Goal: Task Accomplishment & Management: Manage account settings

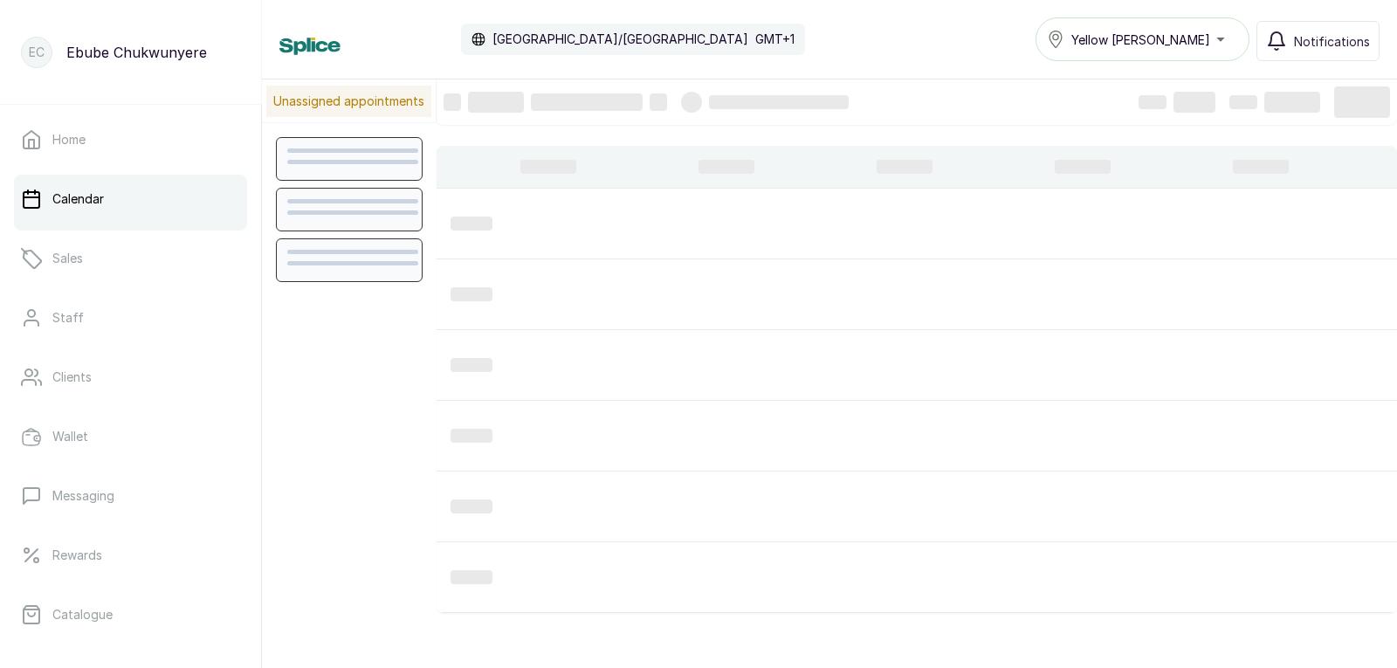
scroll to position [588, 0]
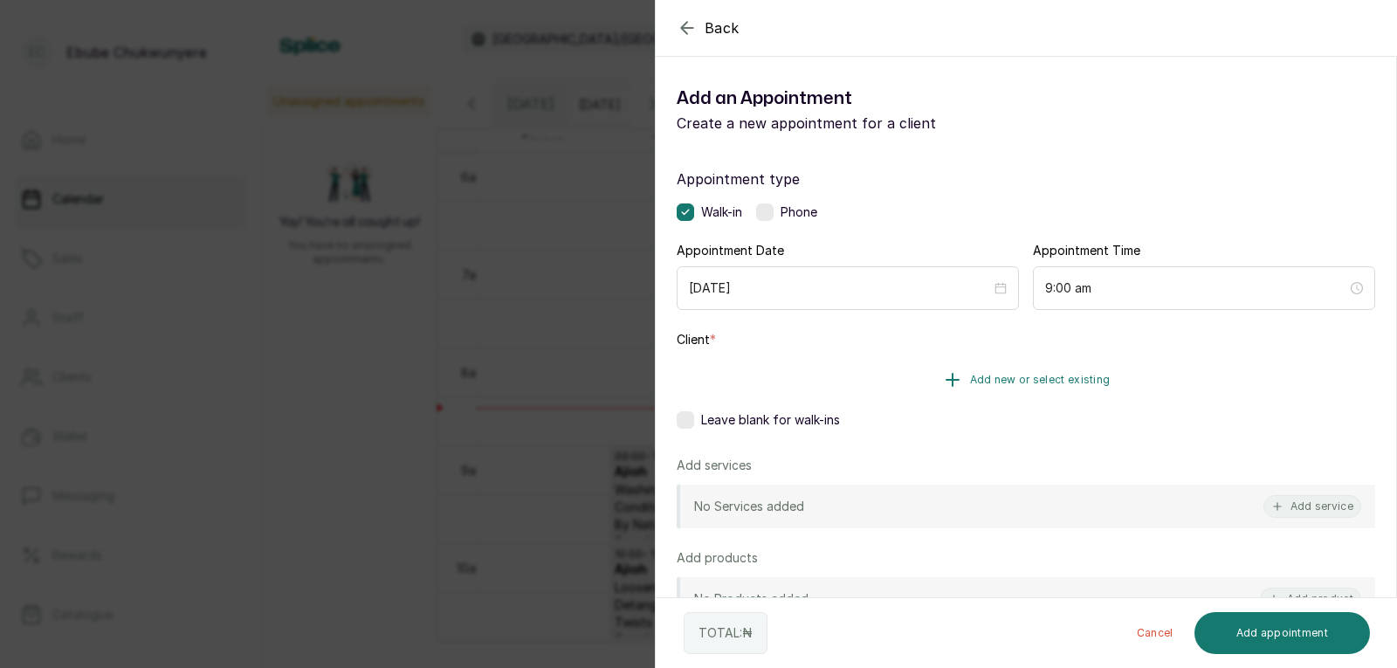
click at [907, 371] on button "Add new or select existing" at bounding box center [1026, 379] width 698 height 49
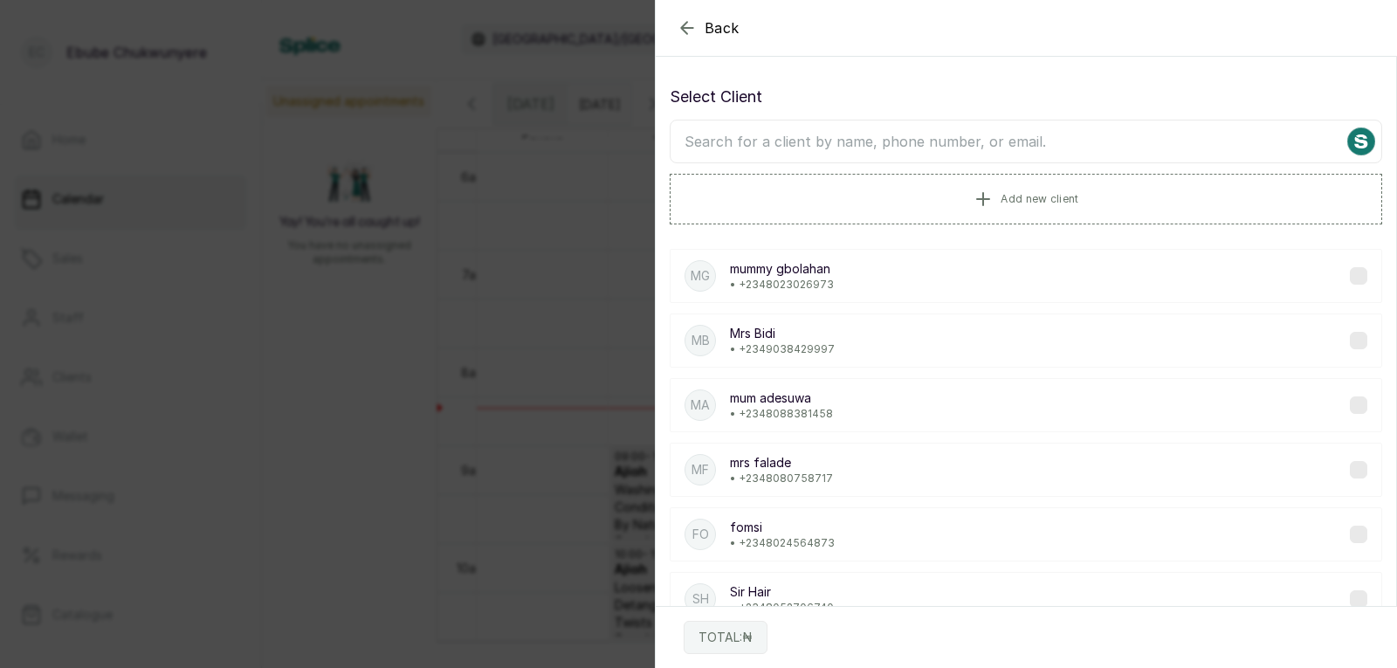
click at [962, 141] on input "text" at bounding box center [1026, 142] width 712 height 44
type input "kemi"
click at [925, 347] on div "Ke Kemi • +234 8025636118" at bounding box center [1026, 340] width 712 height 54
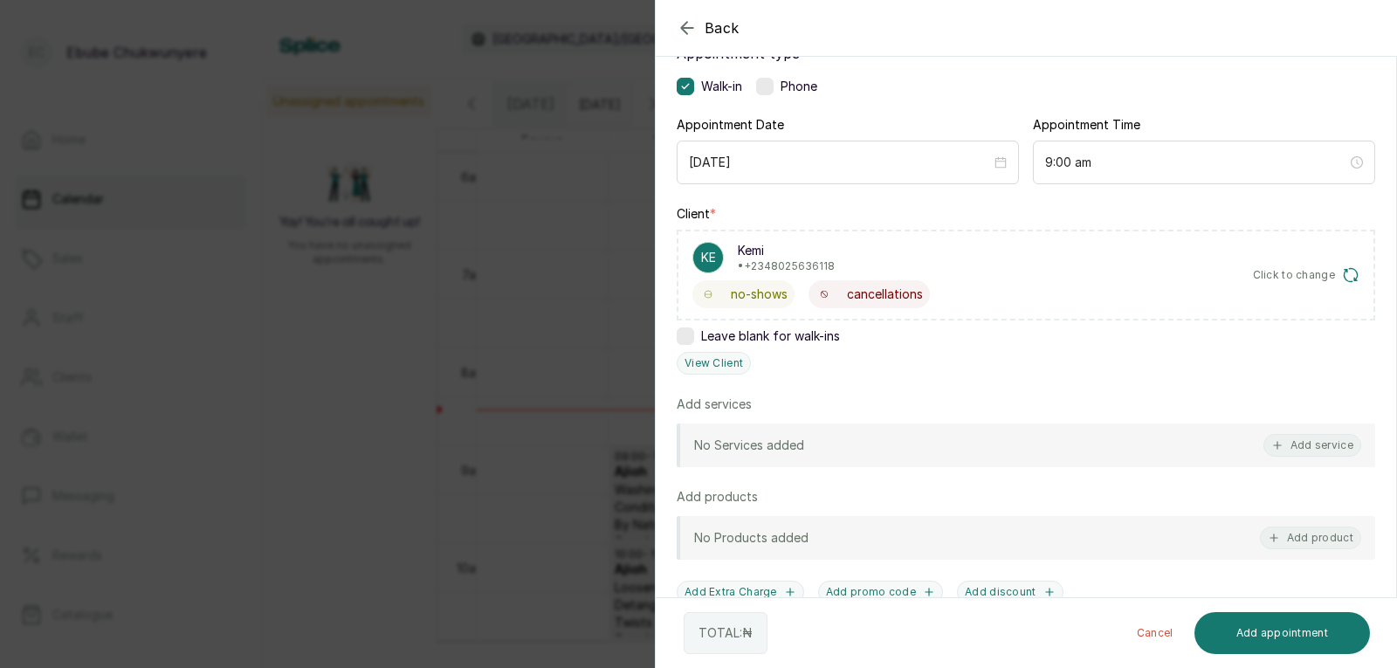
drag, startPoint x: 917, startPoint y: 375, endPoint x: 917, endPoint y: 441, distance: 66.4
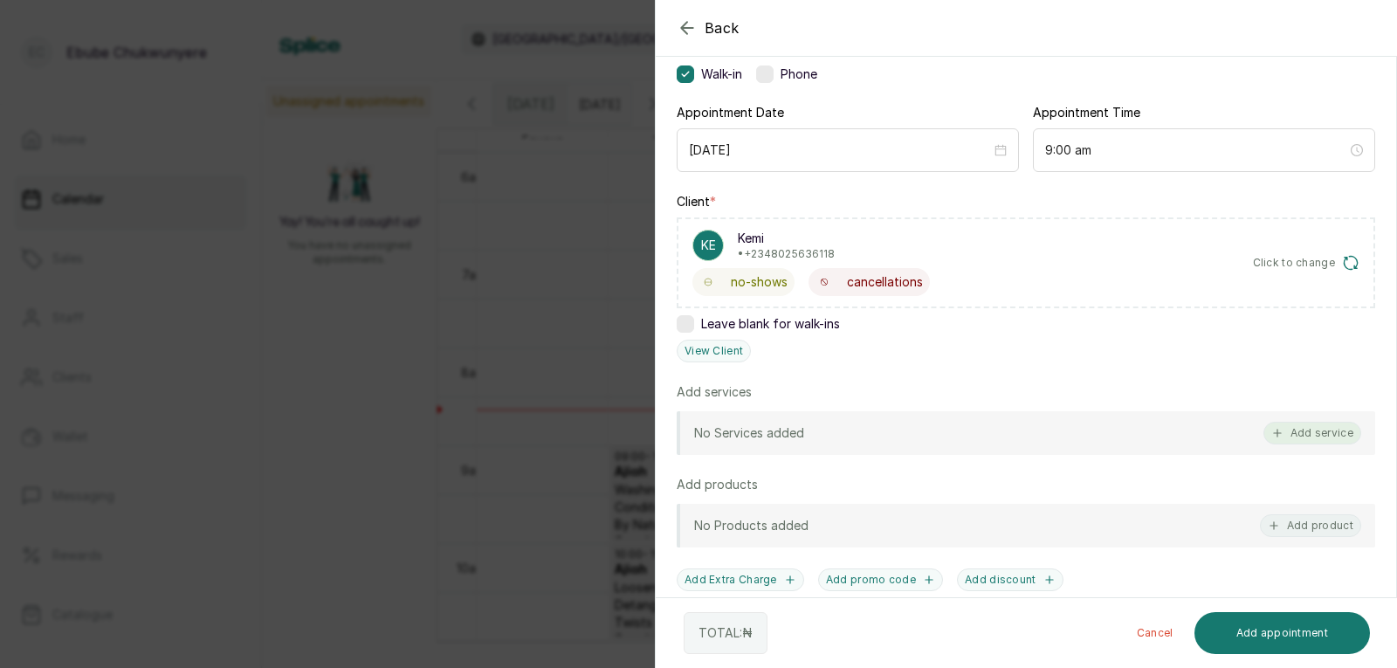
click at [1335, 435] on button "Add service" at bounding box center [1312, 433] width 98 height 23
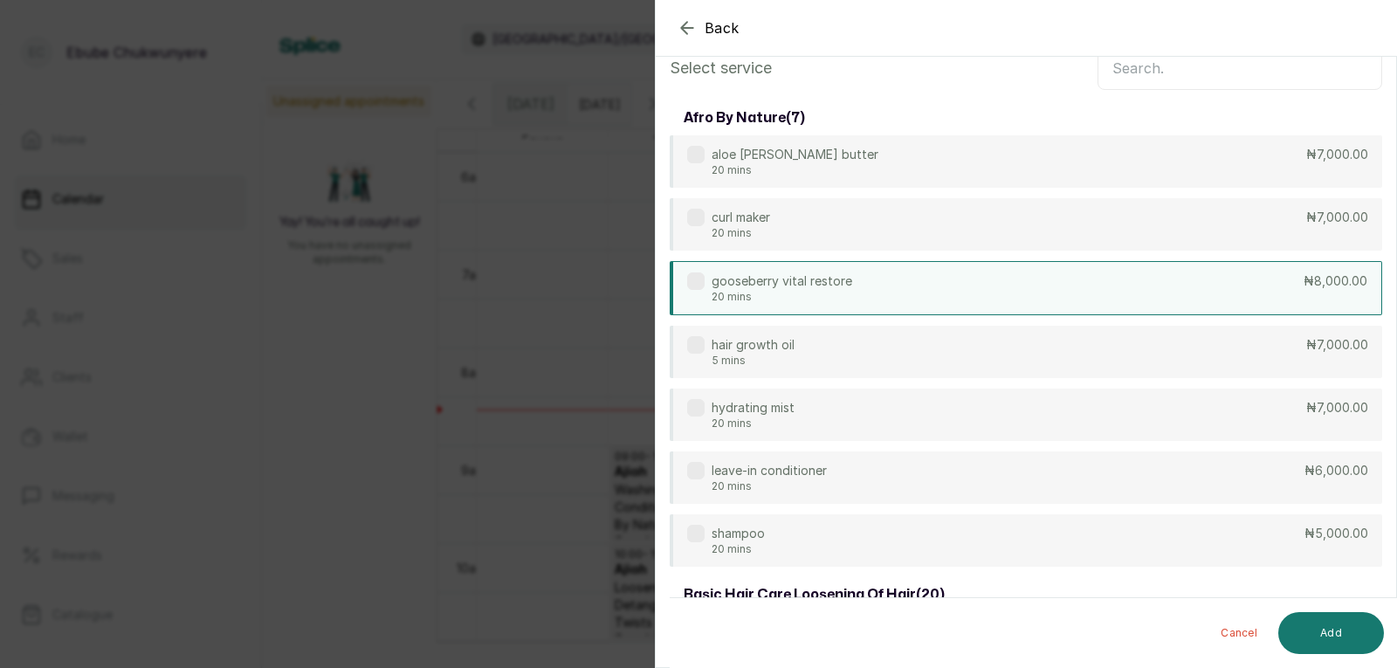
scroll to position [0, 0]
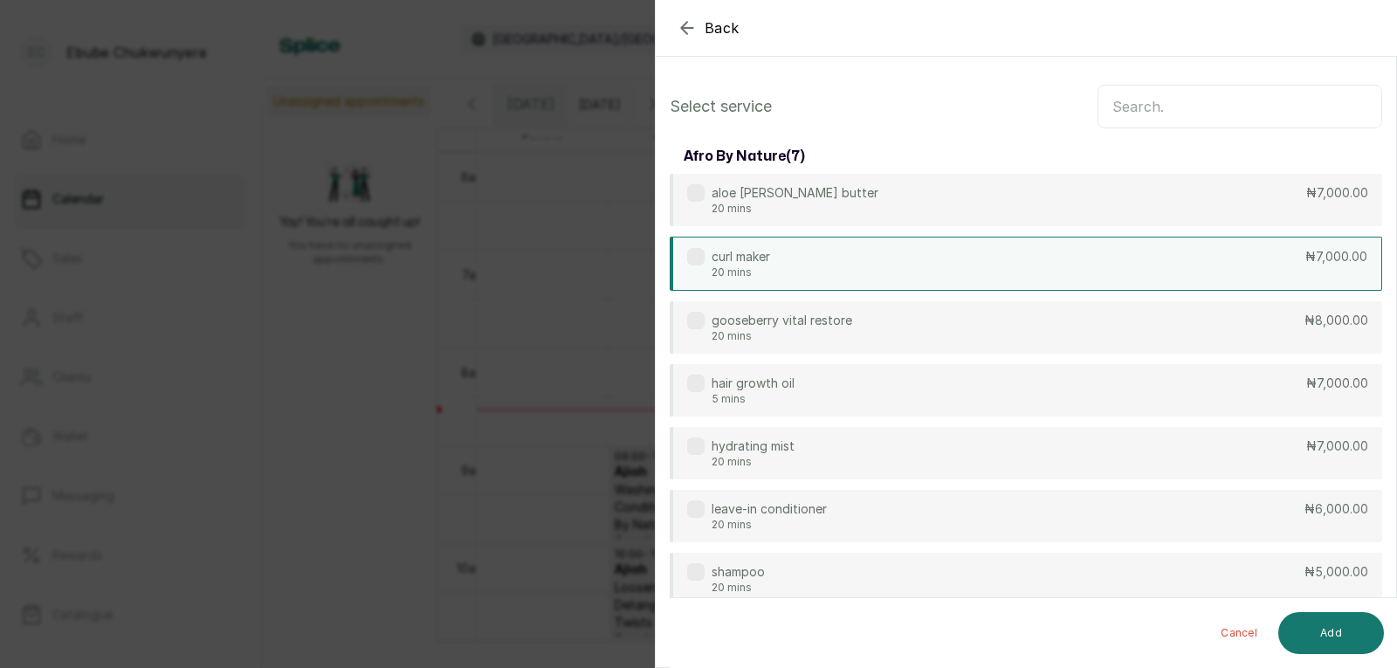
drag, startPoint x: 1122, startPoint y: 437, endPoint x: 1113, endPoint y: 263, distance: 174.8
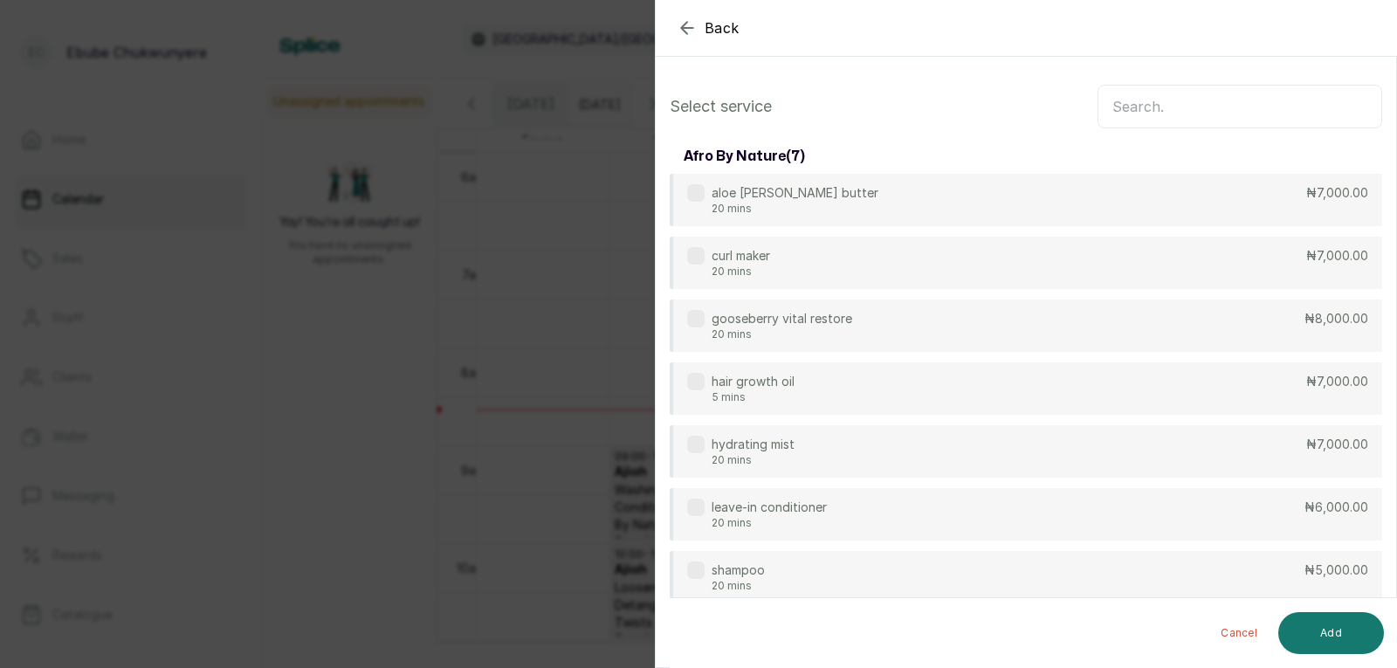
drag, startPoint x: 1151, startPoint y: 104, endPoint x: 1096, endPoint y: 125, distance: 58.0
click at [1152, 104] on input "text" at bounding box center [1239, 107] width 285 height 44
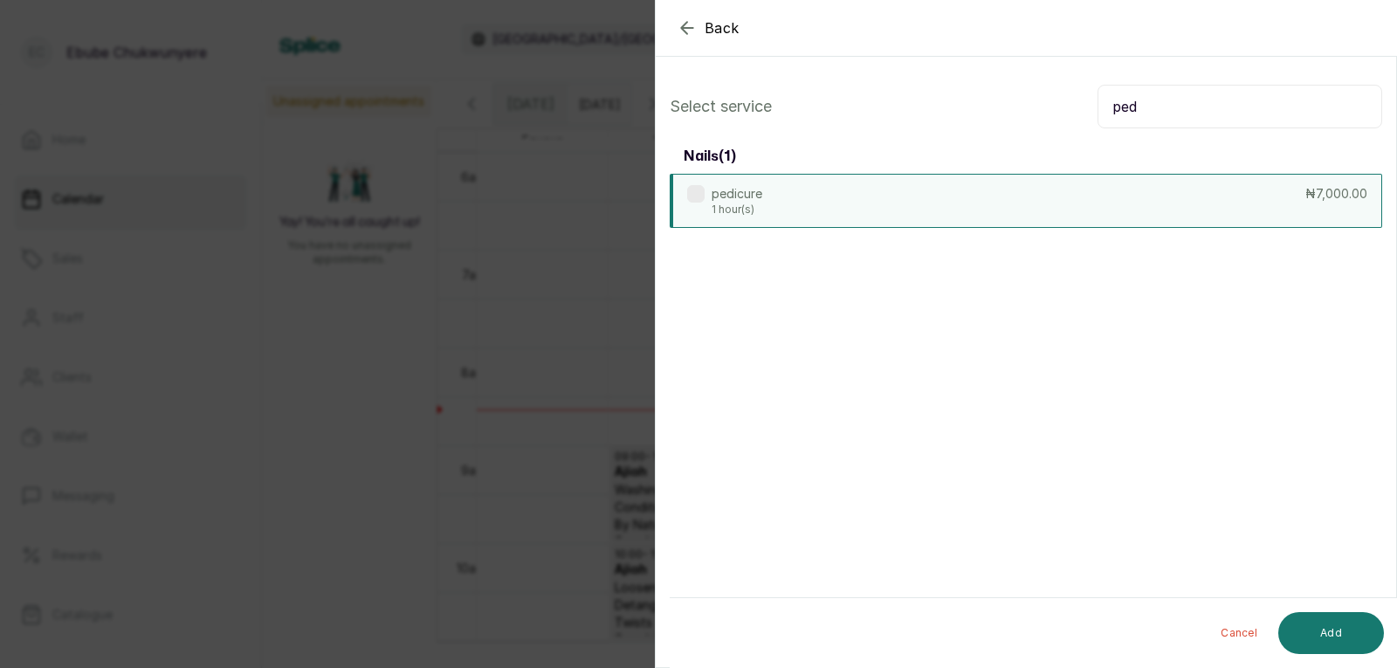
type input "ped"
click at [1088, 186] on div "pedicure 1 hour(s) ₦7,000.00" at bounding box center [1026, 201] width 712 height 54
click at [1370, 622] on button "Add" at bounding box center [1331, 633] width 106 height 42
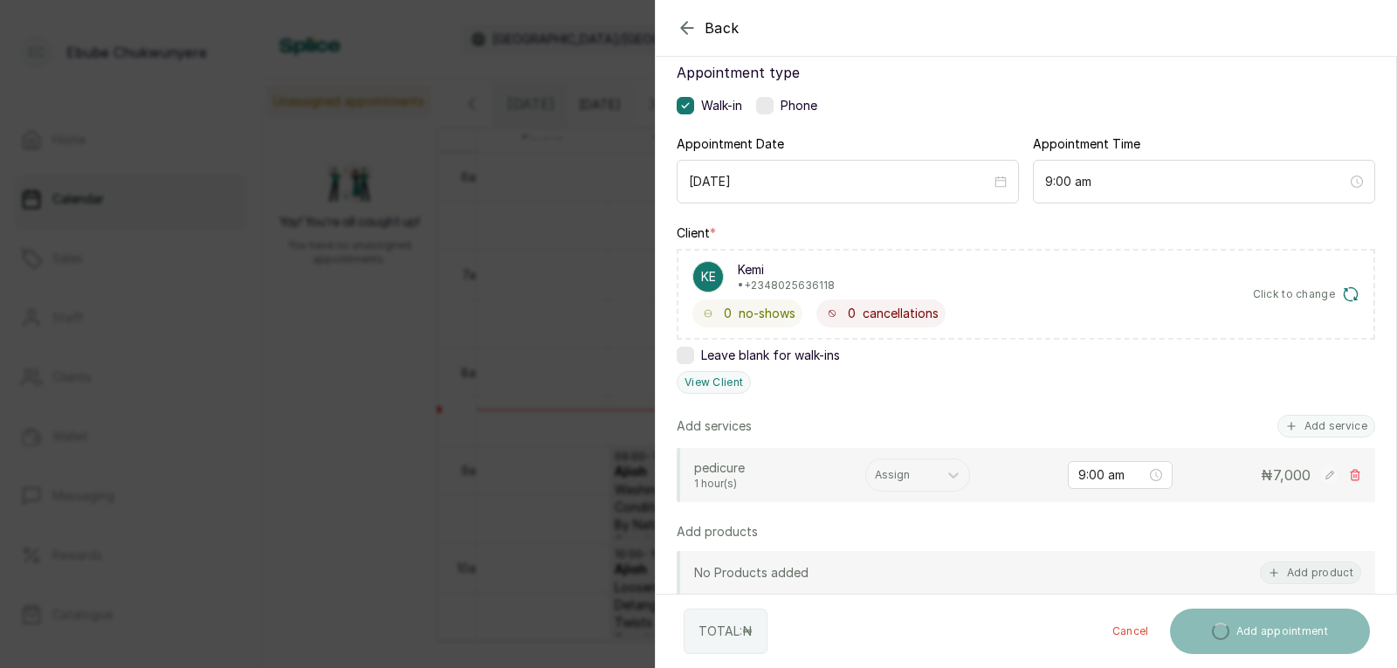
drag, startPoint x: 1095, startPoint y: 333, endPoint x: 1097, endPoint y: 372, distance: 38.5
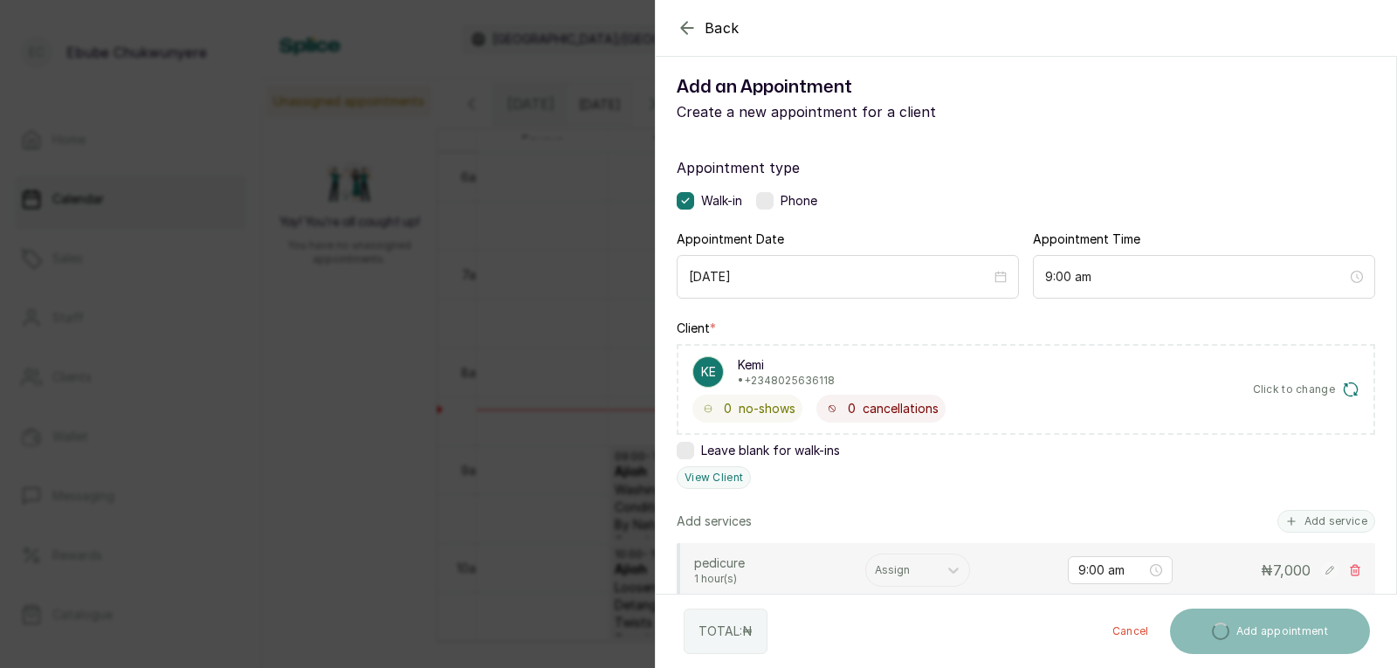
drag, startPoint x: 1096, startPoint y: 370, endPoint x: 1106, endPoint y: 309, distance: 62.0
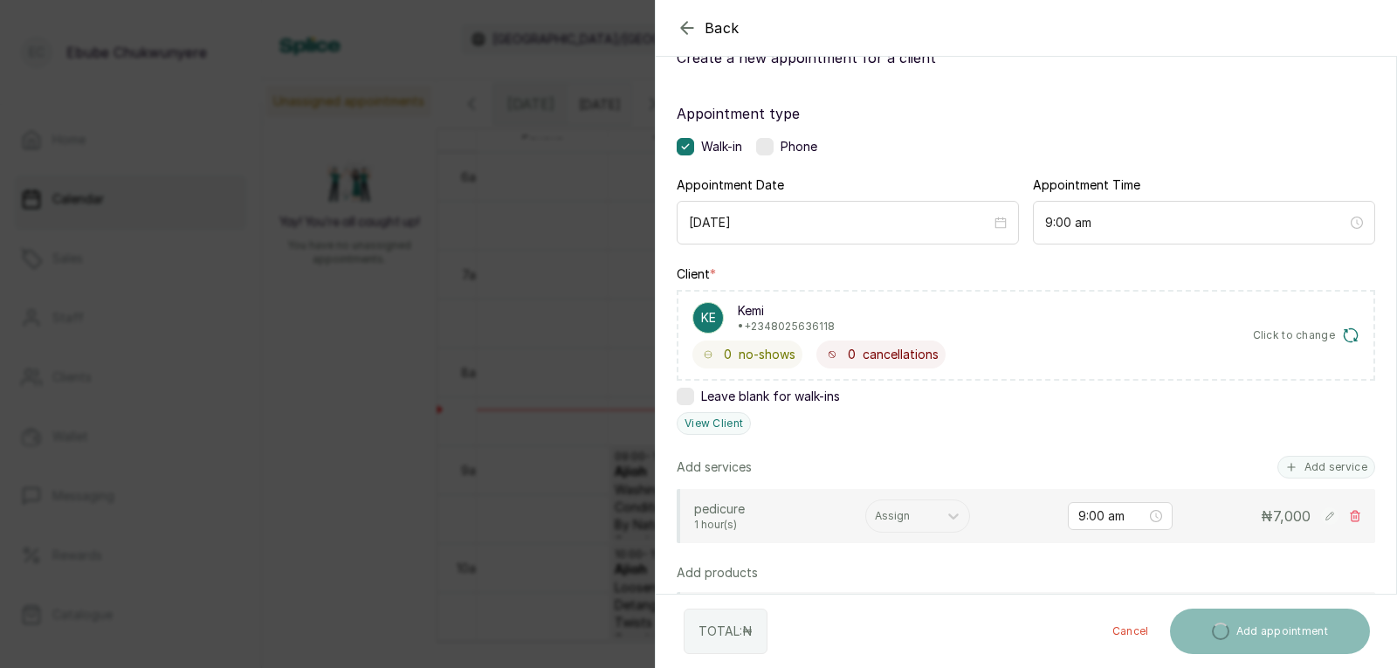
drag, startPoint x: 1106, startPoint y: 309, endPoint x: 1089, endPoint y: 350, distance: 44.6
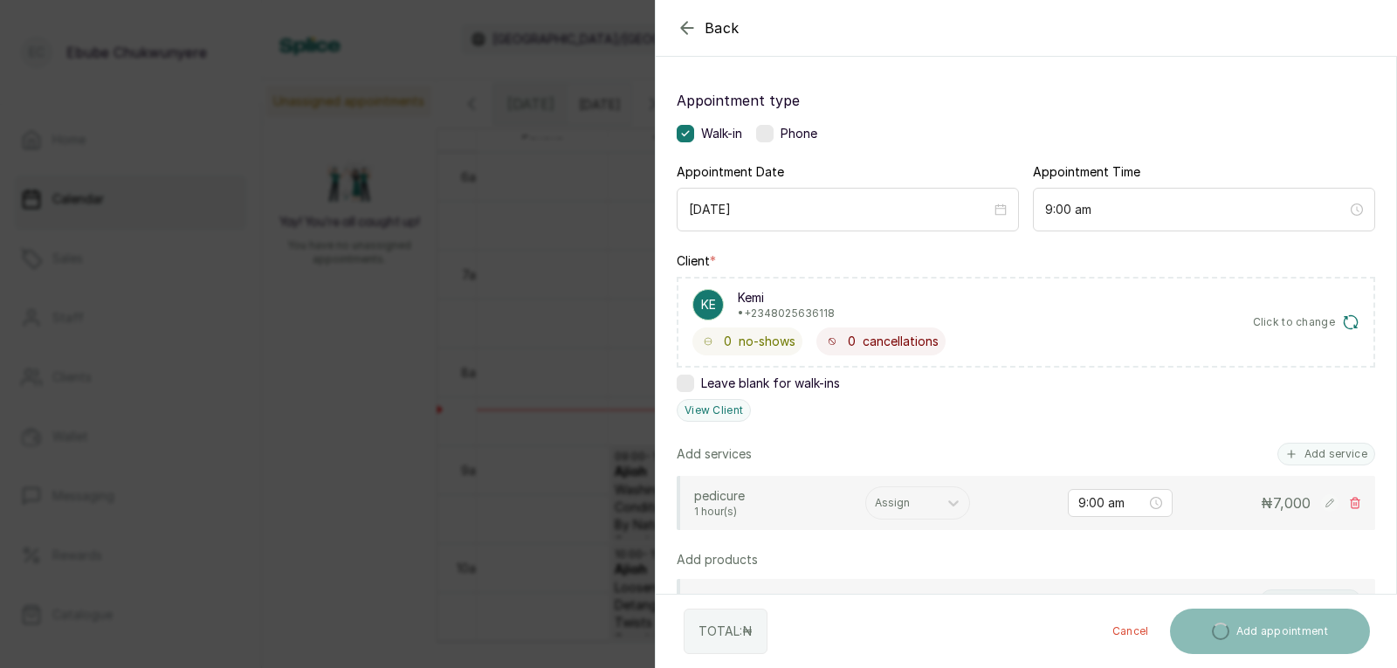
click at [1314, 460] on button "Add service" at bounding box center [1326, 454] width 98 height 23
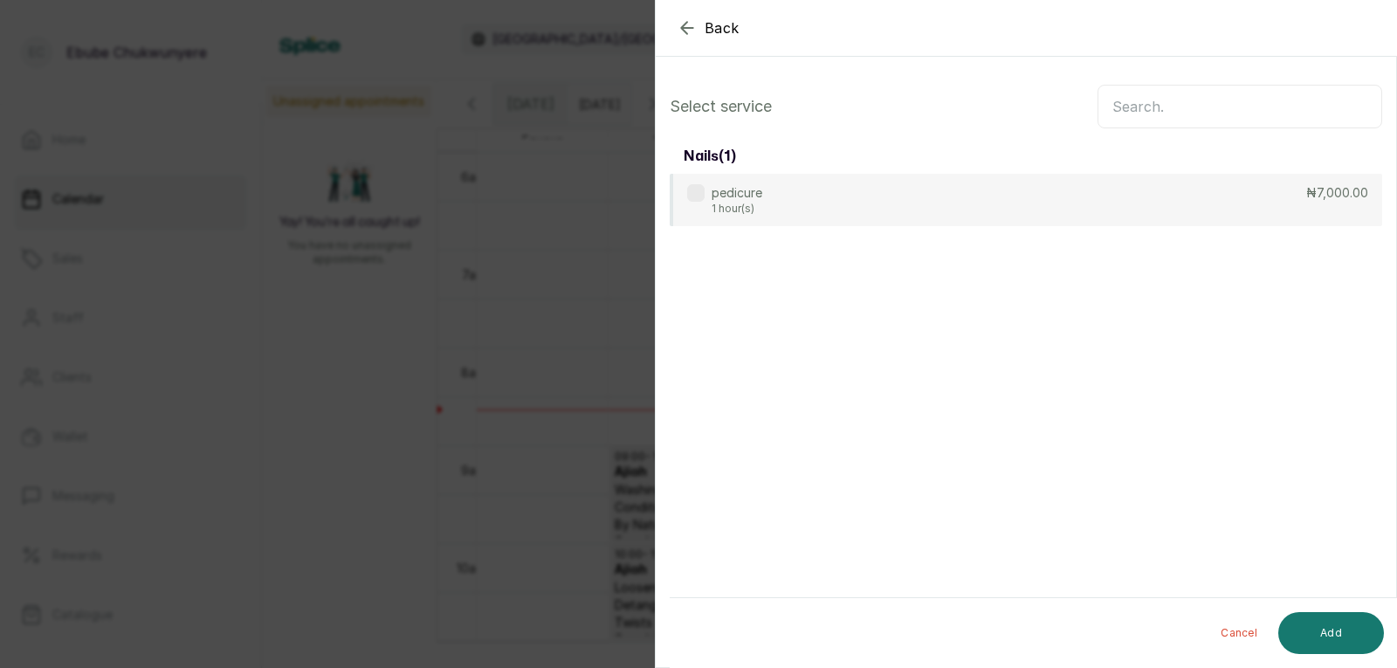
scroll to position [0, 0]
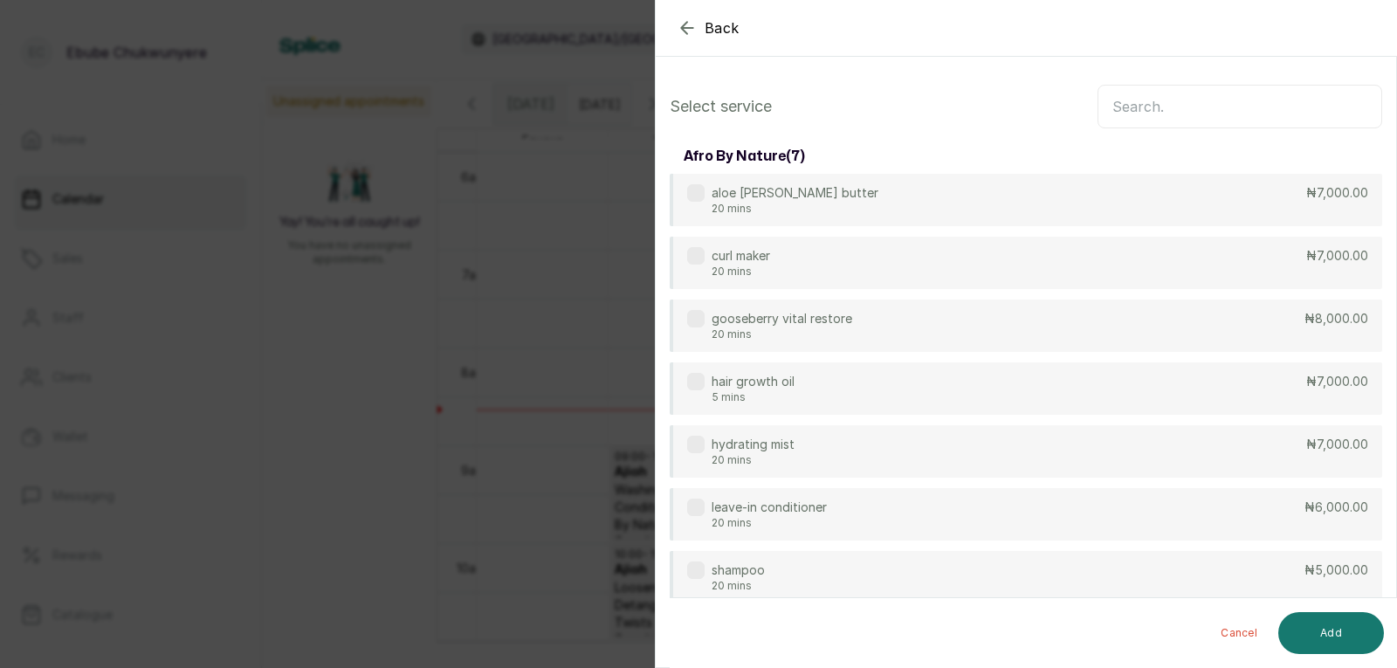
click at [1251, 108] on input "text" at bounding box center [1239, 107] width 285 height 44
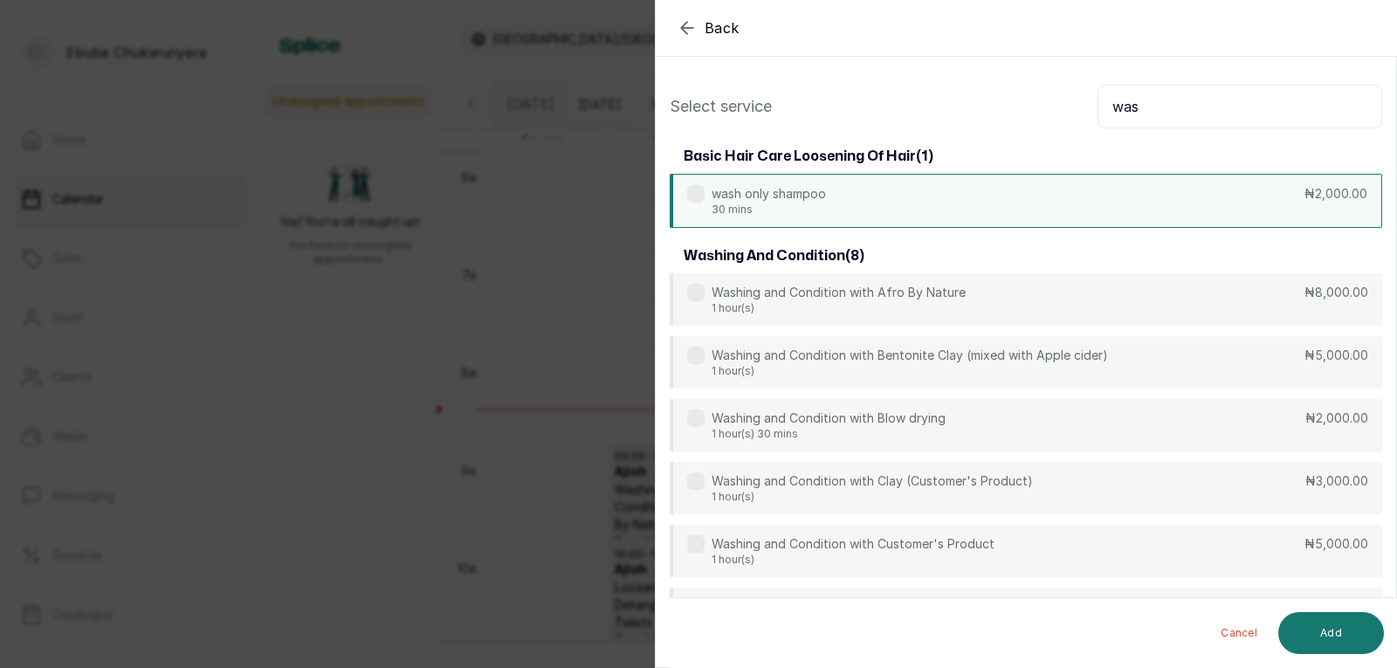
type input "was"
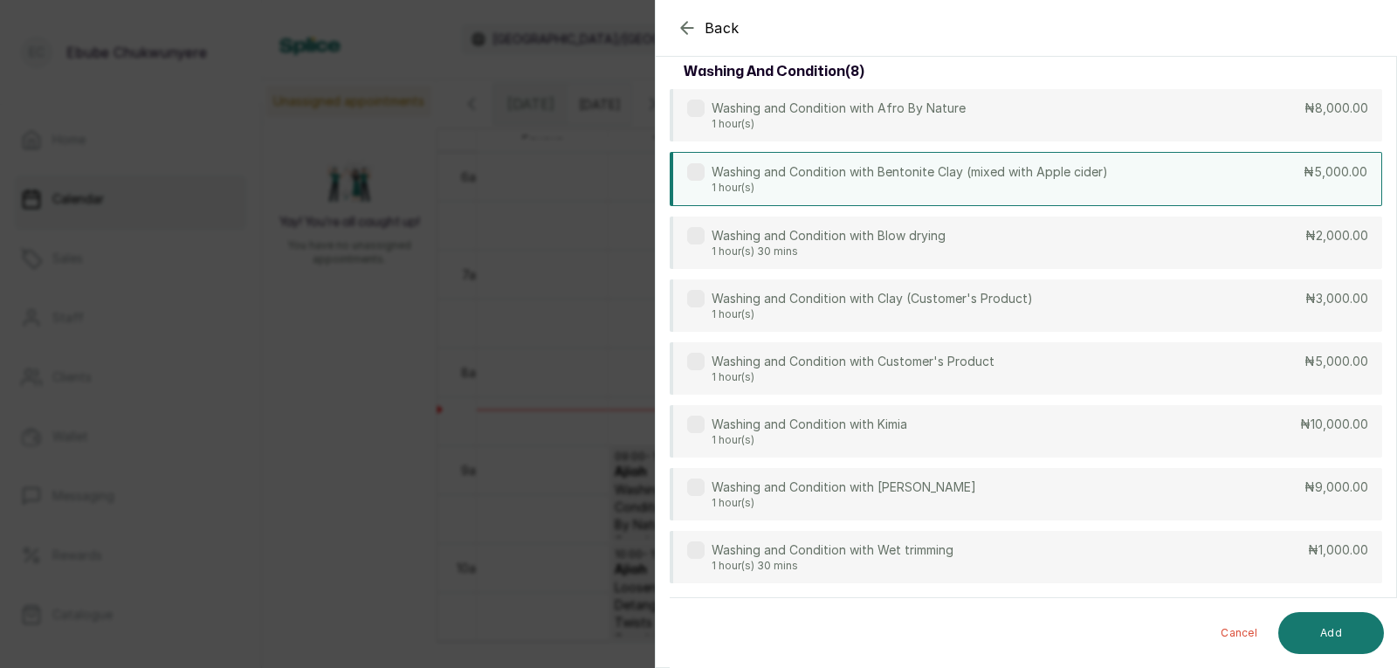
drag, startPoint x: 1073, startPoint y: 184, endPoint x: 1076, endPoint y: 243, distance: 58.6
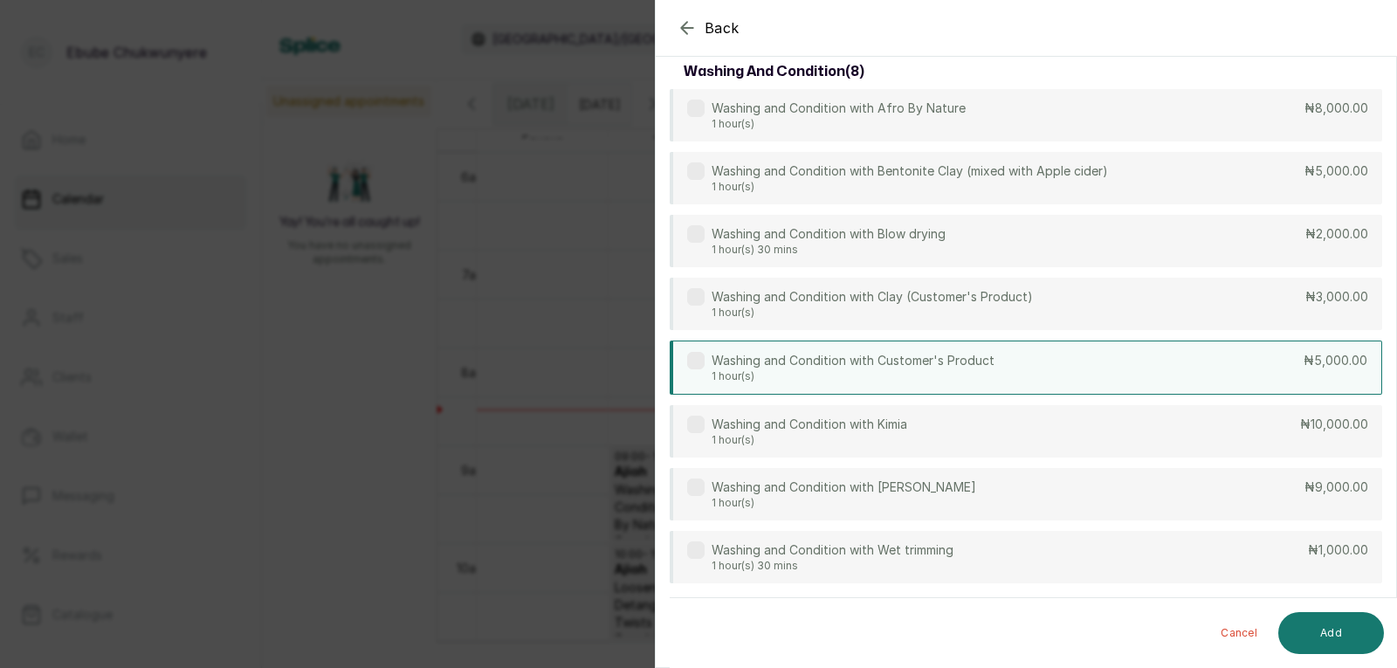
scroll to position [182, 0]
click at [1081, 373] on div "Washing and Condition with Customer's Product 1 hour(s) ₦5,000.00" at bounding box center [1026, 367] width 712 height 54
click at [1334, 632] on button "Add" at bounding box center [1331, 633] width 106 height 42
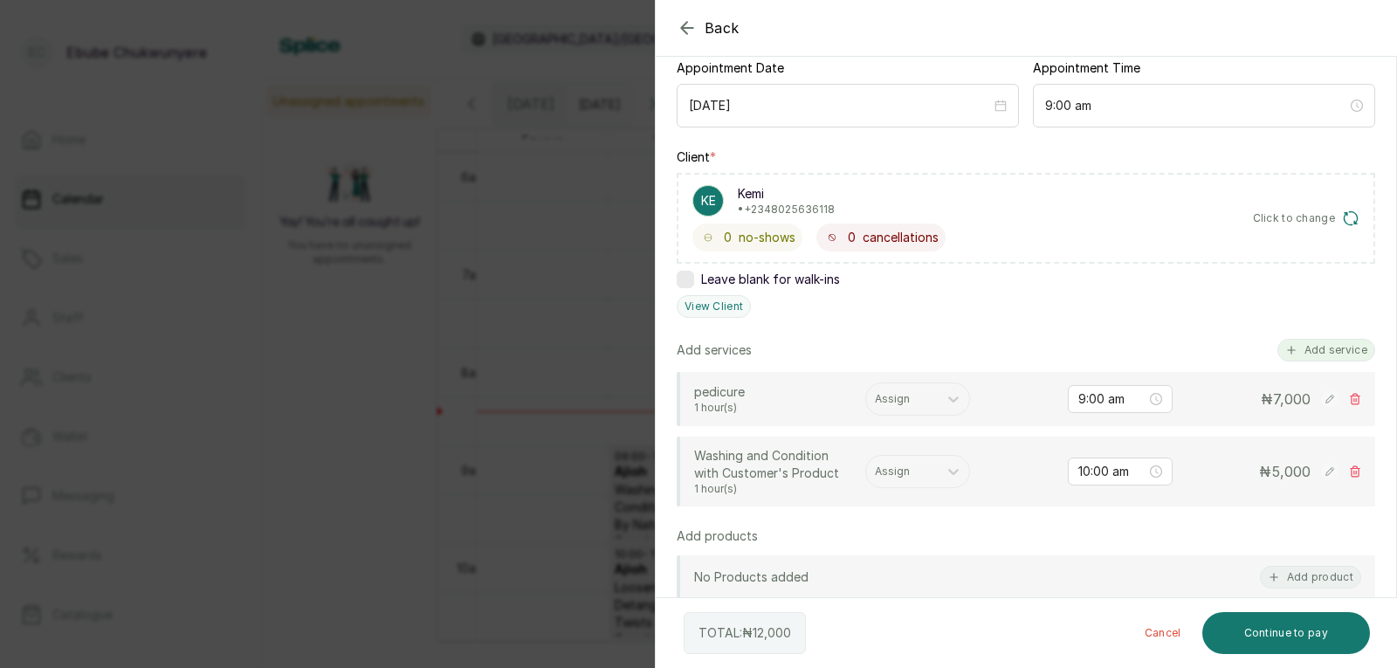
click at [1336, 354] on button "Add service" at bounding box center [1326, 350] width 98 height 23
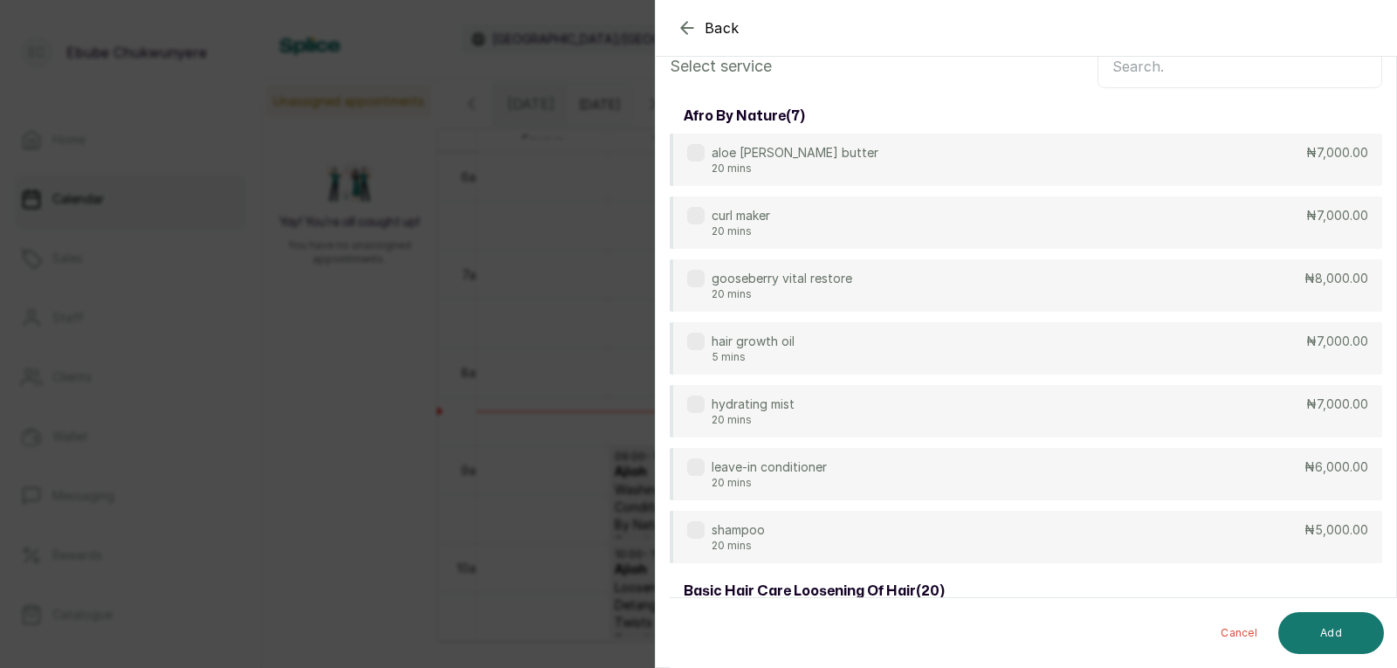
scroll to position [0, 0]
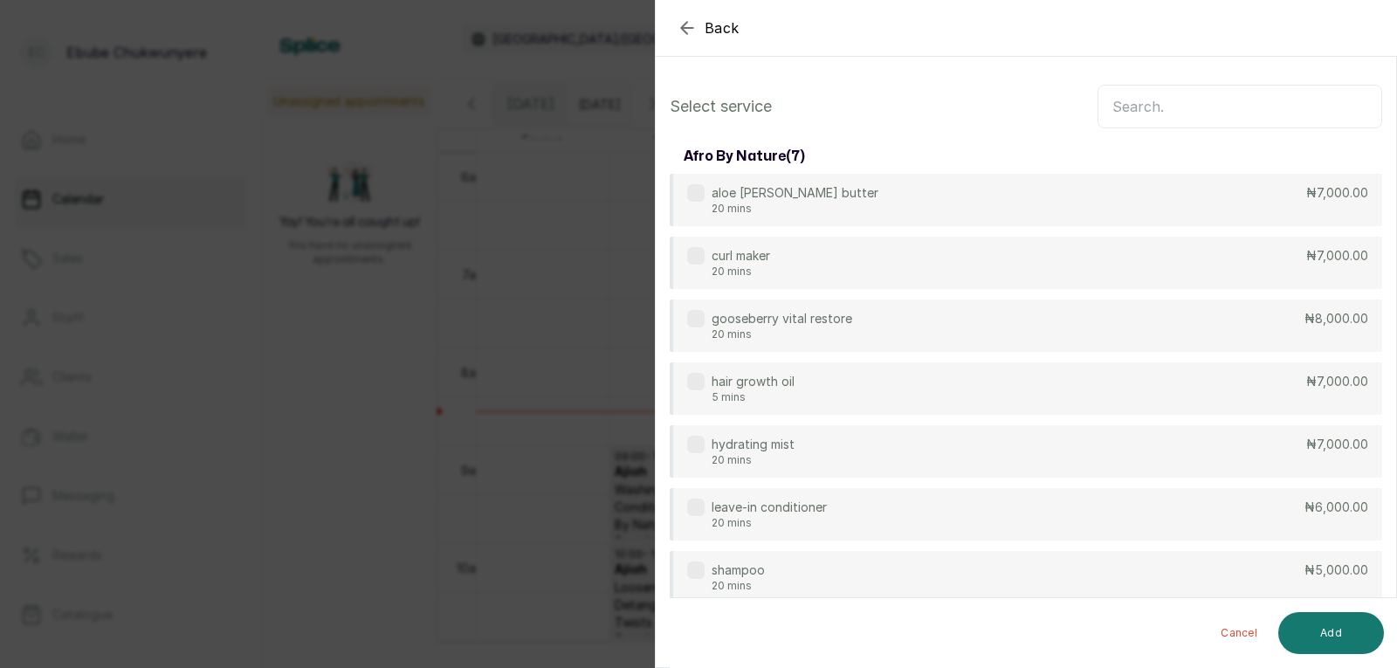
click at [1285, 108] on input "text" at bounding box center [1239, 107] width 285 height 44
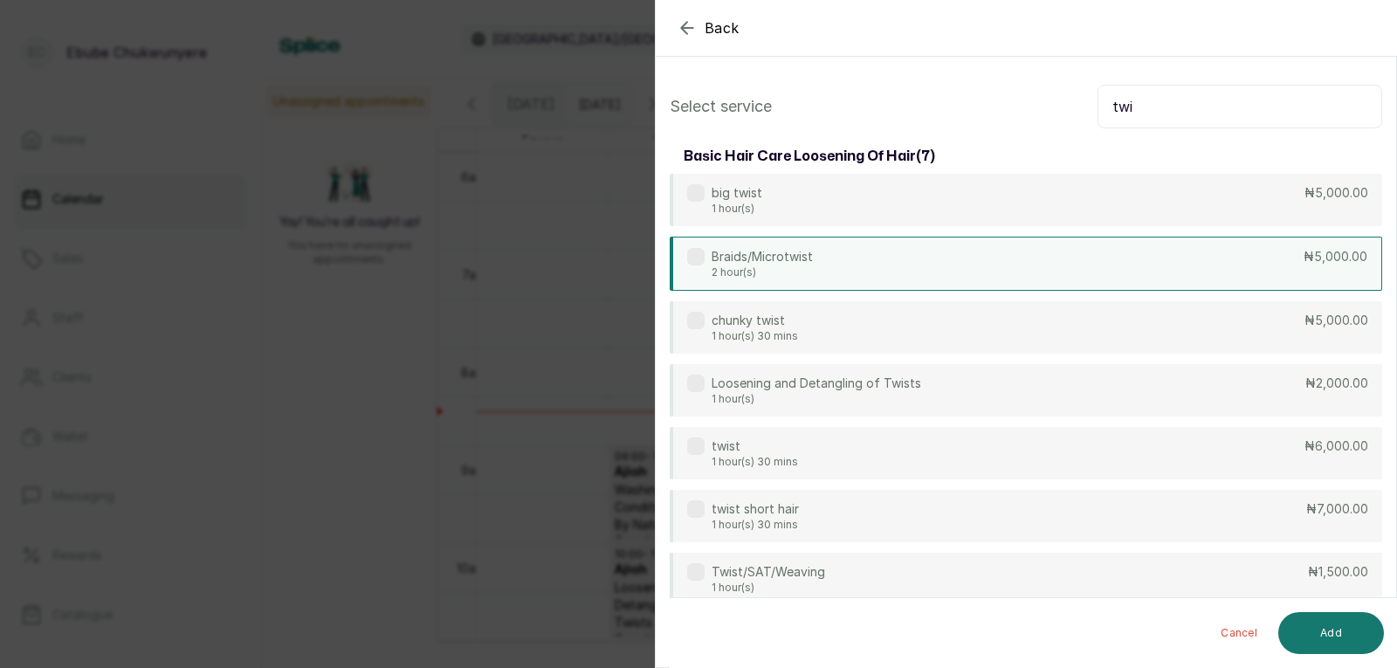
type input "twi"
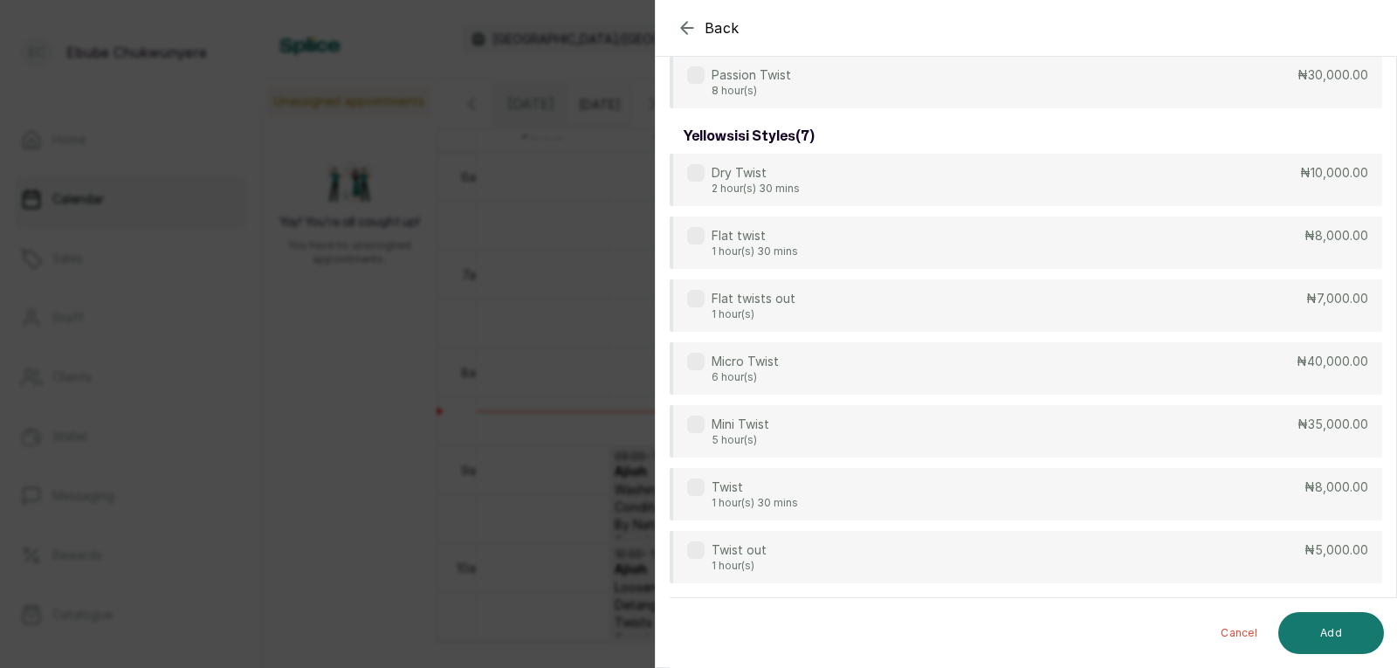
drag, startPoint x: 1227, startPoint y: 252, endPoint x: 1248, endPoint y: 294, distance: 46.8
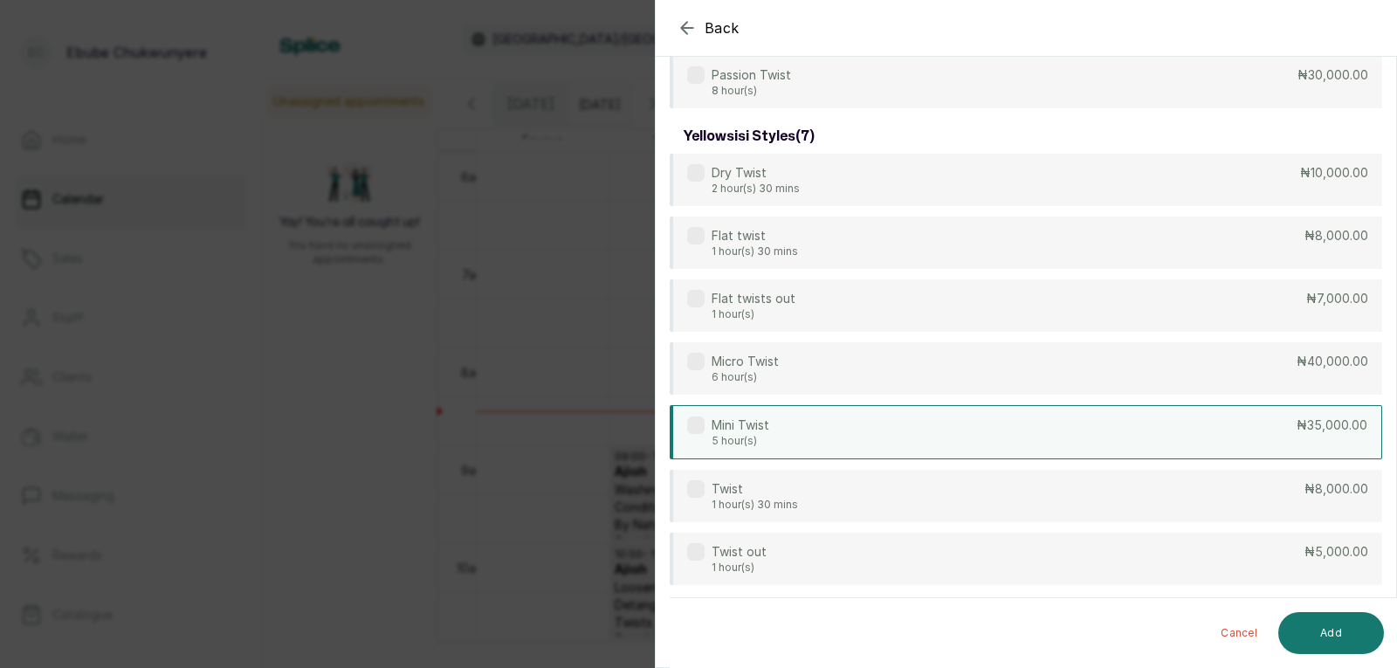
click at [1256, 414] on div "Mini Twist 5 hour(s) ₦35,000.00" at bounding box center [1026, 432] width 712 height 54
click at [1332, 628] on button "Add" at bounding box center [1331, 633] width 106 height 42
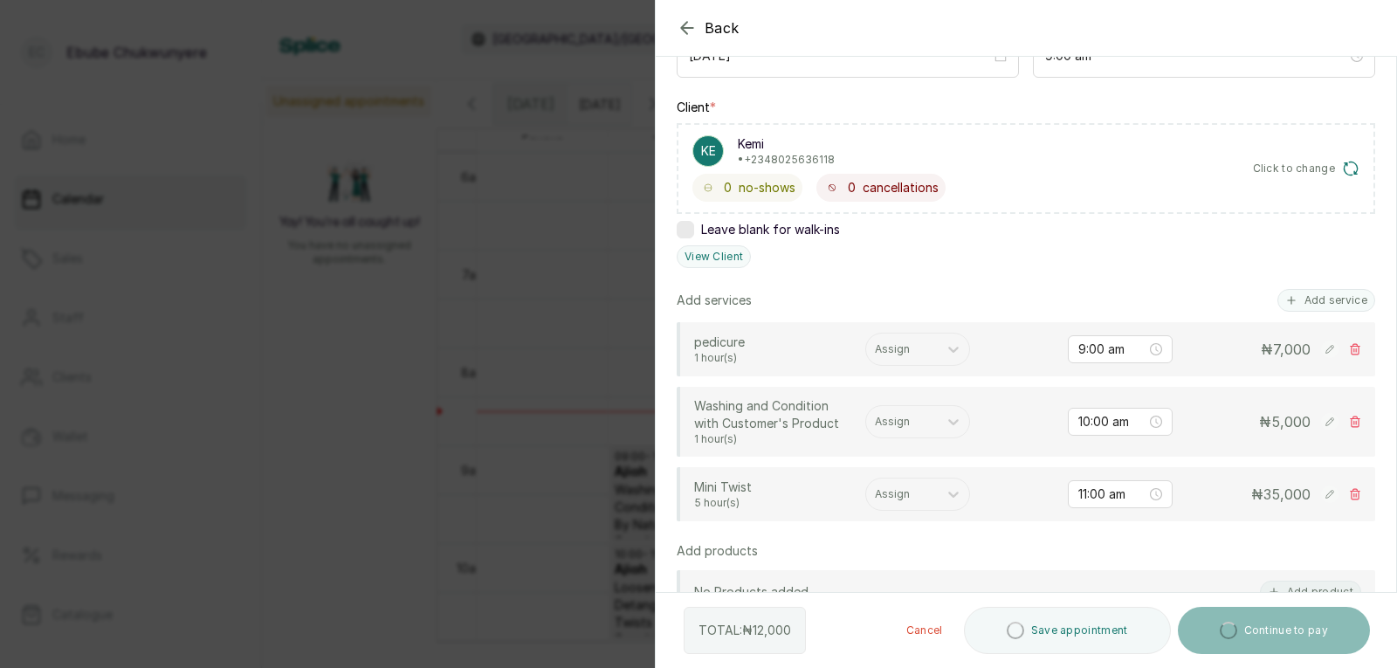
drag, startPoint x: 1245, startPoint y: 458, endPoint x: 1268, endPoint y: 358, distance: 102.9
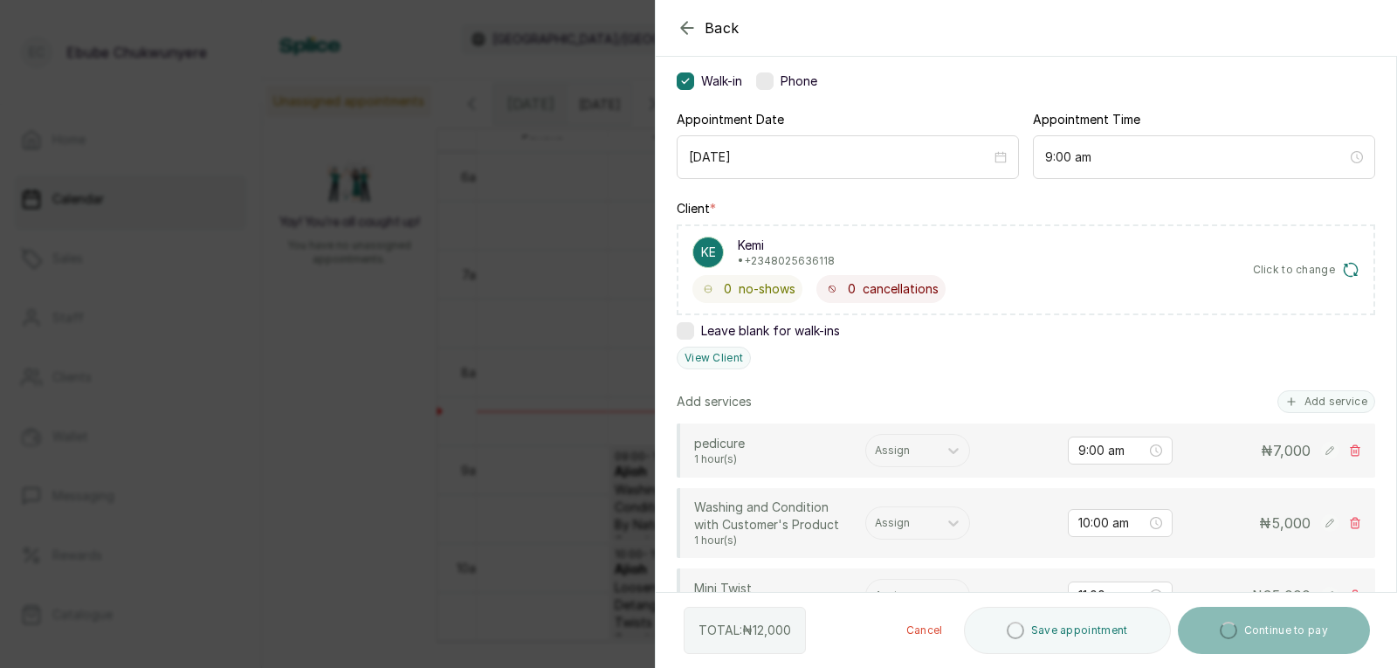
scroll to position [185, 0]
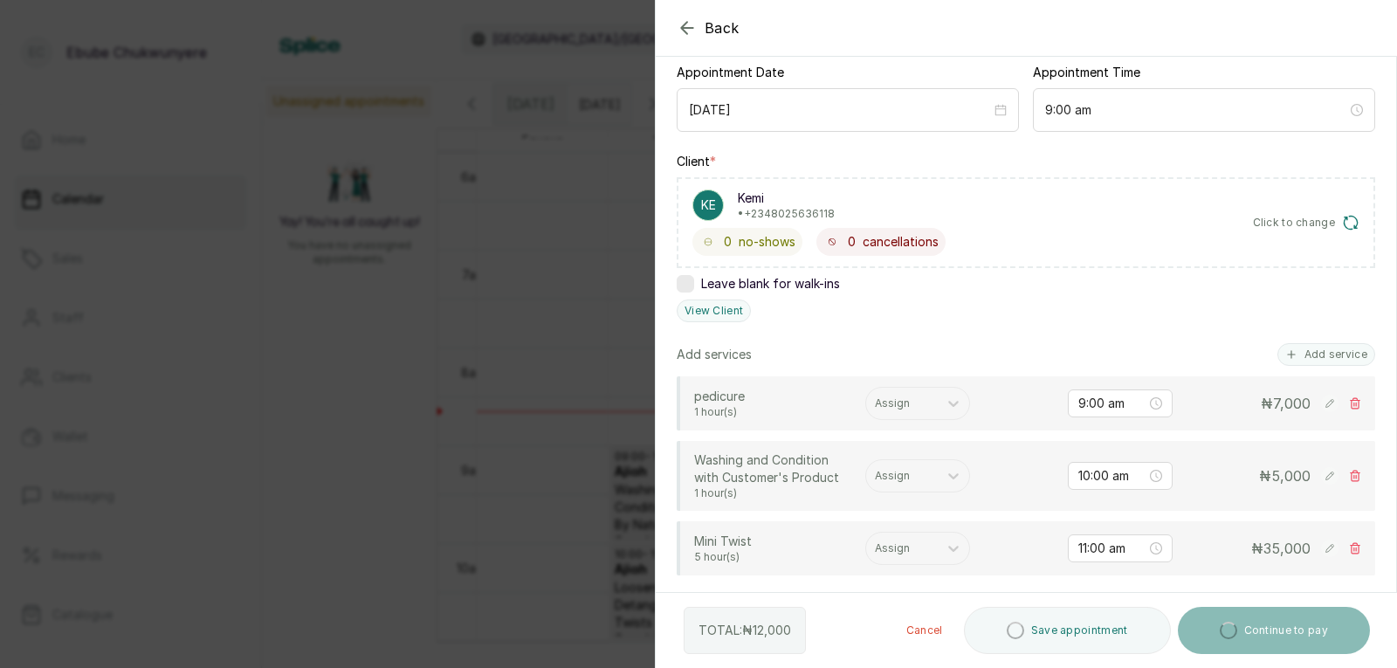
drag, startPoint x: 1220, startPoint y: 322, endPoint x: 1181, endPoint y: 384, distance: 73.4
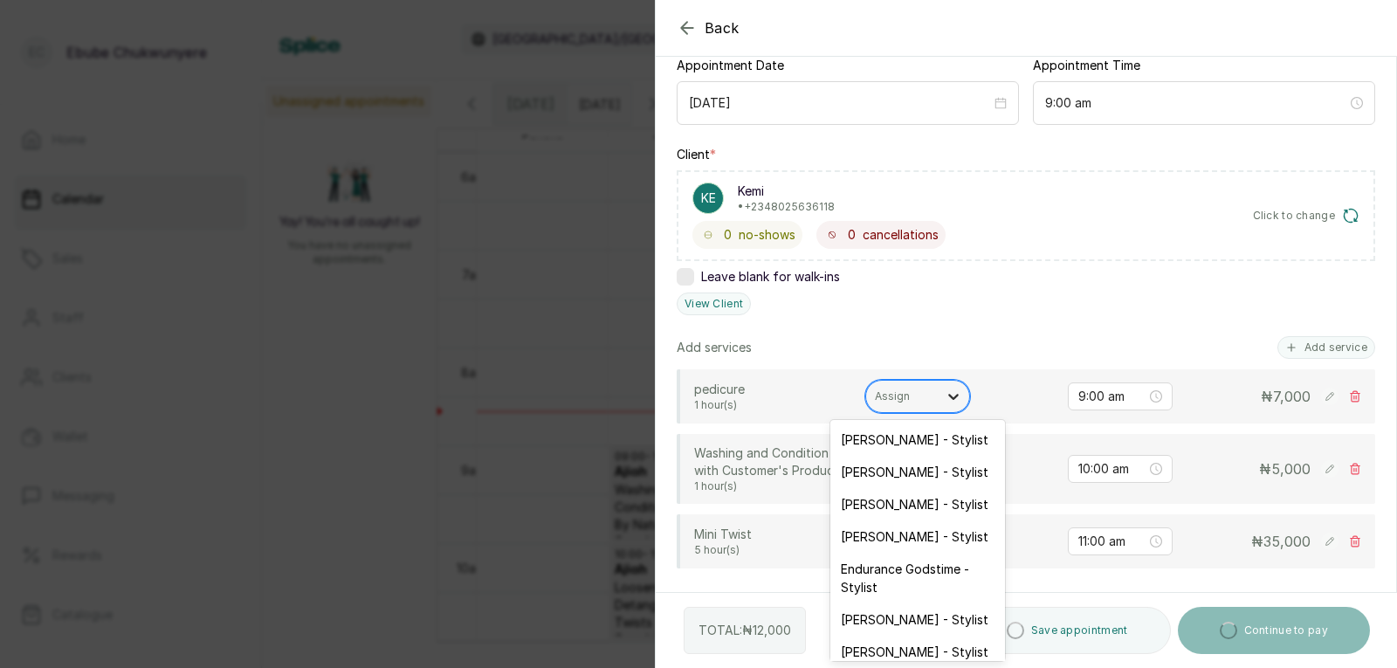
click at [950, 403] on icon at bounding box center [953, 396] width 17 height 17
click at [906, 466] on div "Toyin Adelusi - Stylist" at bounding box center [917, 472] width 175 height 32
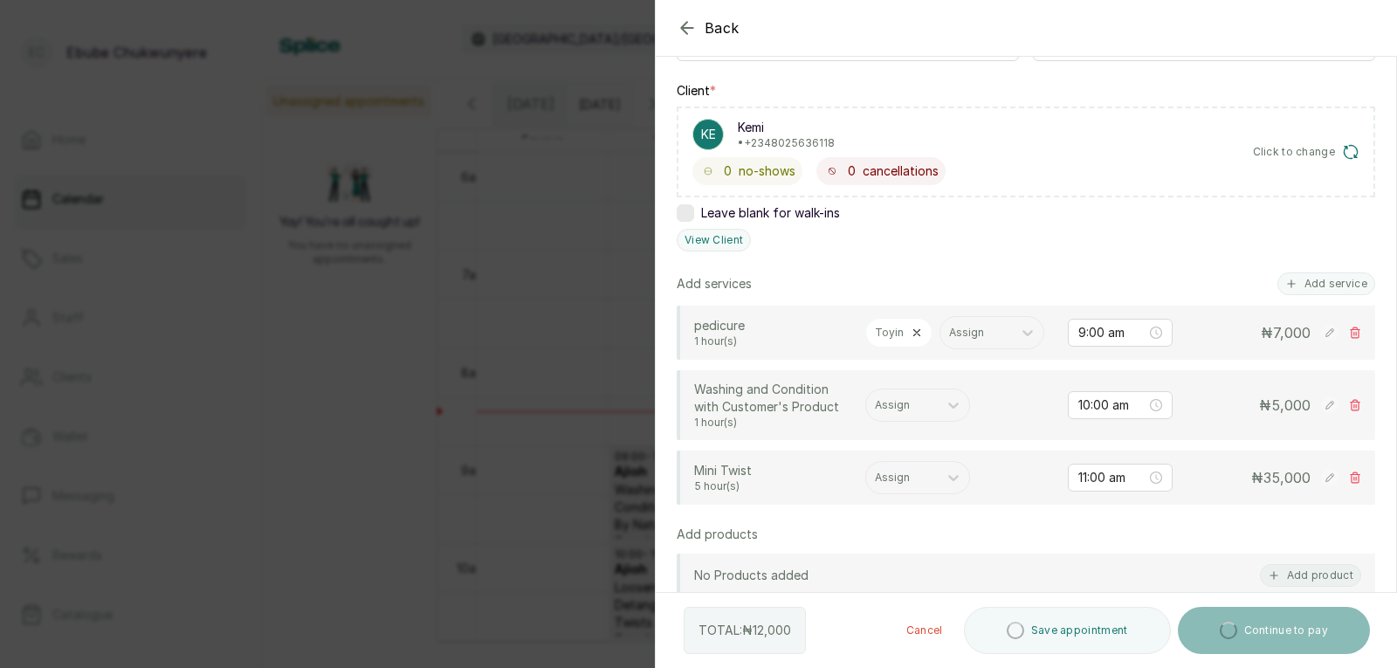
drag, startPoint x: 1000, startPoint y: 445, endPoint x: 998, endPoint y: 472, distance: 27.2
click at [932, 415] on div "Assign" at bounding box center [902, 403] width 72 height 23
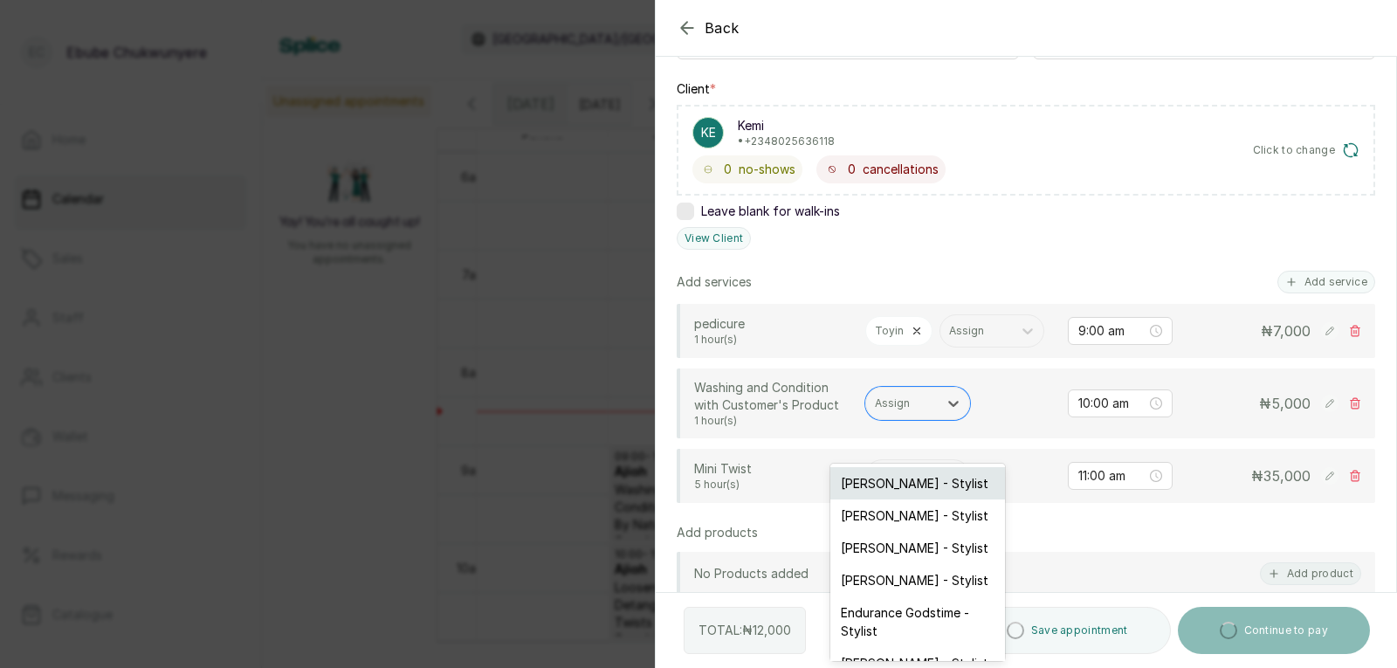
click at [917, 481] on div "Esther Michael - Stylist" at bounding box center [917, 483] width 175 height 32
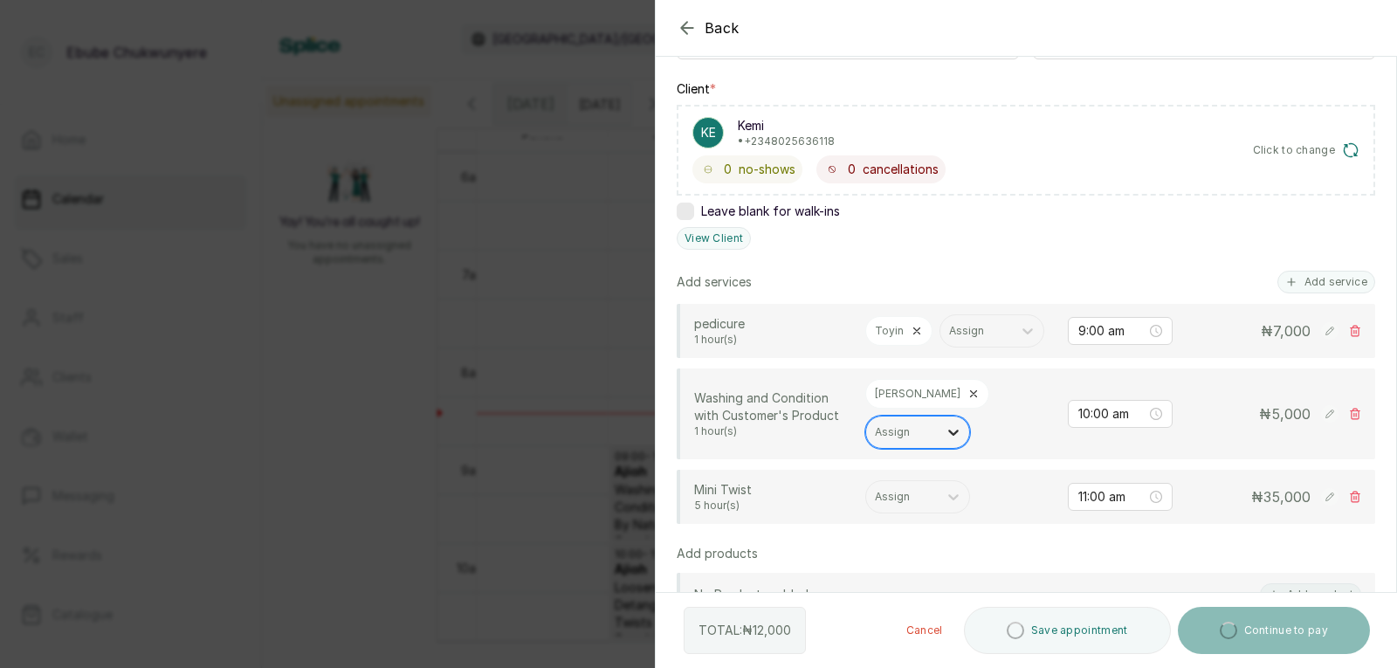
click at [945, 441] on icon at bounding box center [953, 431] width 17 height 17
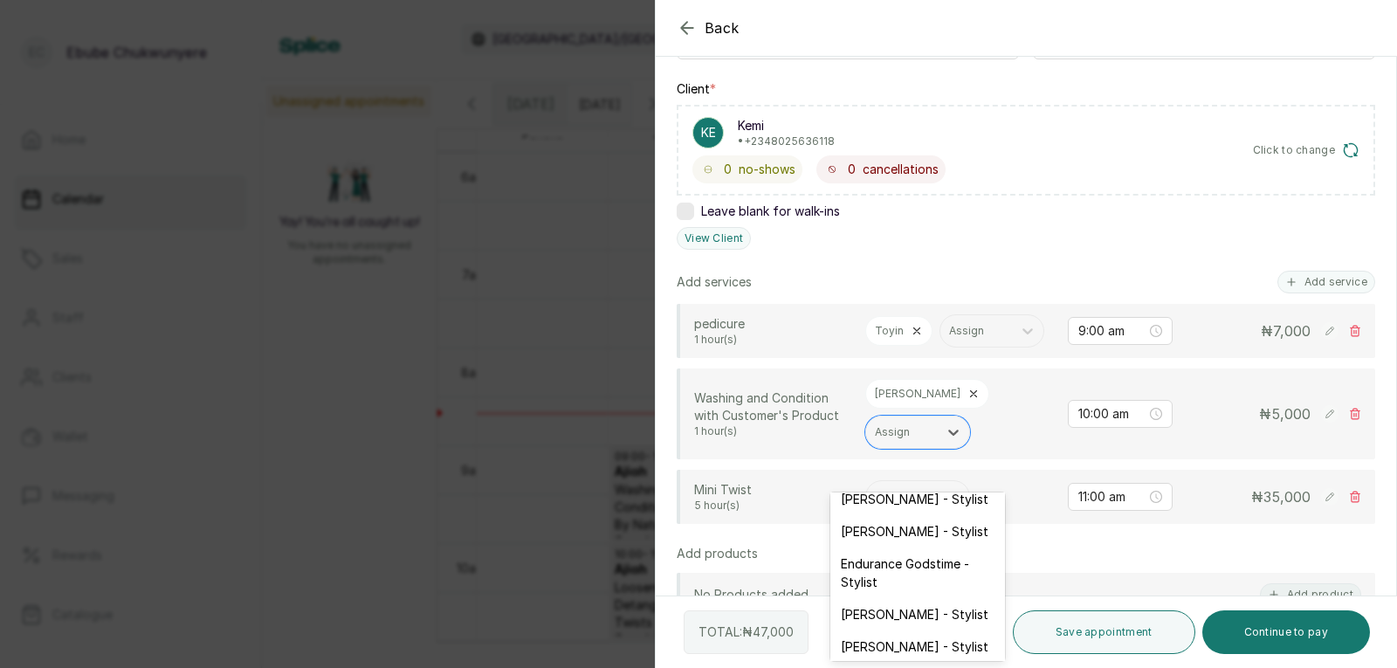
scroll to position [0, 0]
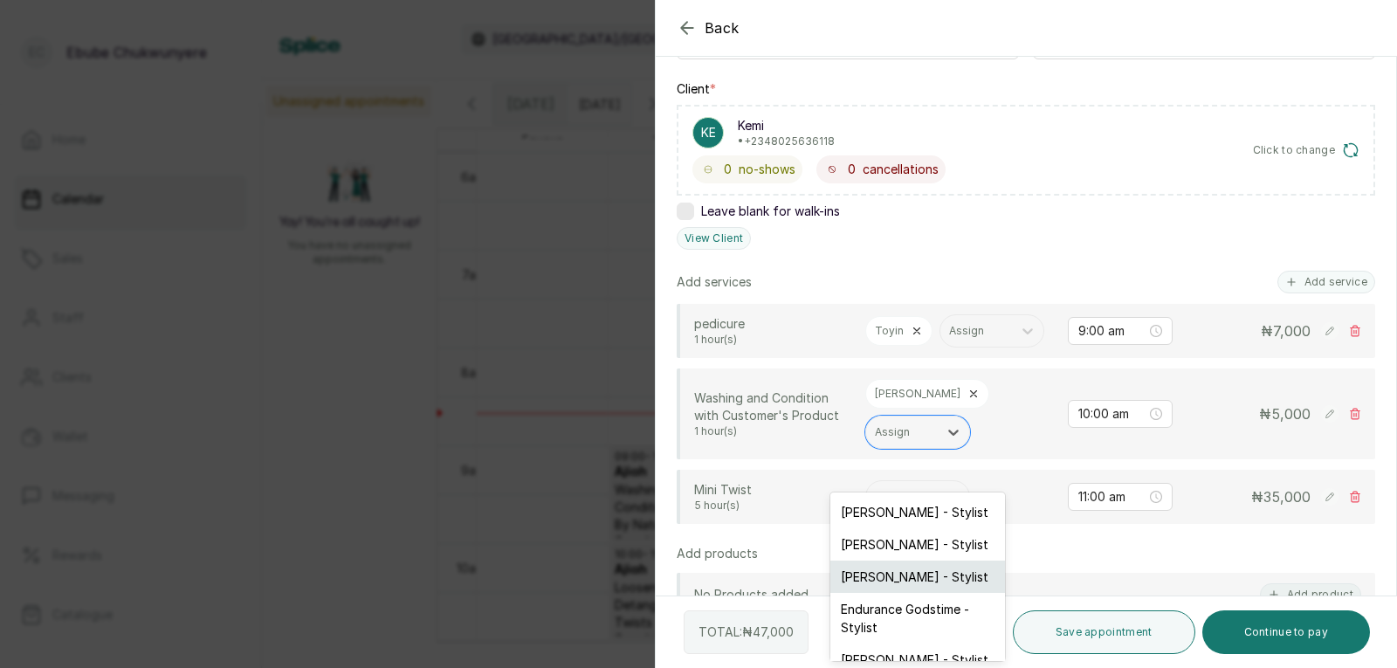
click at [945, 562] on div "Faith Itoro - Stylist" at bounding box center [917, 576] width 175 height 32
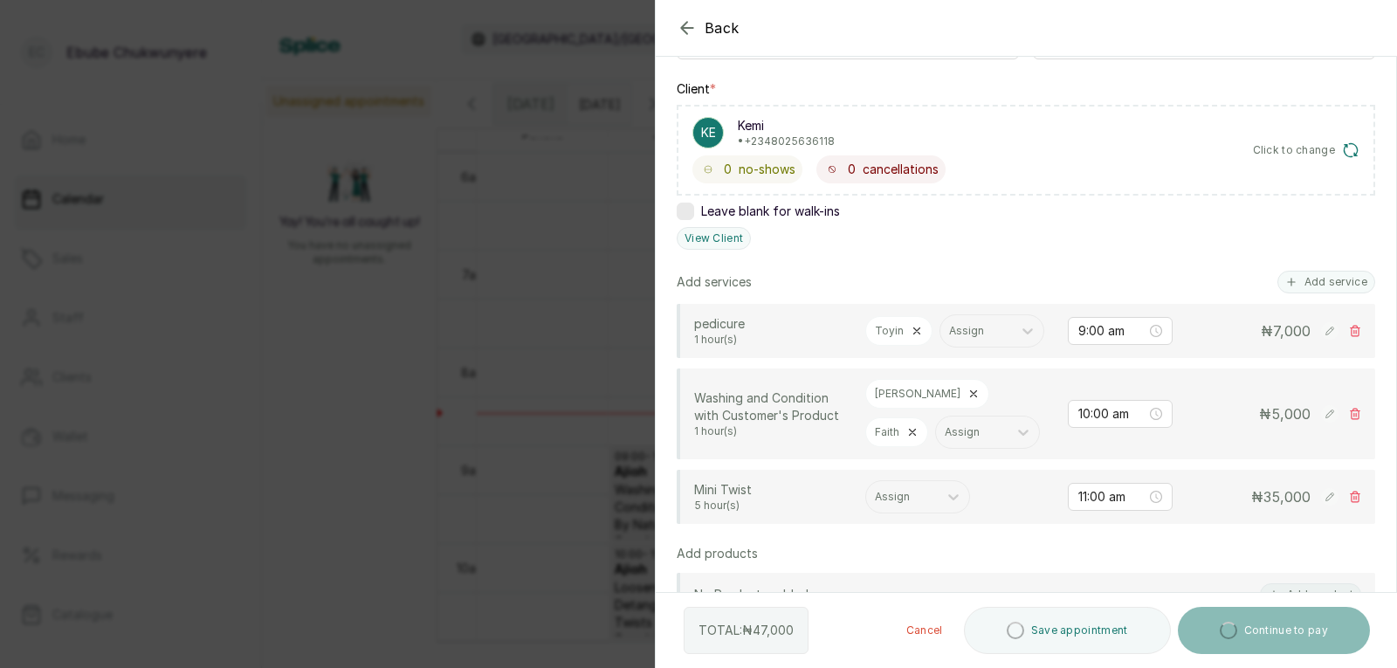
click at [918, 432] on icon at bounding box center [912, 432] width 12 height 12
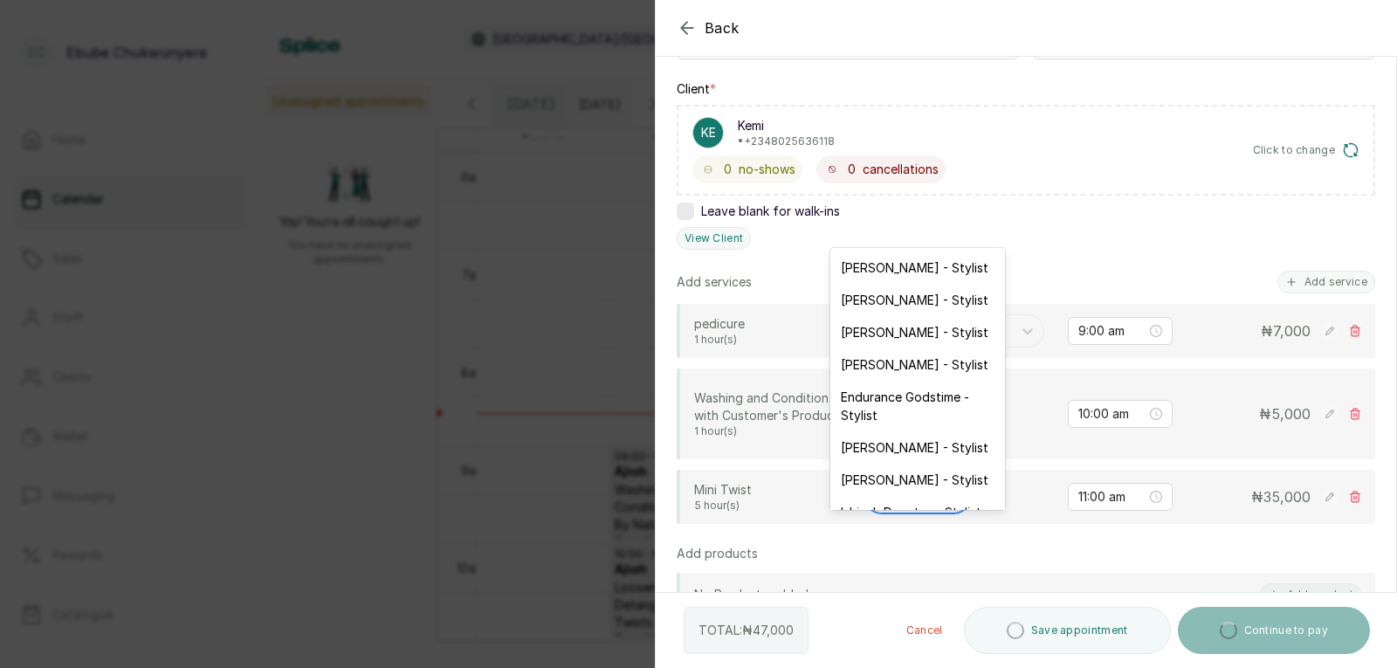
click at [945, 505] on icon at bounding box center [953, 496] width 17 height 17
click at [959, 274] on div "Esther Michael - Stylist" at bounding box center [917, 267] width 175 height 32
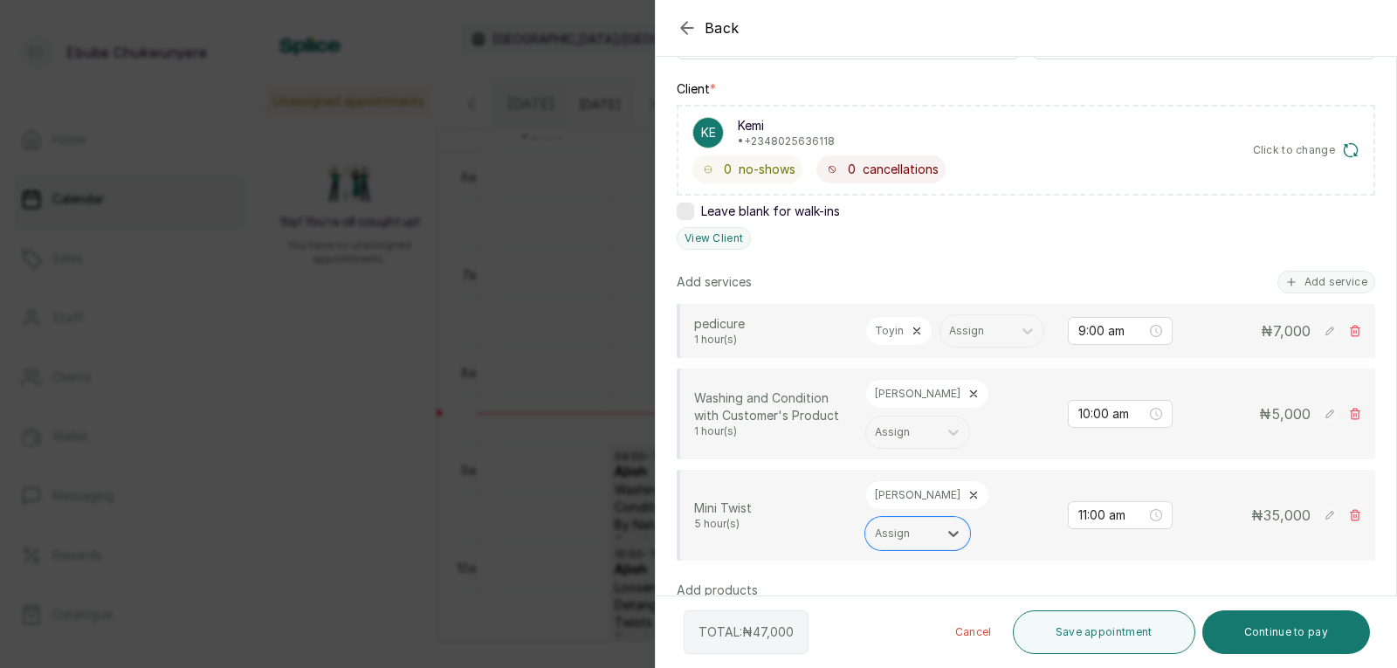
click at [1321, 340] on rect at bounding box center [1329, 330] width 17 height 17
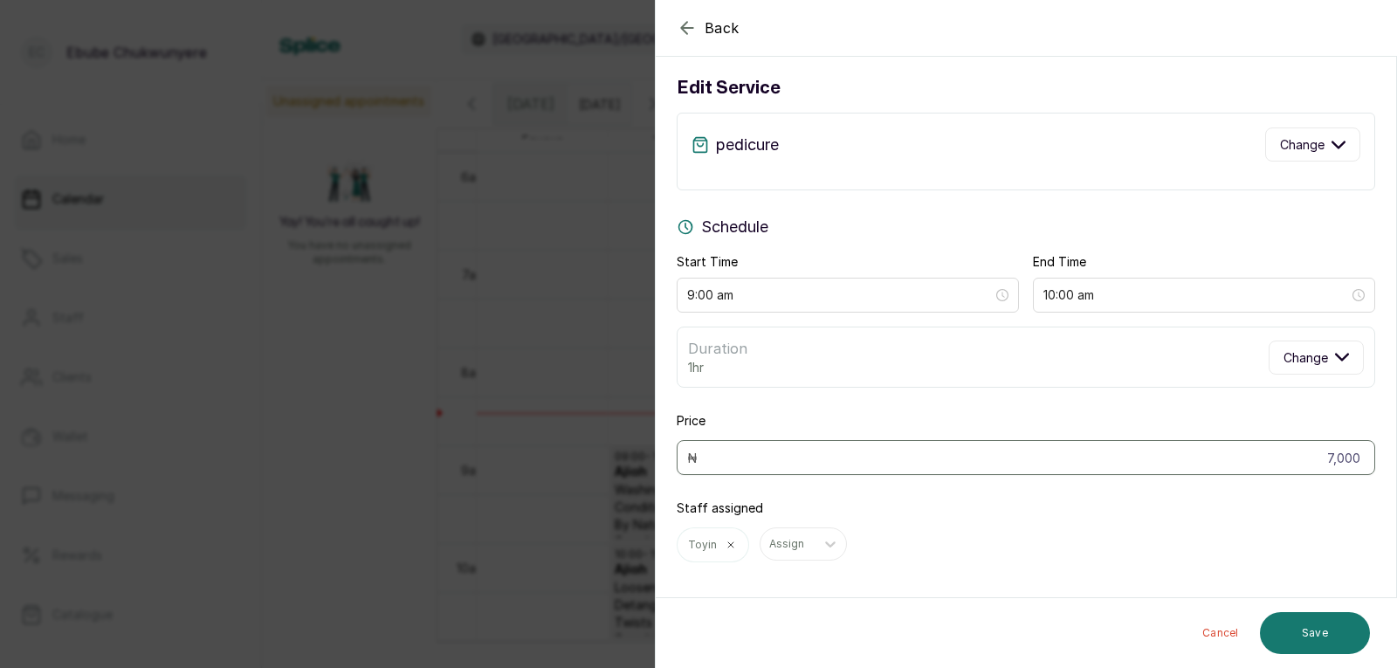
scroll to position [17, 0]
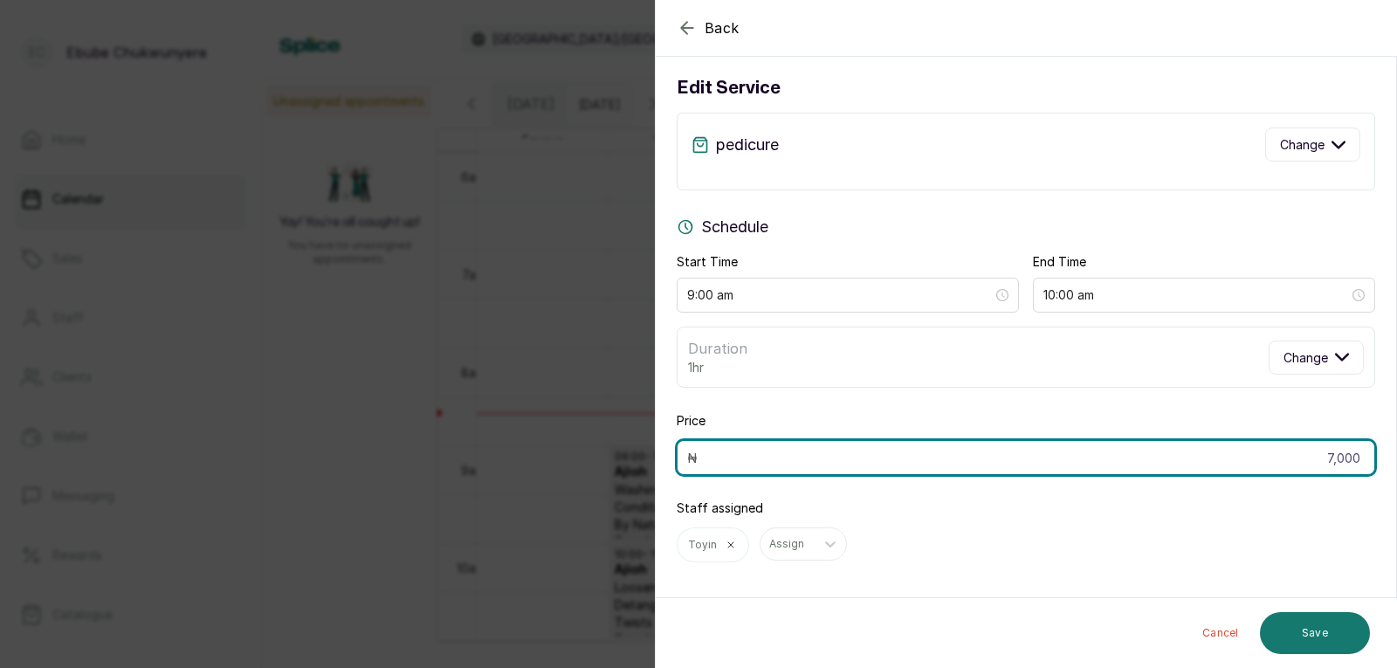
click at [1262, 451] on input "7,000" at bounding box center [1026, 457] width 698 height 35
drag, startPoint x: 1262, startPoint y: 451, endPoint x: 1254, endPoint y: 452, distance: 8.8
click at [1261, 451] on input "7,000" at bounding box center [1026, 457] width 698 height 35
type input "15,000"
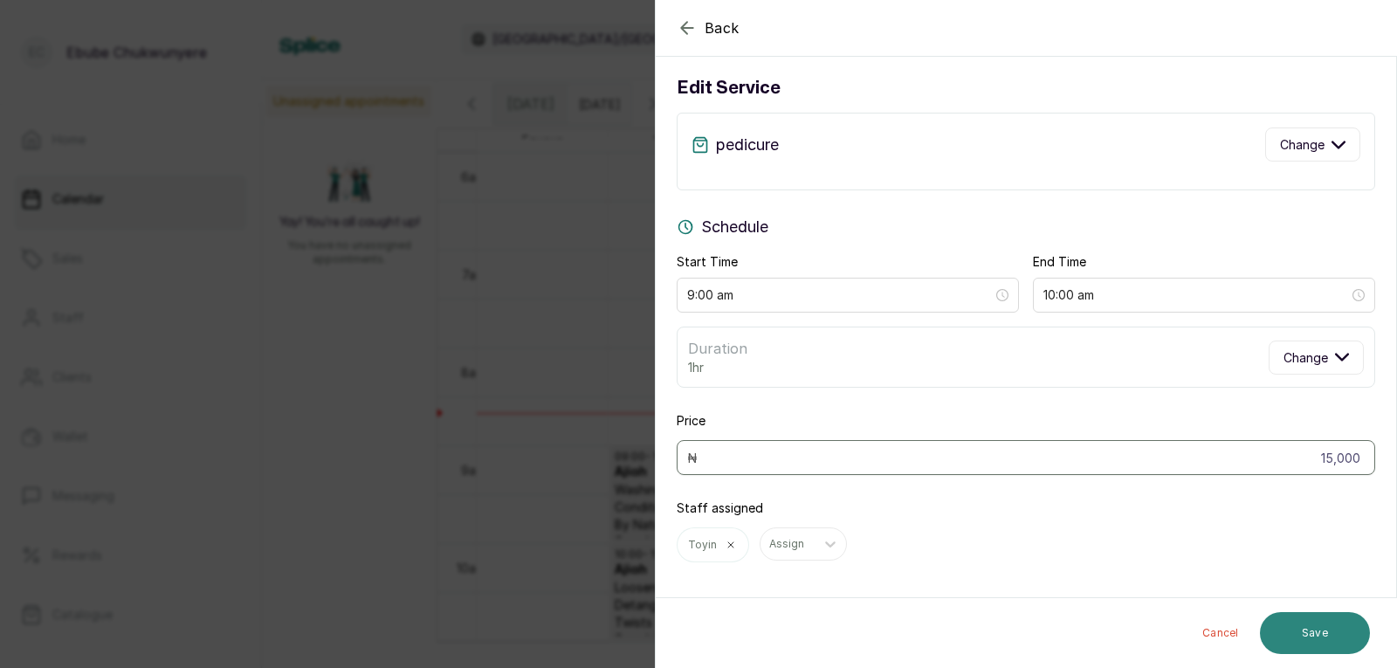
click at [1332, 643] on button "Save" at bounding box center [1315, 633] width 110 height 42
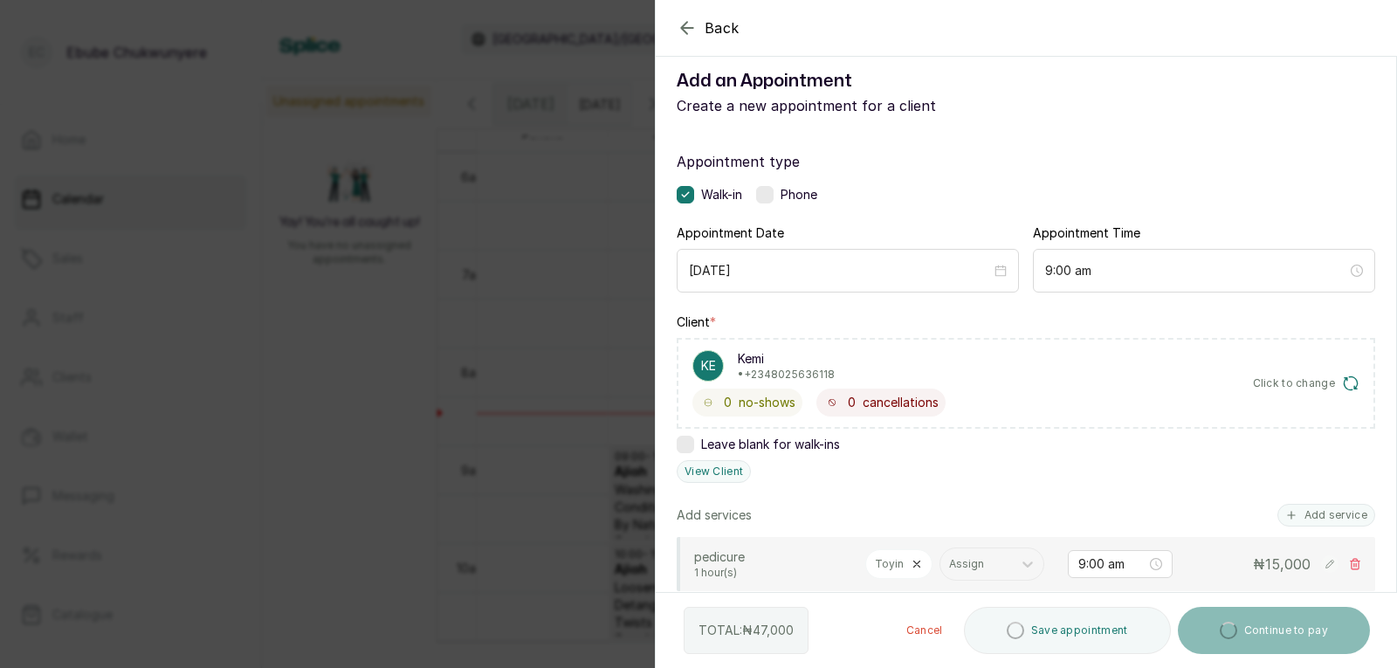
drag, startPoint x: 1227, startPoint y: 253, endPoint x: 1223, endPoint y: 364, distance: 110.9
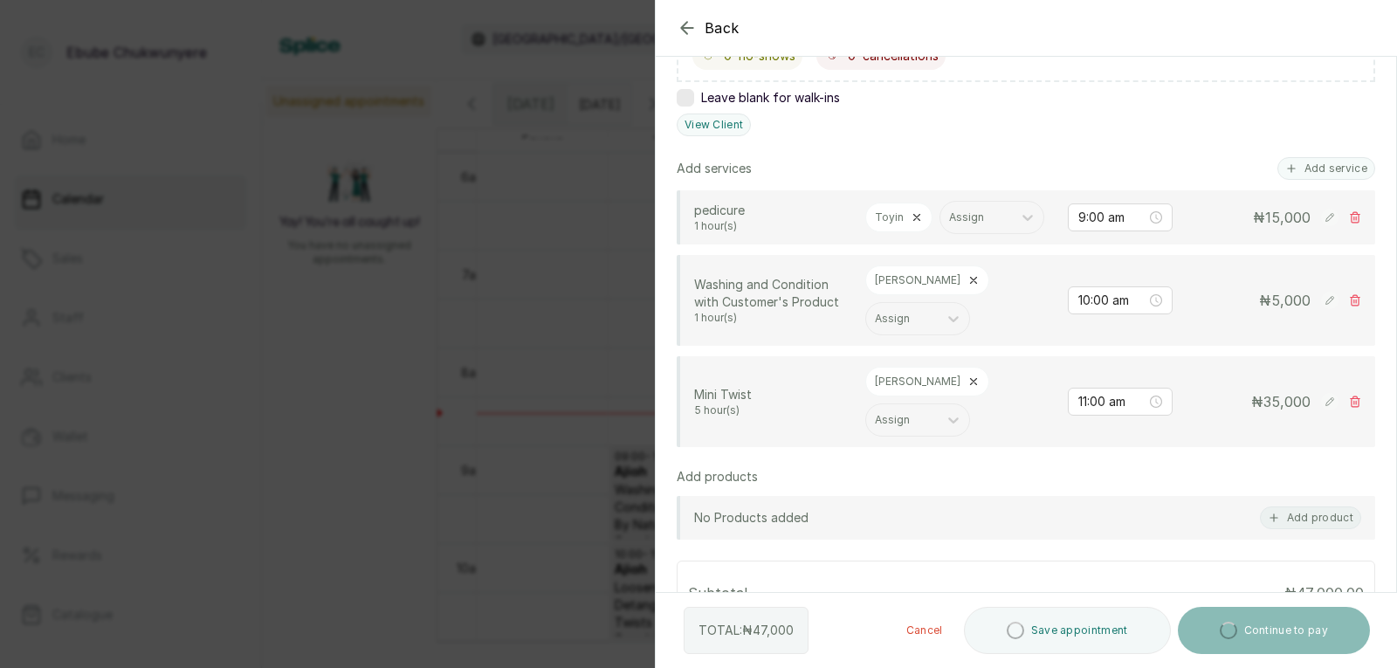
scroll to position [598, 0]
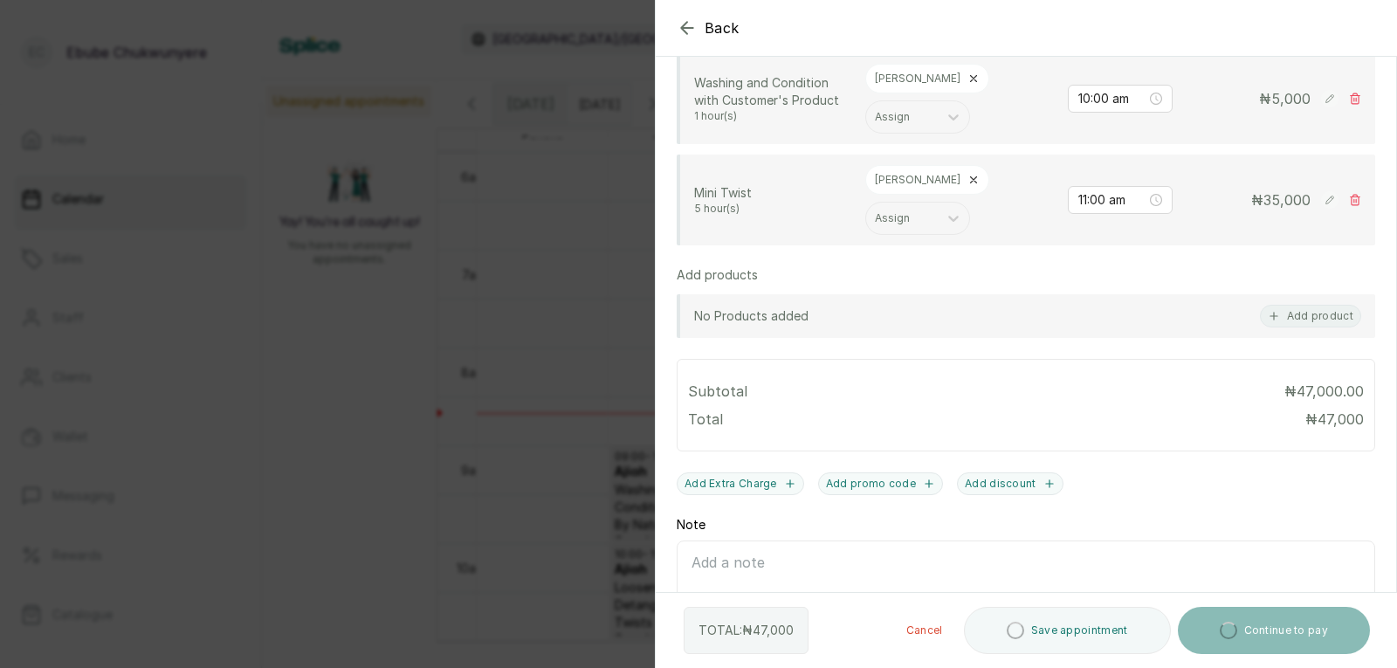
drag, startPoint x: 1209, startPoint y: 323, endPoint x: 1190, endPoint y: 417, distance: 96.2
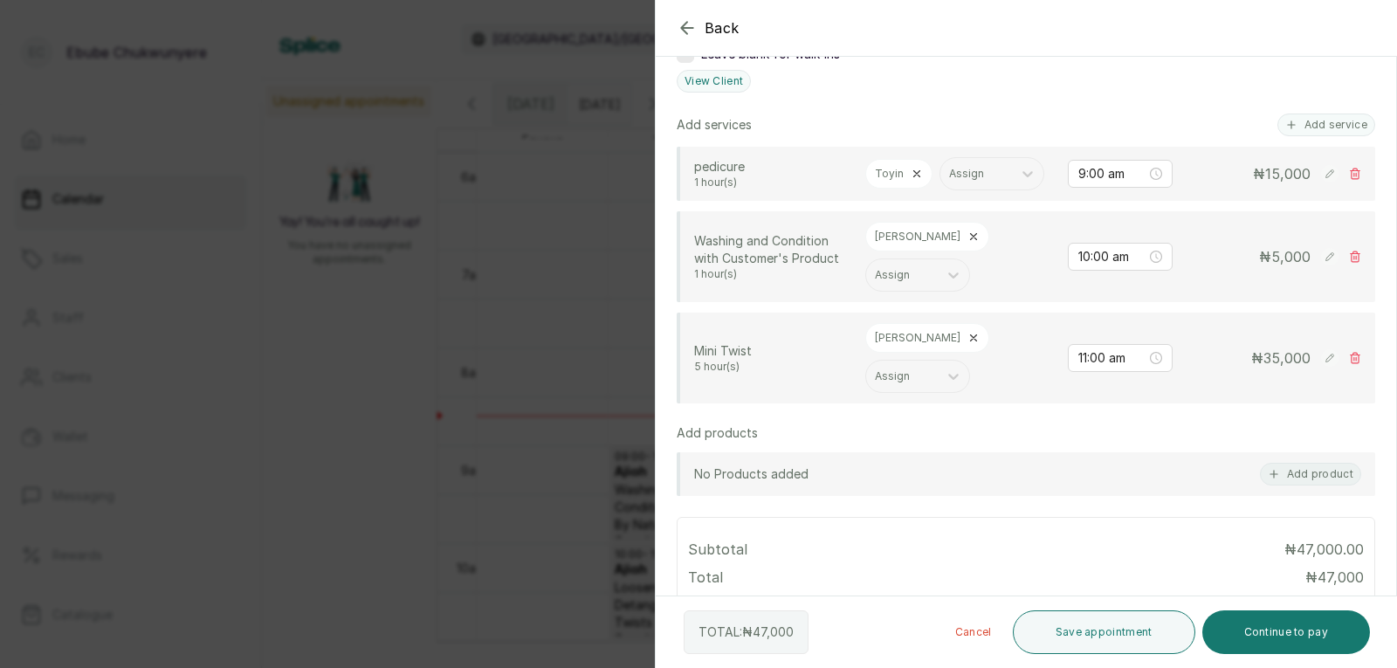
scroll to position [393, 0]
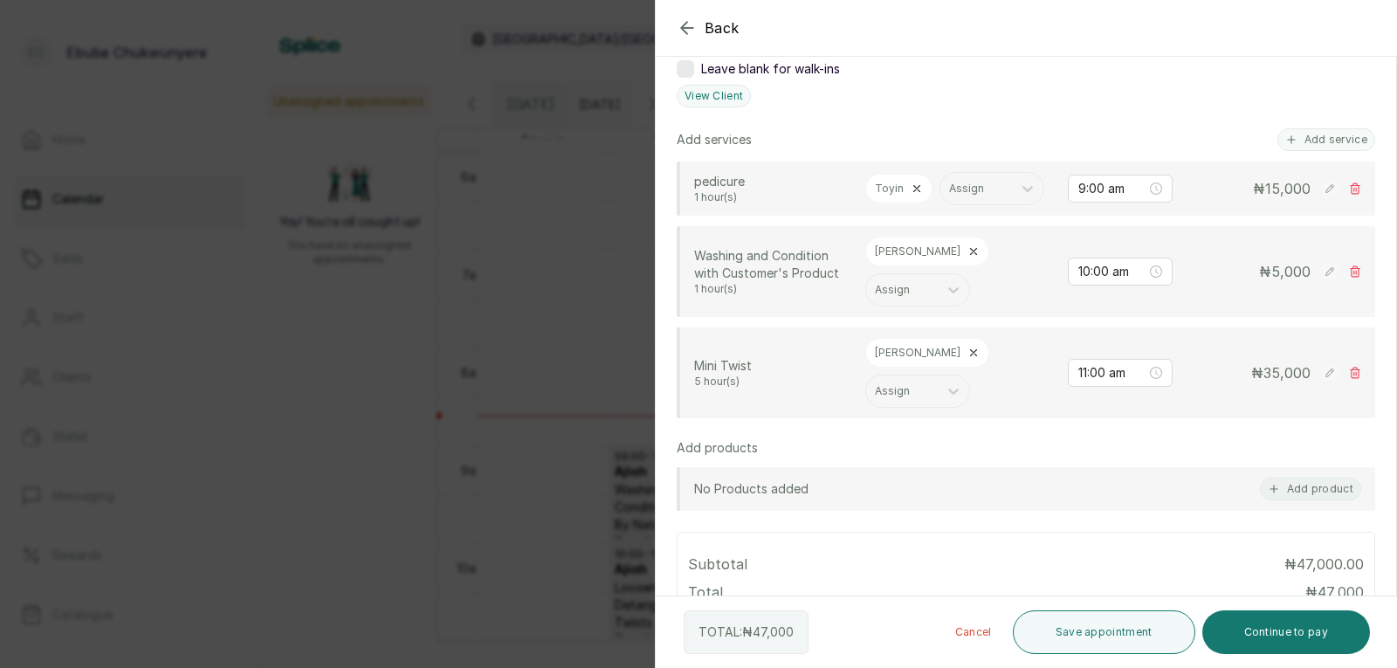
drag, startPoint x: 1230, startPoint y: 384, endPoint x: 1247, endPoint y: 348, distance: 39.4
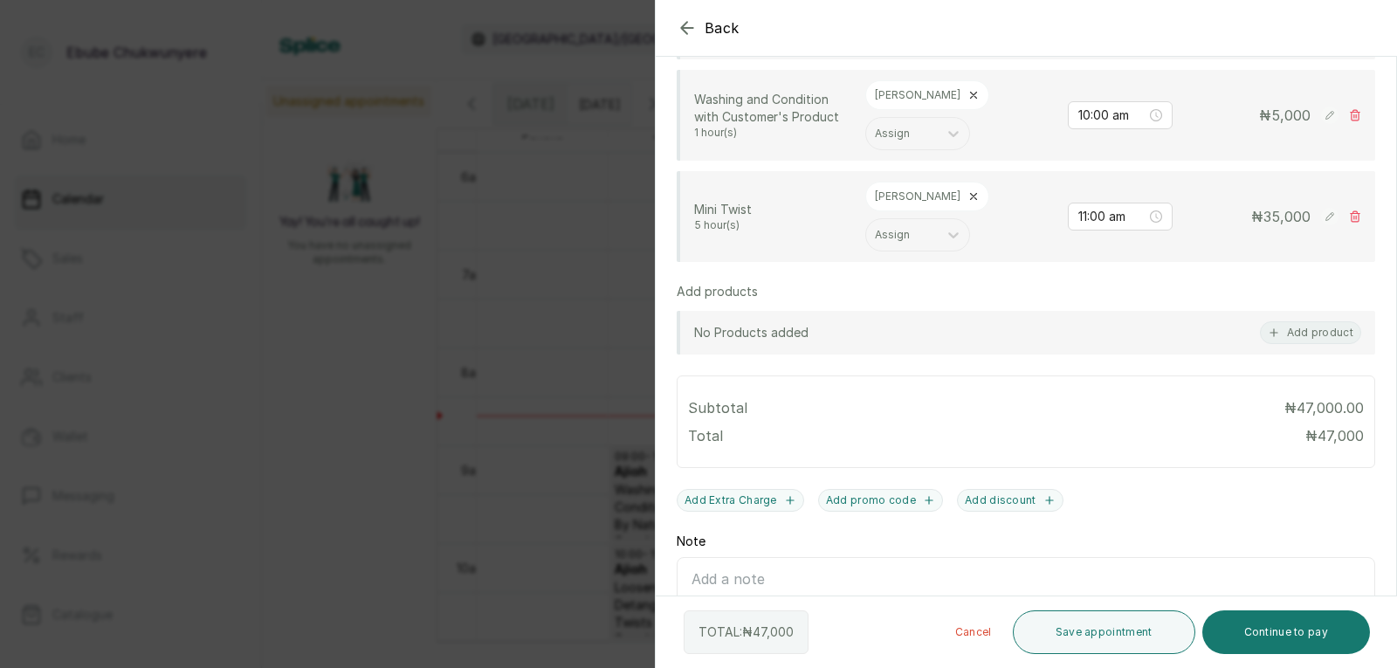
scroll to position [582, 0]
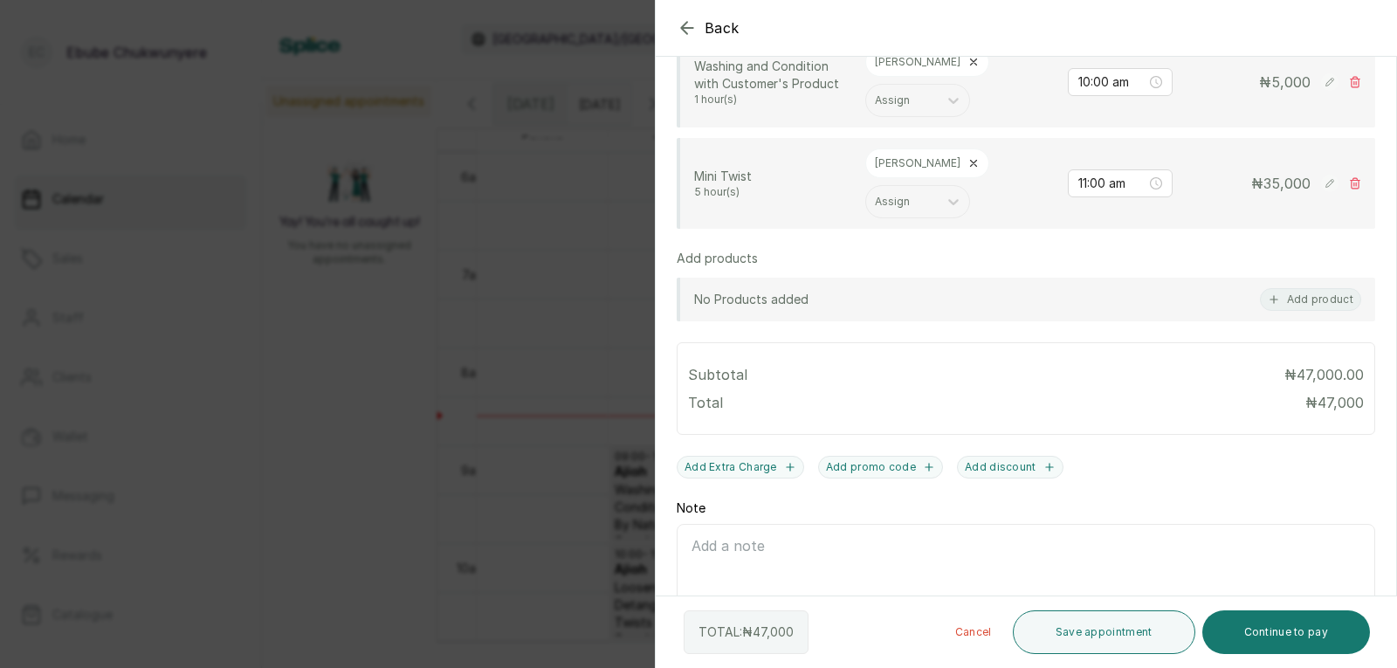
drag, startPoint x: 1172, startPoint y: 333, endPoint x: 1176, endPoint y: 389, distance: 56.0
click at [1106, 632] on button "Save appointment" at bounding box center [1104, 632] width 182 height 44
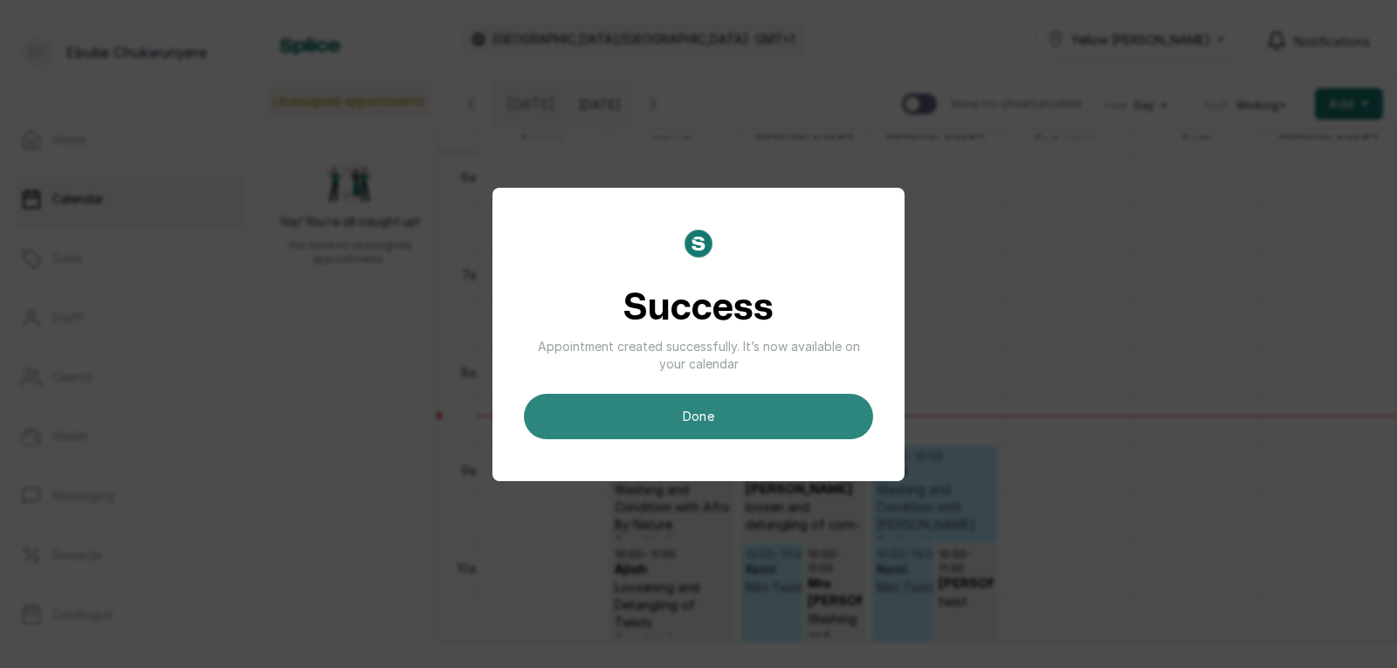
click at [745, 413] on button "done" at bounding box center [698, 416] width 349 height 45
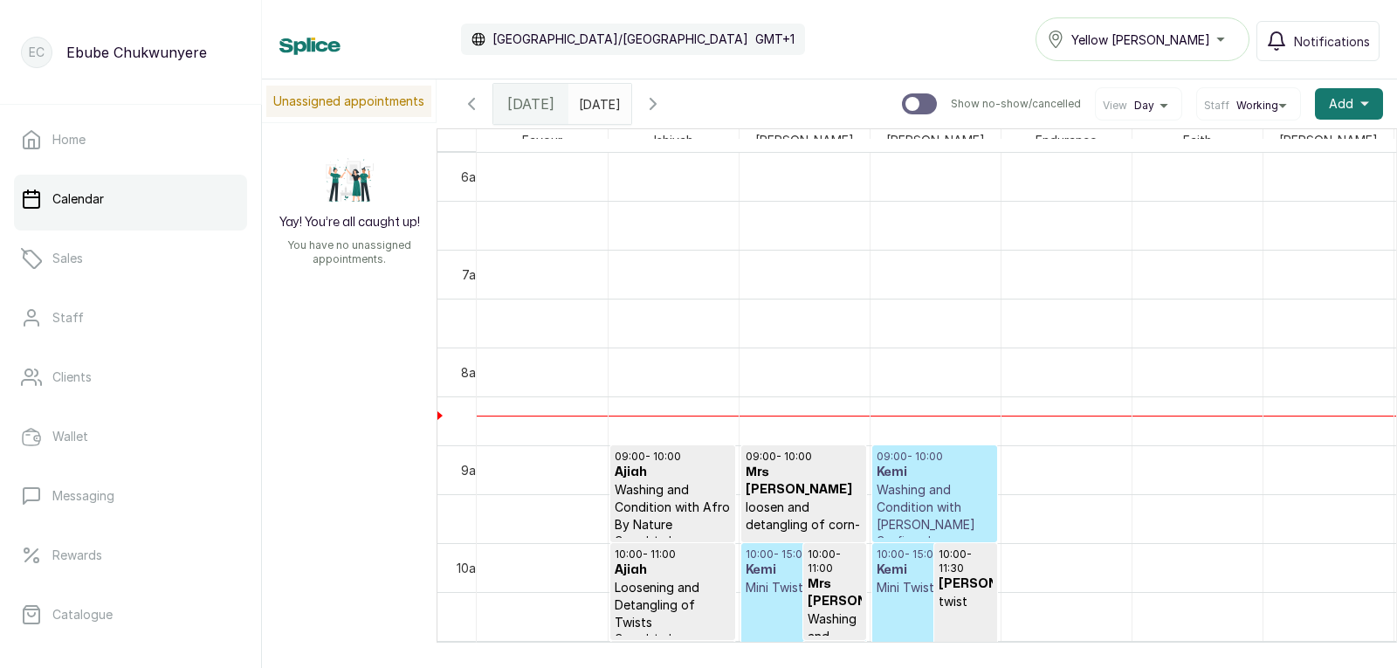
click at [931, 512] on p "Washing and Condition with Somma" at bounding box center [934, 507] width 116 height 52
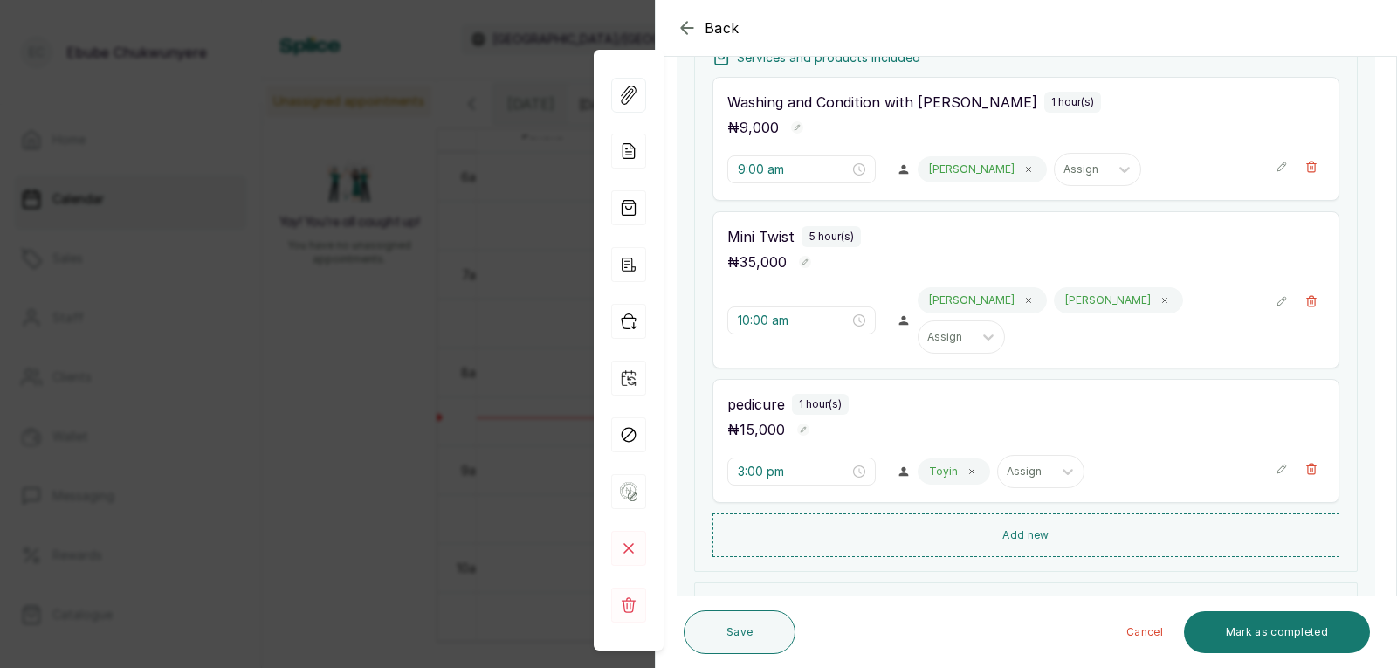
drag, startPoint x: 972, startPoint y: 458, endPoint x: 993, endPoint y: 523, distance: 67.9
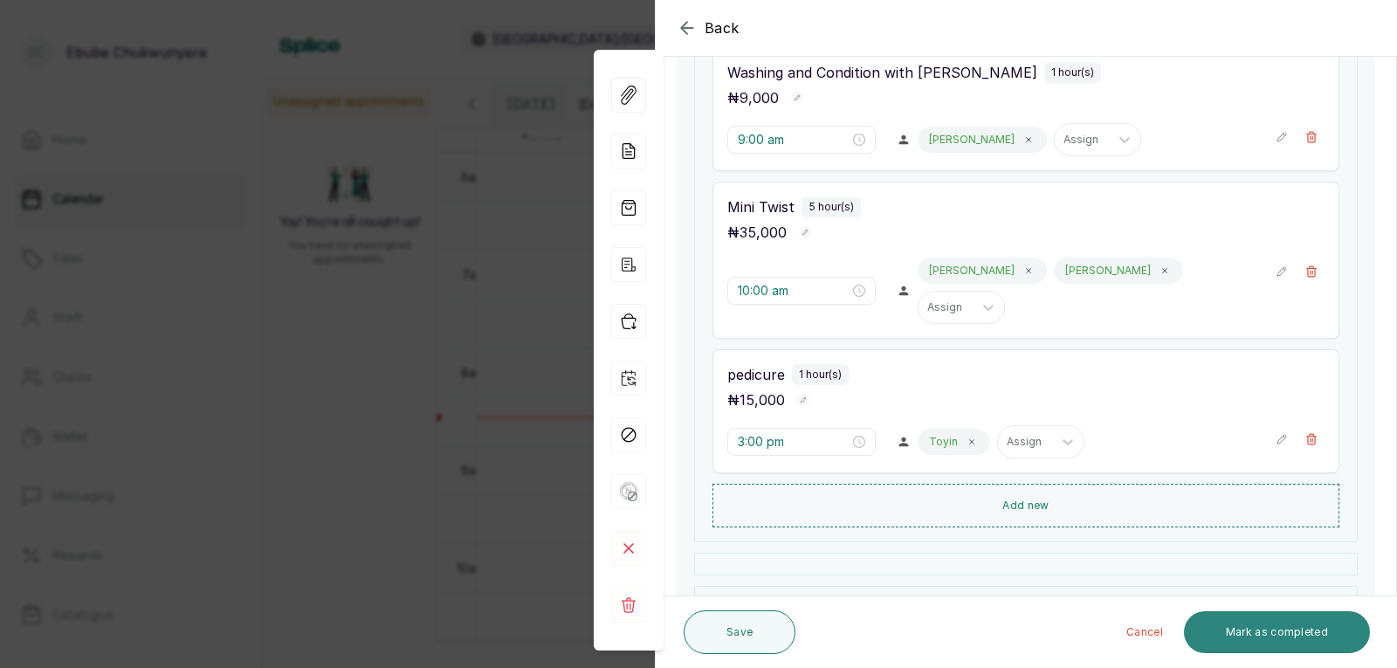
click at [1237, 627] on button "Mark as completed" at bounding box center [1277, 632] width 186 height 42
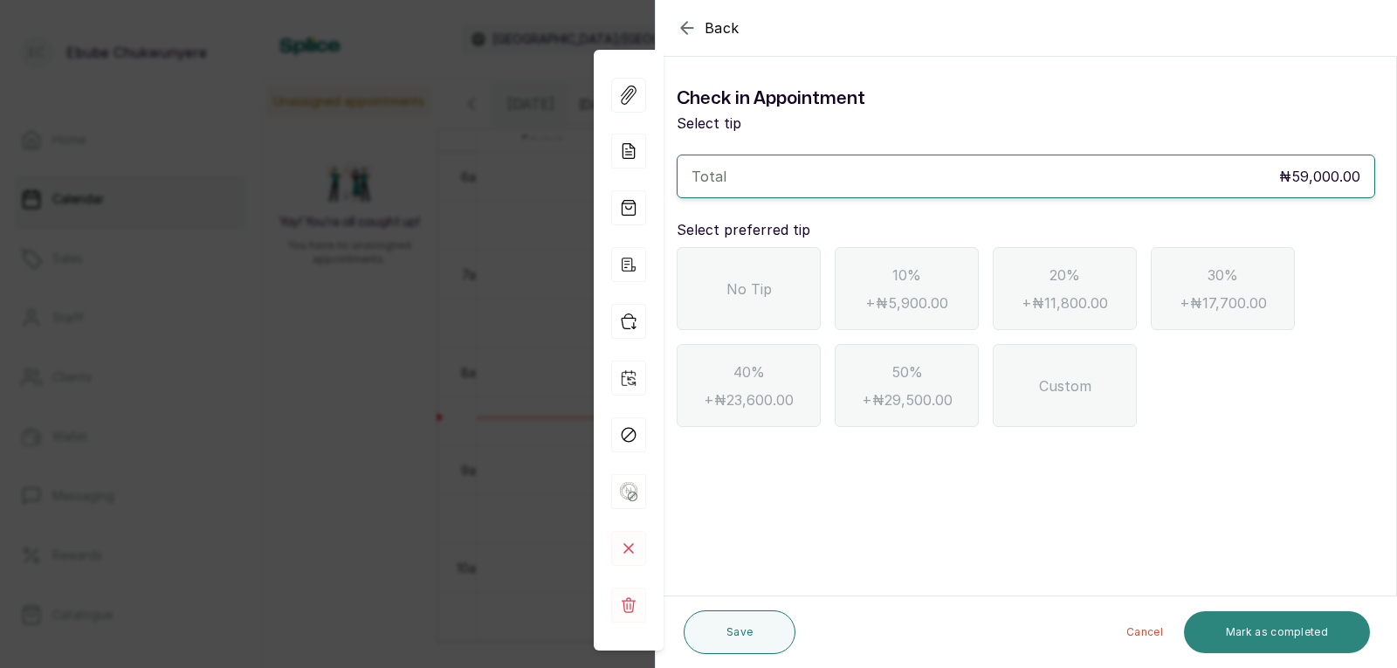
scroll to position [0, 0]
click at [718, 271] on div "No Tip" at bounding box center [749, 288] width 144 height 83
click at [1271, 642] on button "Mark as completed" at bounding box center [1277, 632] width 186 height 42
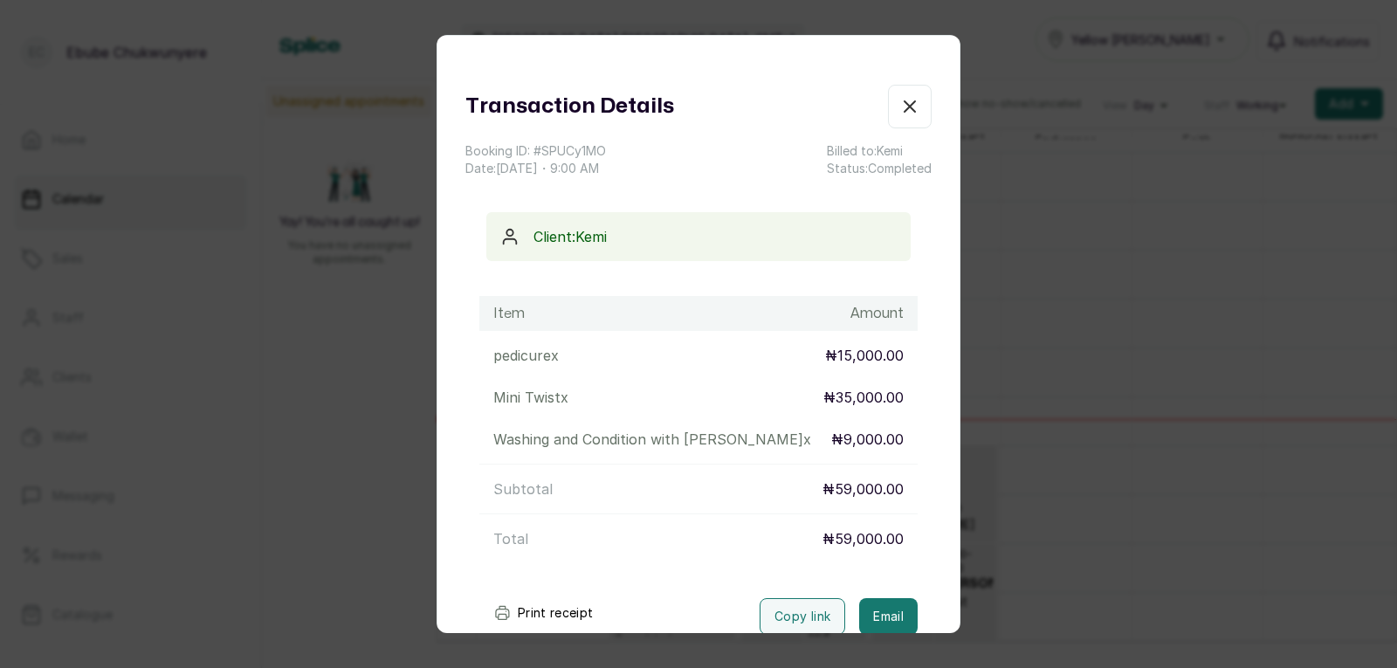
click at [904, 112] on icon "button" at bounding box center [909, 106] width 10 height 10
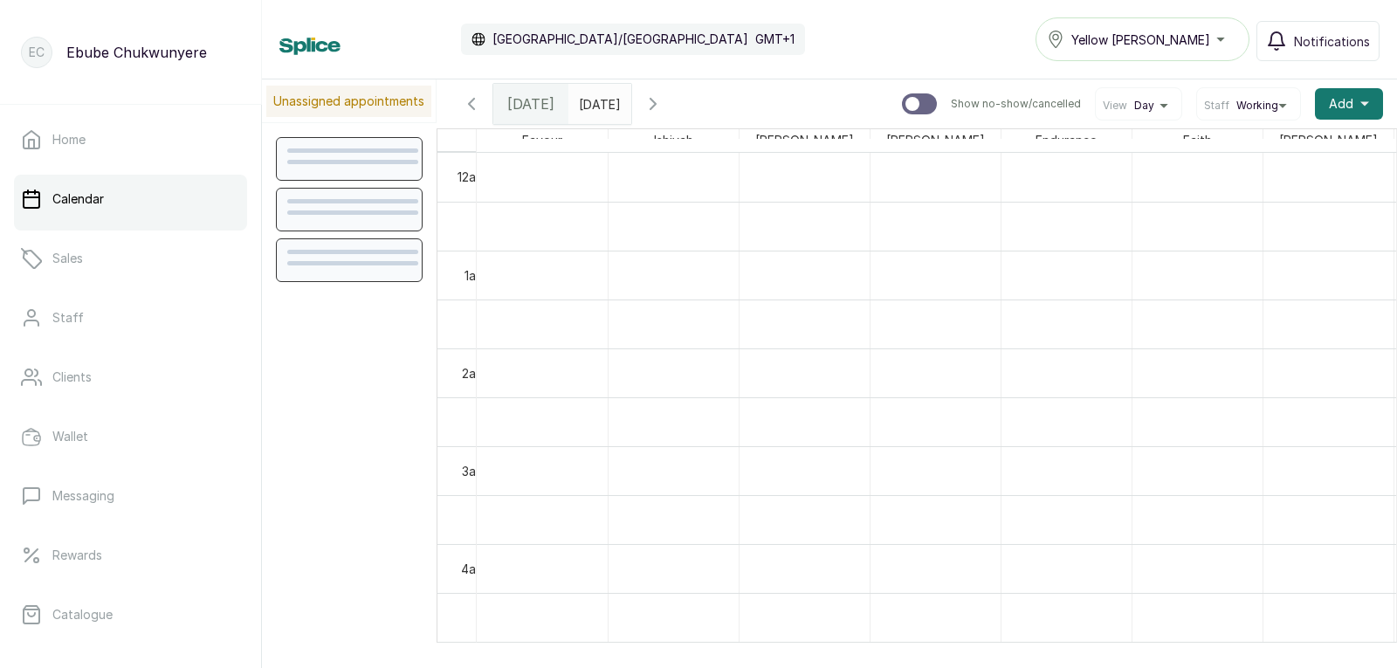
scroll to position [588, 0]
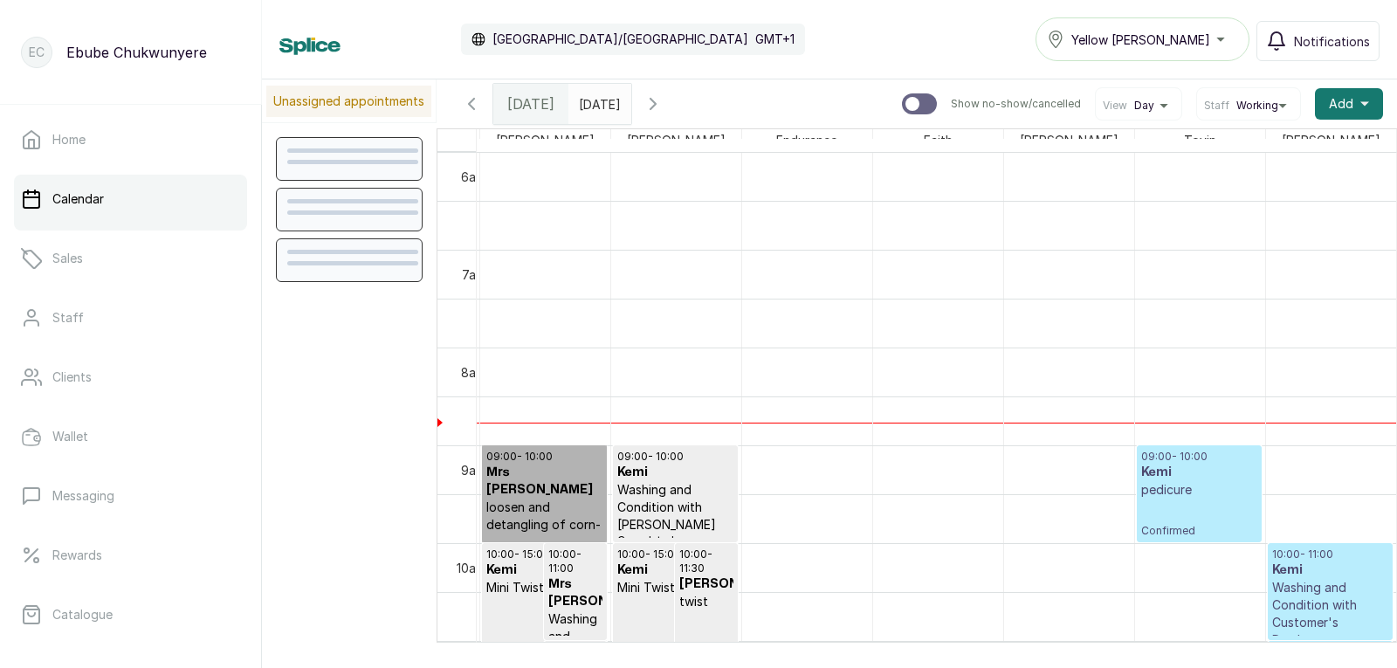
drag, startPoint x: 772, startPoint y: 470, endPoint x: 849, endPoint y: 483, distance: 78.8
click at [1141, 479] on h3 "Kemi" at bounding box center [1199, 472] width 116 height 17
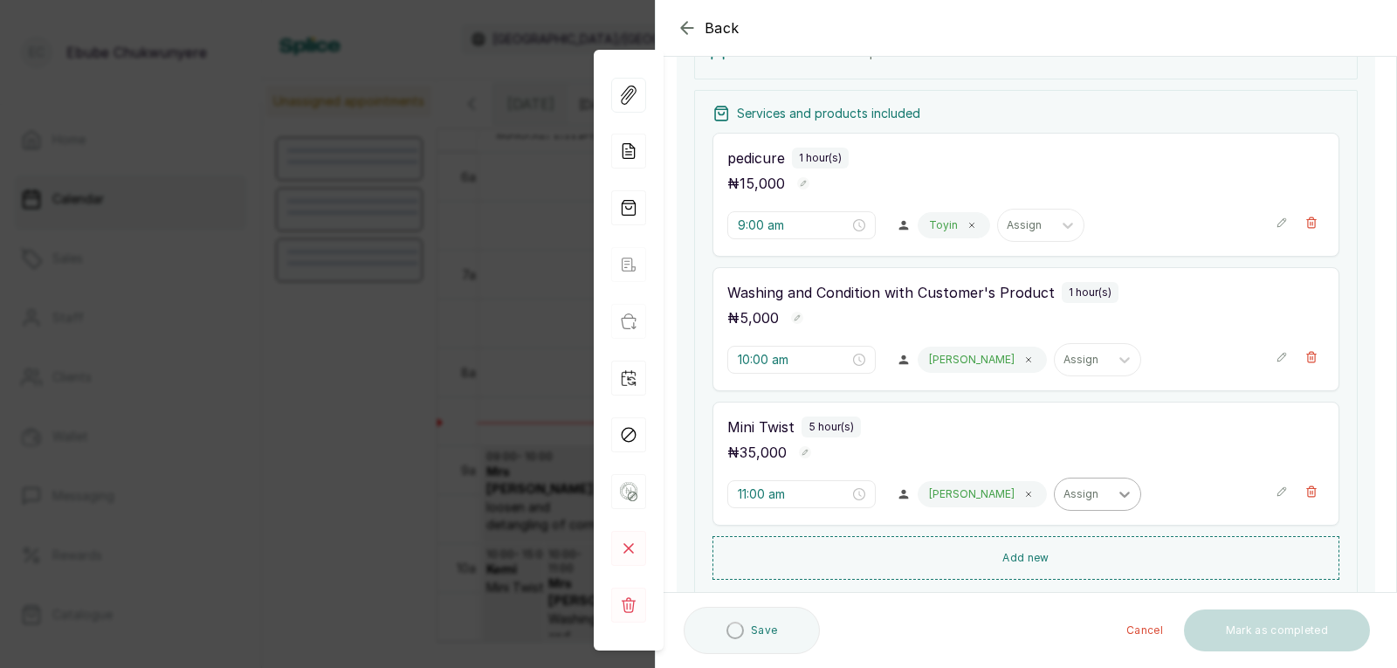
drag, startPoint x: 1038, startPoint y: 331, endPoint x: 1054, endPoint y: 390, distance: 61.4
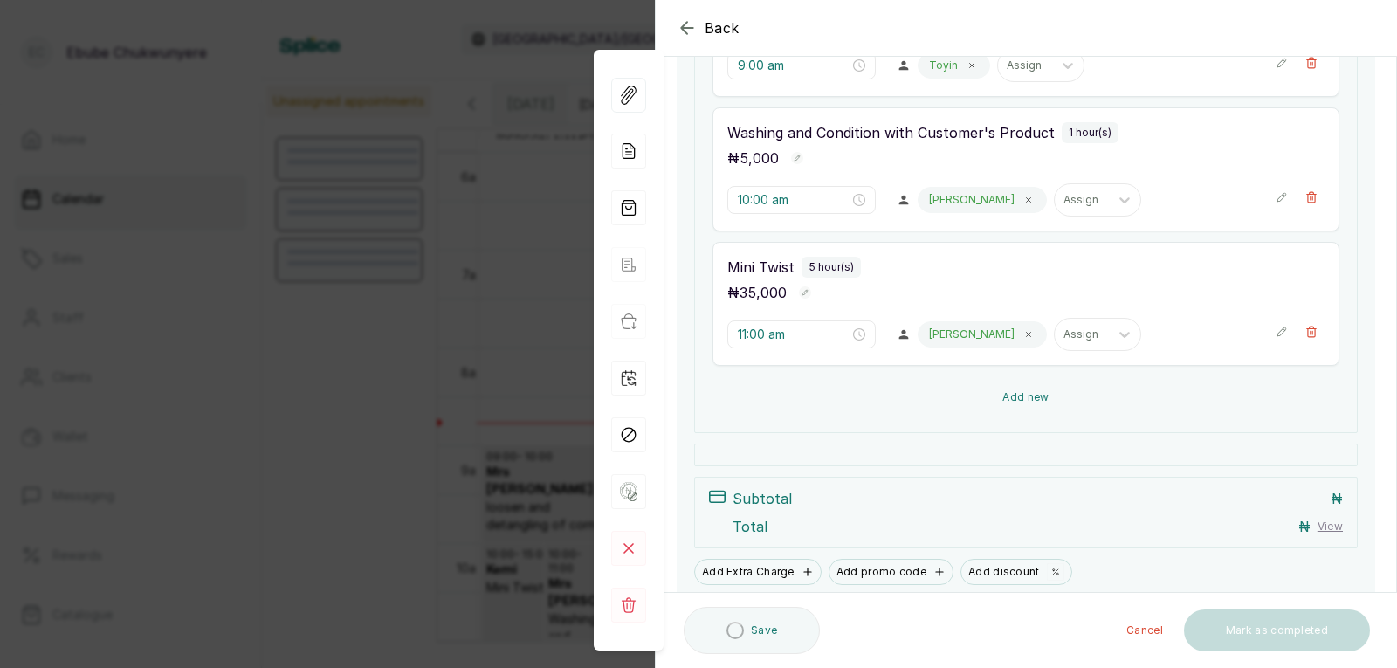
drag, startPoint x: 1058, startPoint y: 363, endPoint x: 1057, endPoint y: 396, distance: 33.2
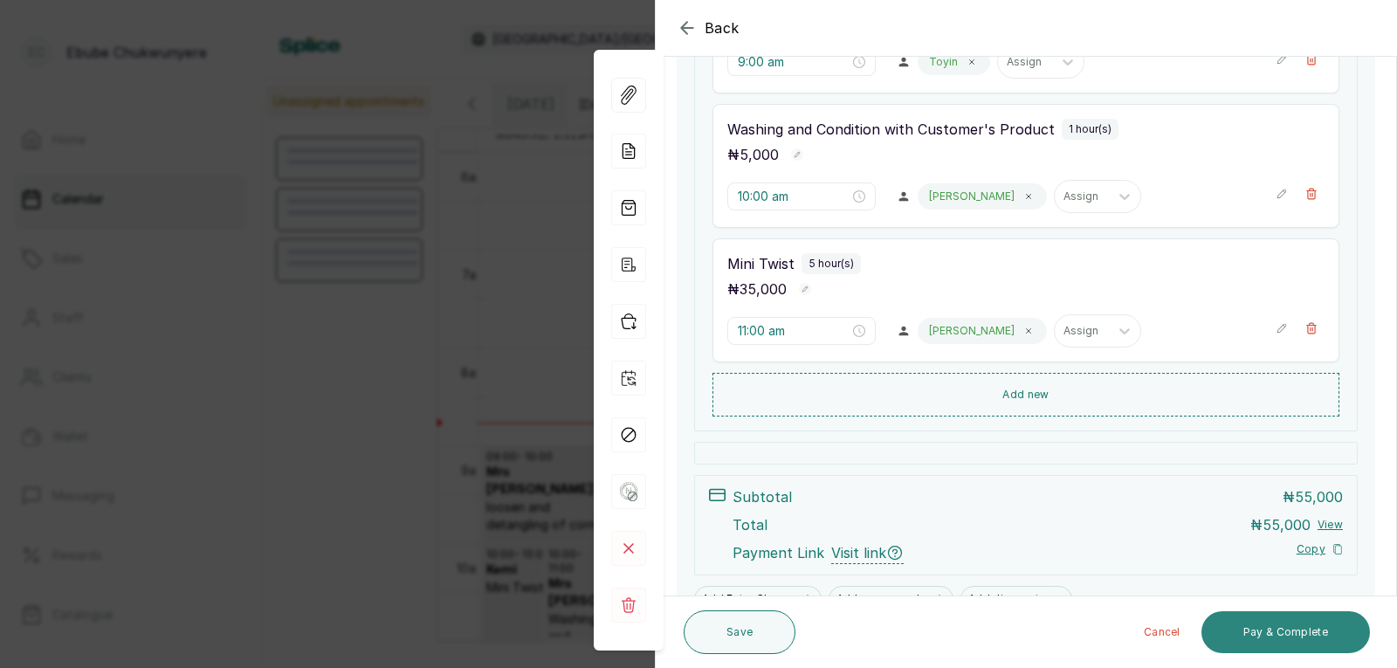
click at [1254, 629] on button "Pay & Complete" at bounding box center [1285, 632] width 168 height 42
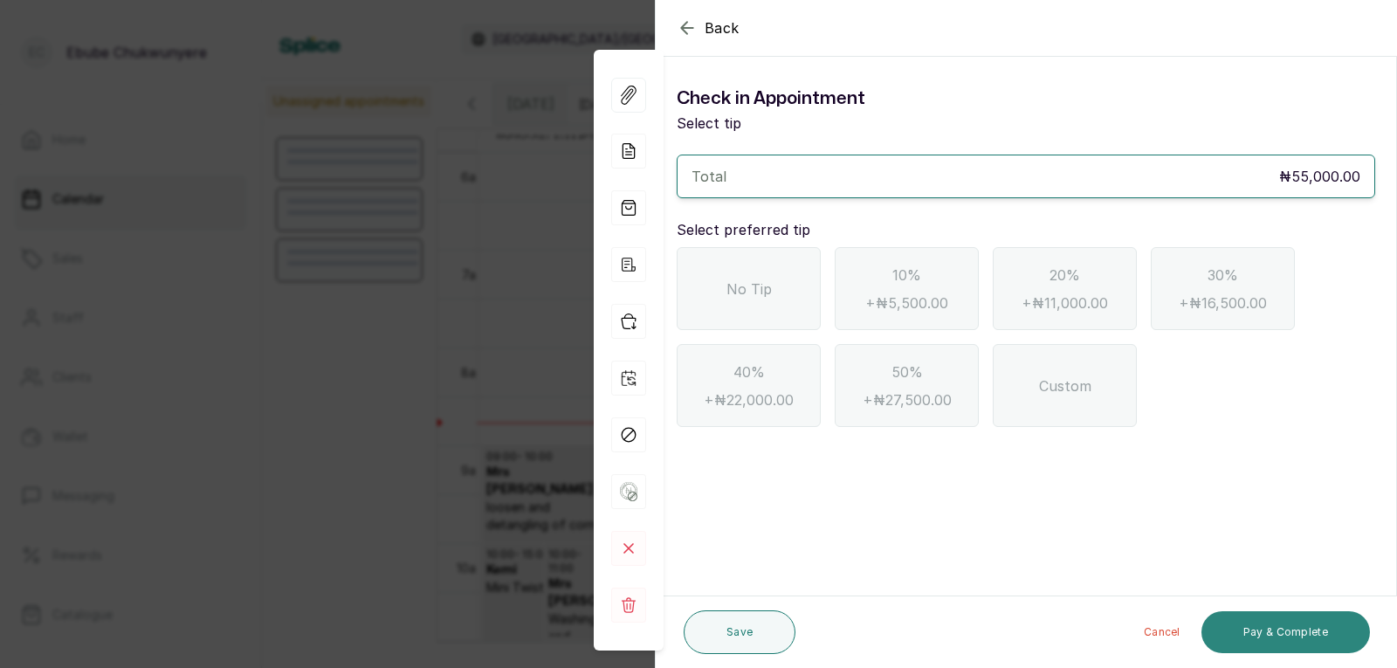
scroll to position [0, 0]
click at [773, 292] on div "No Tip" at bounding box center [749, 288] width 144 height 83
click at [1243, 628] on button "Pay & Complete" at bounding box center [1285, 632] width 168 height 42
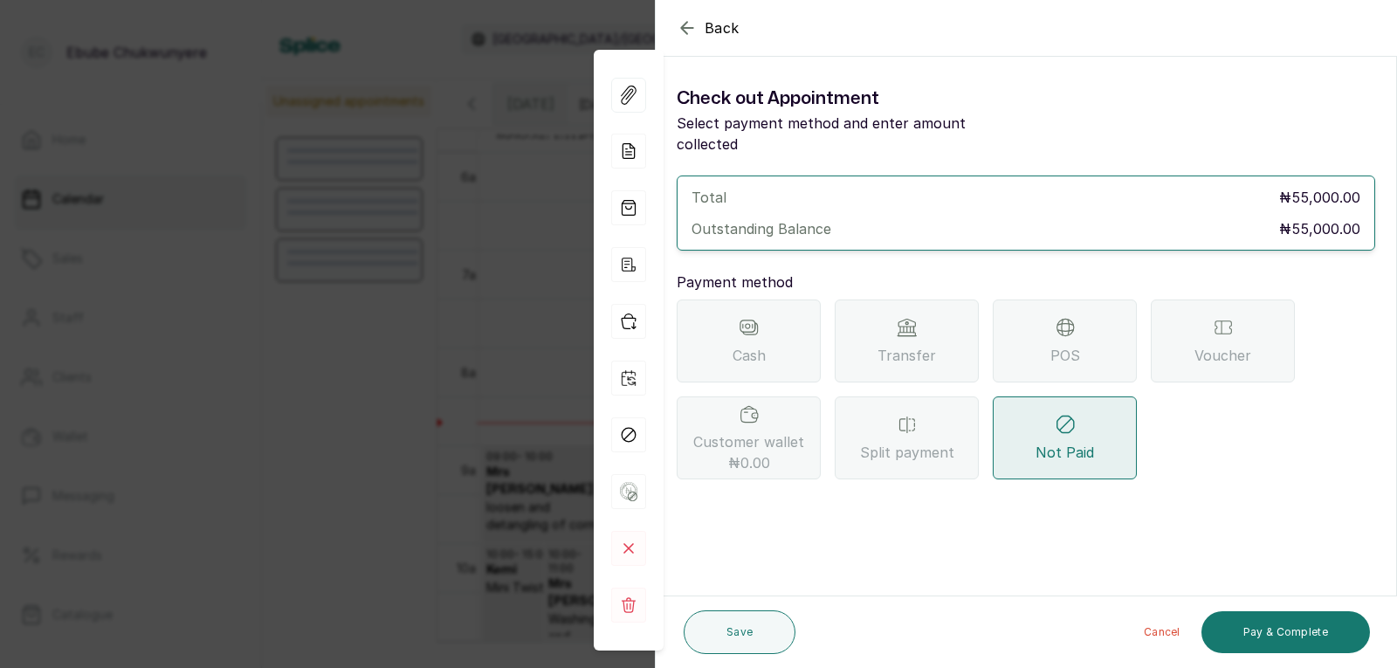
click at [1018, 336] on div "POS" at bounding box center [1065, 340] width 144 height 83
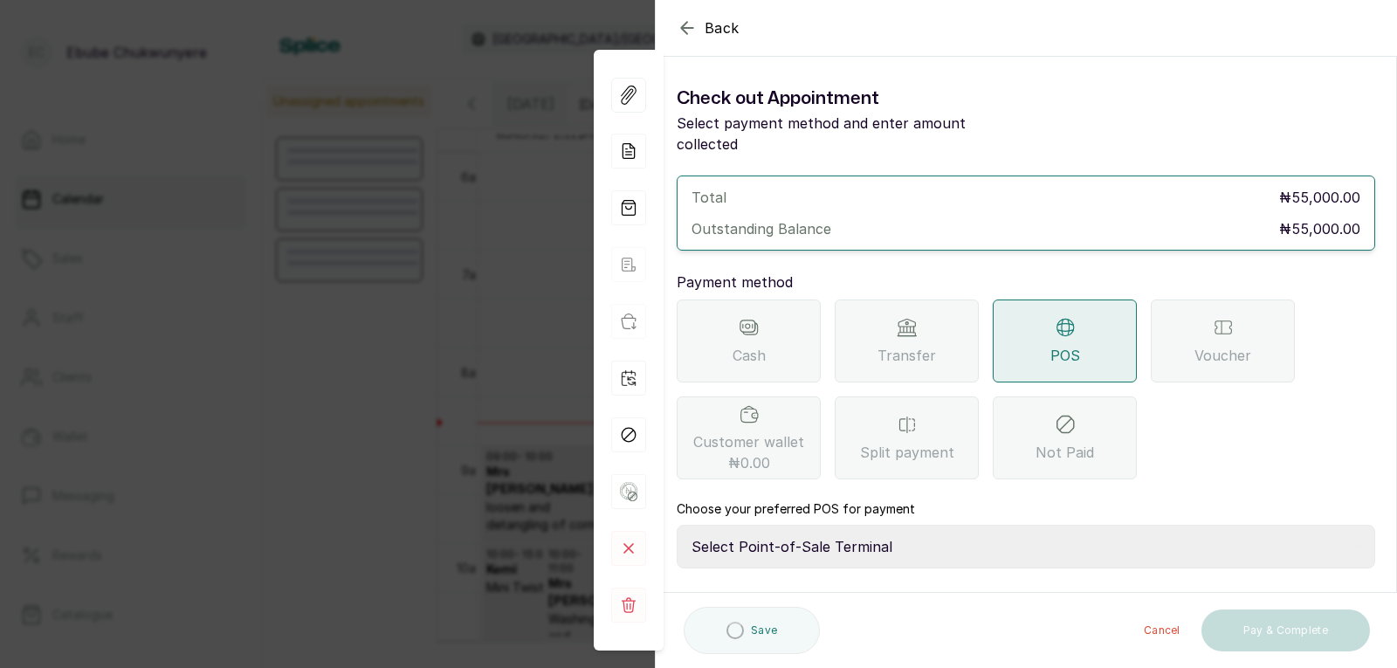
click at [911, 525] on select "Select Point-of-Sale Terminal FCMB - POS First City Monument Bank Providus - PO…" at bounding box center [1026, 547] width 698 height 44
select select "aa2ad0f0-a10e-4f4c-bd19-89f63e8f7bd1"
click at [677, 525] on select "Select Point-of-Sale Terminal FCMB - POS First City Monument Bank Providus - PO…" at bounding box center [1026, 547] width 698 height 44
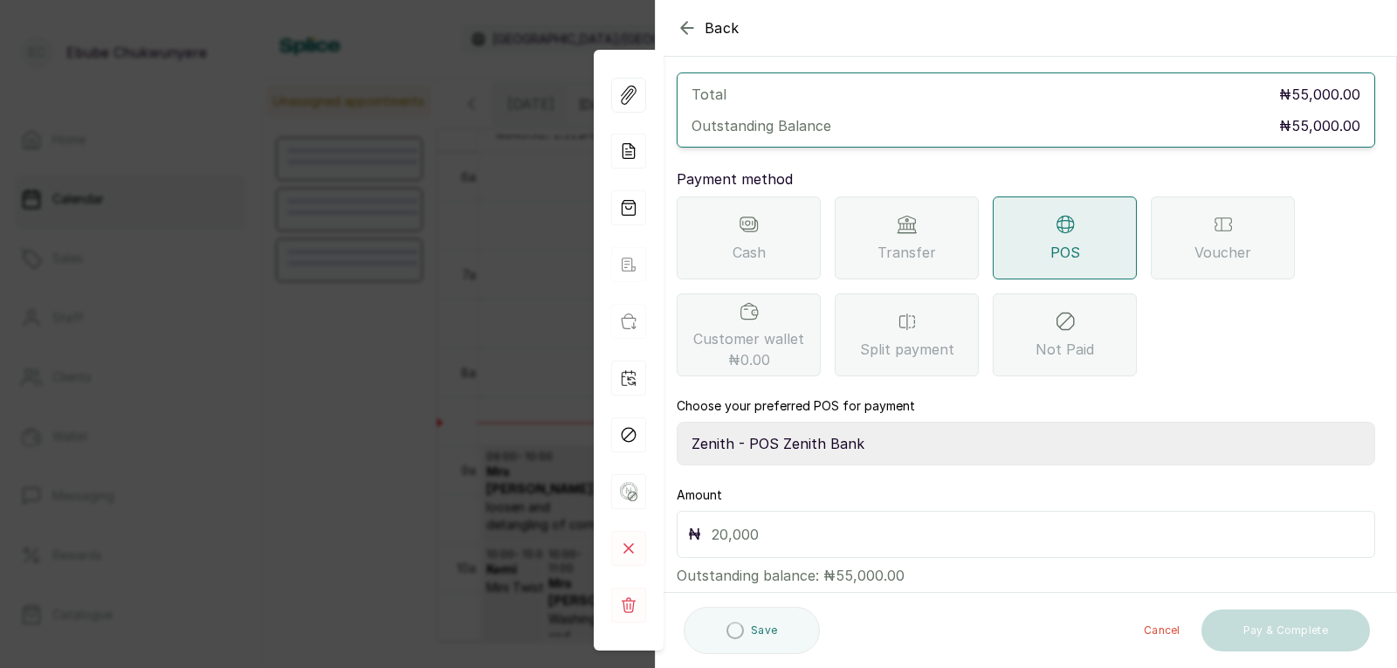
scroll to position [120, 0]
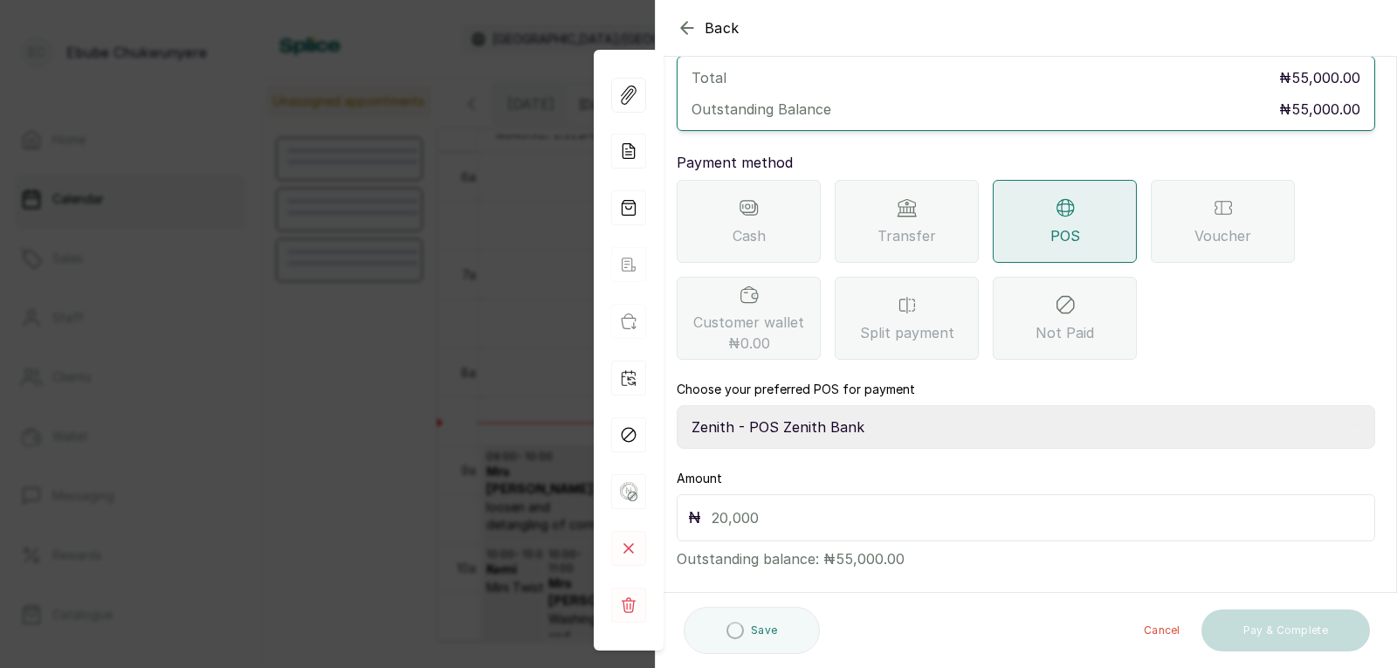
drag, startPoint x: 952, startPoint y: 481, endPoint x: 958, endPoint y: 537, distance: 56.2
click at [828, 505] on input "text" at bounding box center [1037, 517] width 652 height 24
type input "55,000"
drag, startPoint x: 1007, startPoint y: 453, endPoint x: 1021, endPoint y: 513, distance: 61.8
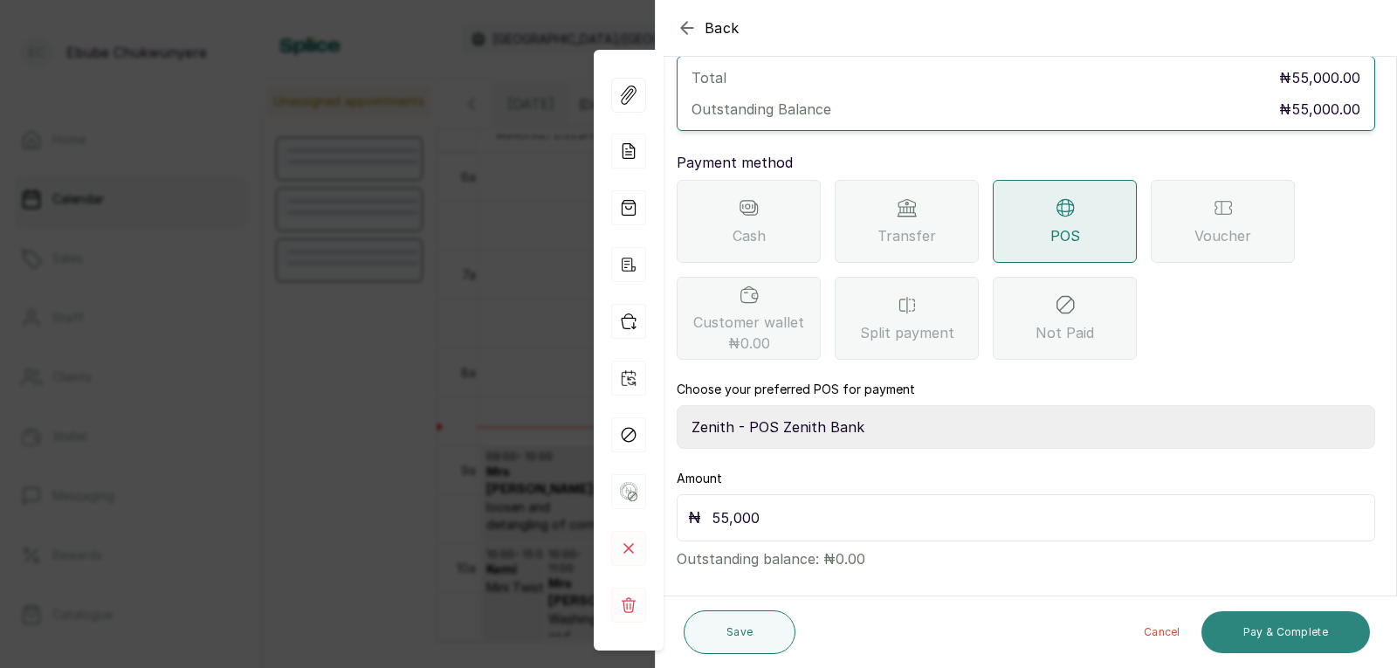
click at [1293, 636] on button "Pay & Complete" at bounding box center [1285, 632] width 168 height 42
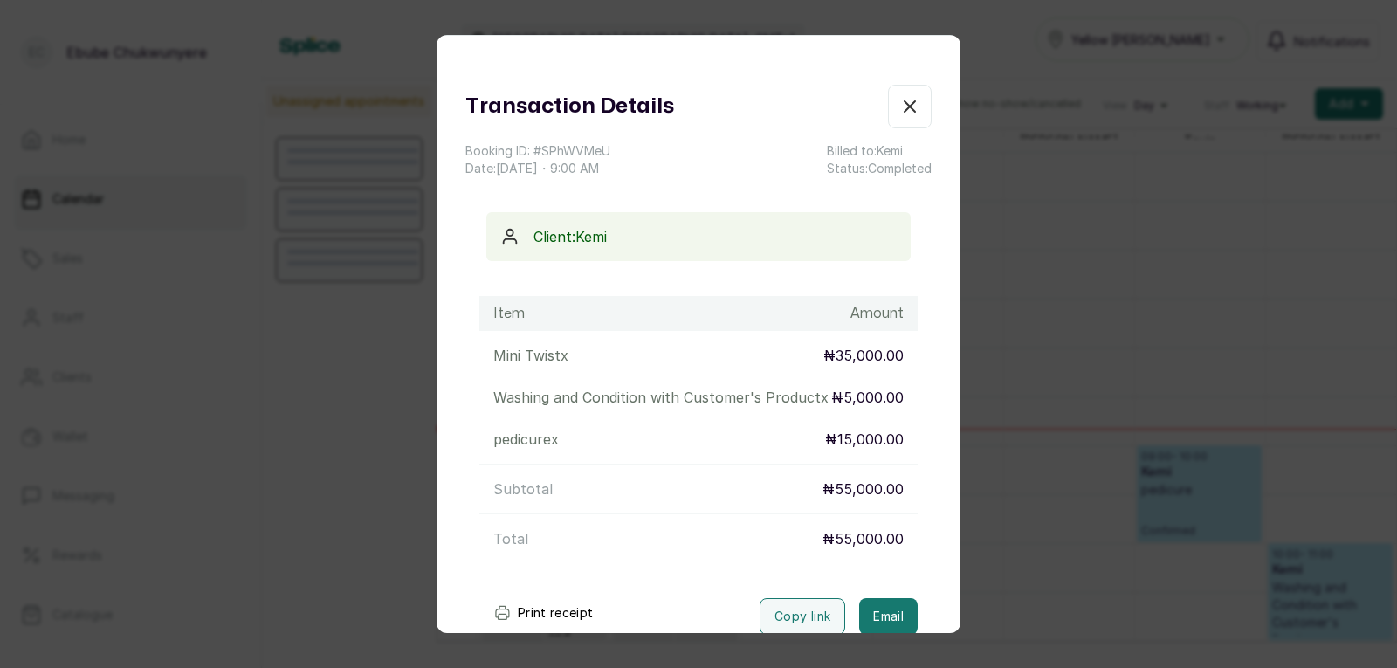
click at [904, 107] on icon "button" at bounding box center [909, 106] width 10 height 10
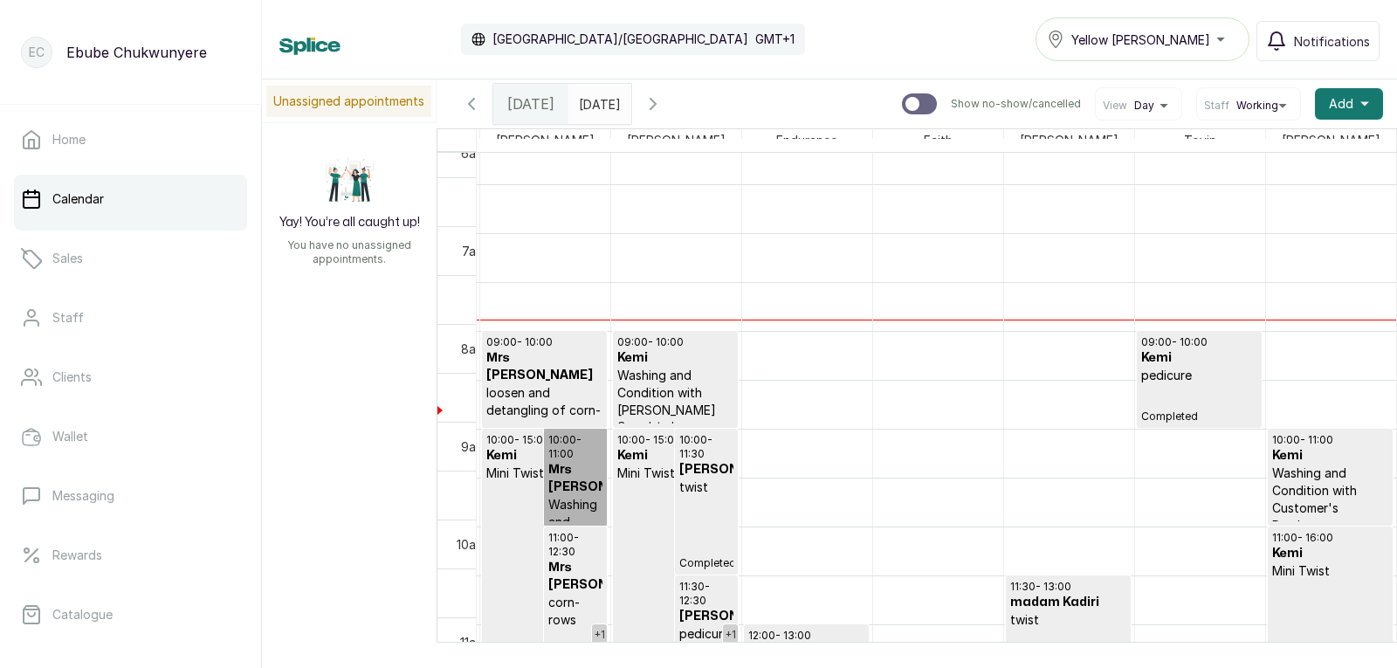
scroll to position [702, 0]
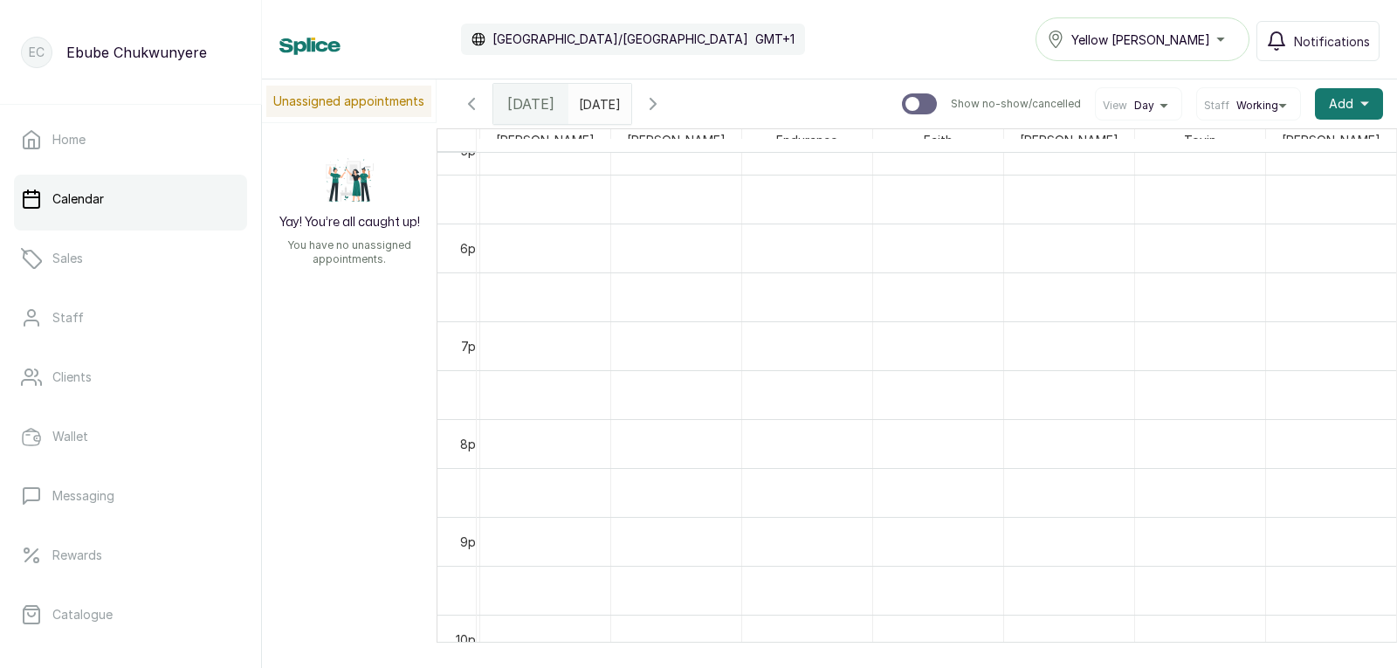
drag, startPoint x: 815, startPoint y: 560, endPoint x: 964, endPoint y: 643, distance: 170.0
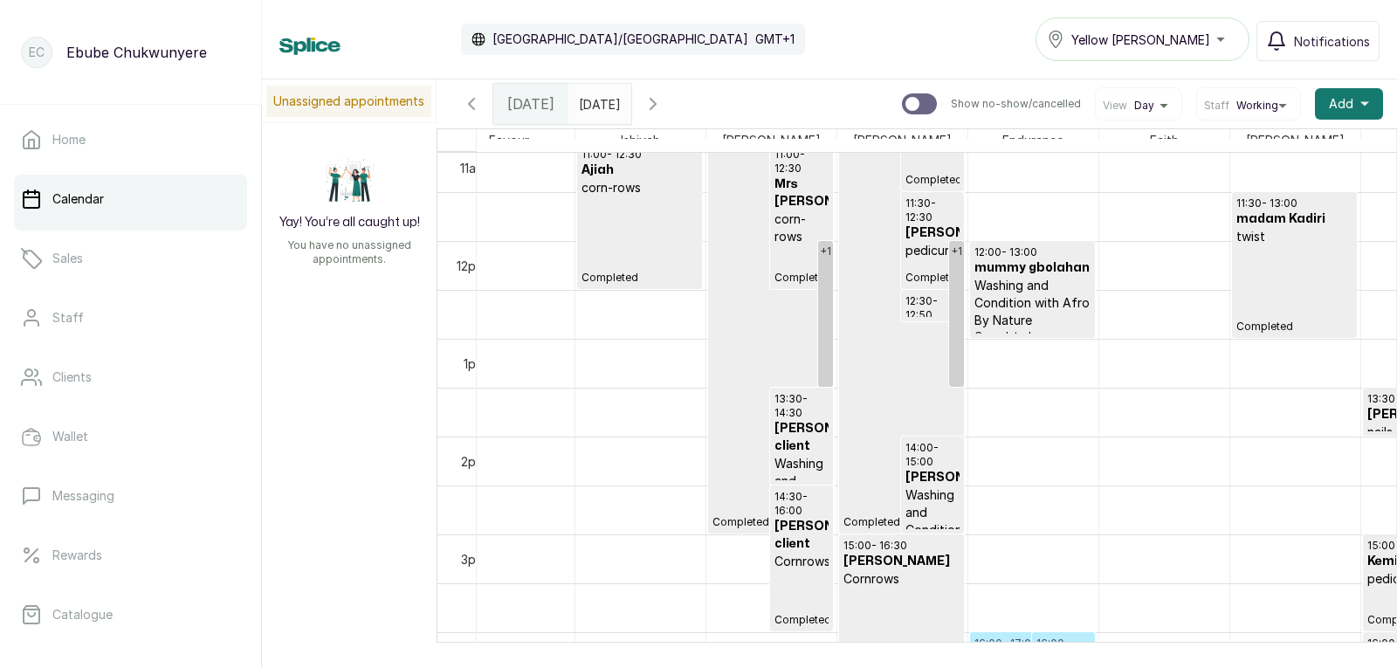
drag, startPoint x: 896, startPoint y: 505, endPoint x: 905, endPoint y: 463, distance: 43.0
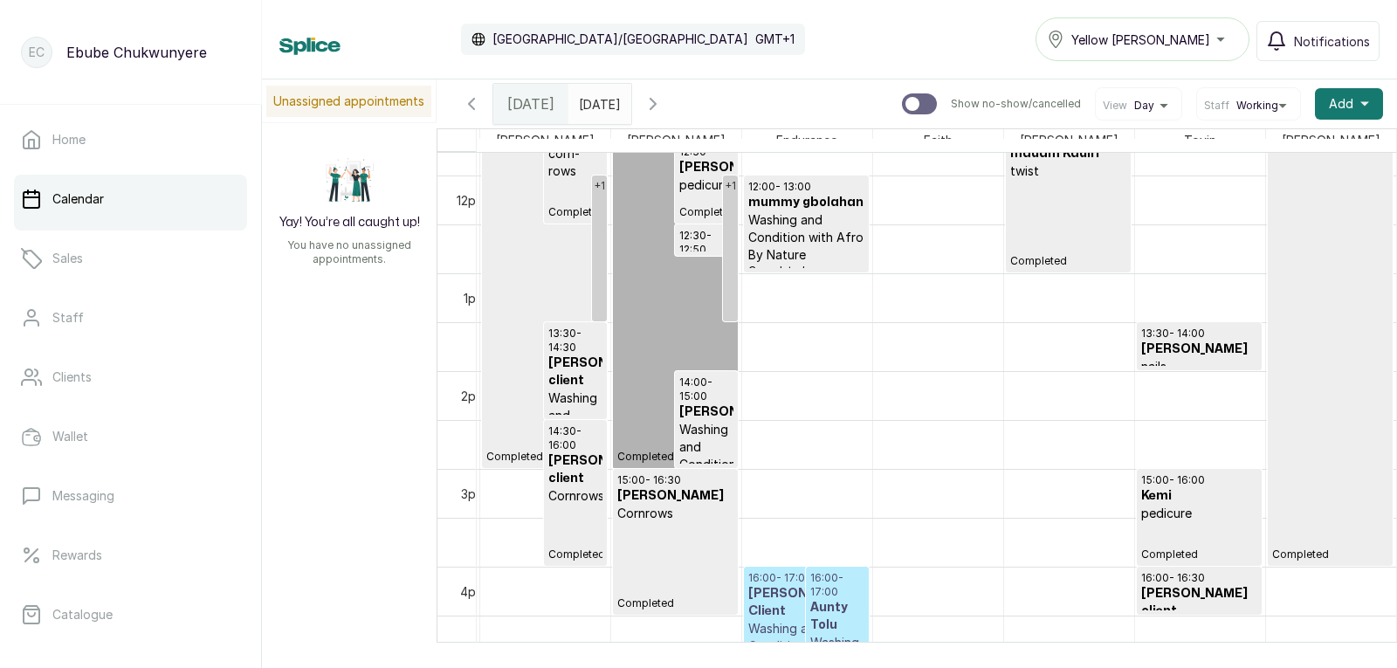
drag, startPoint x: 905, startPoint y: 471, endPoint x: 976, endPoint y: 522, distance: 87.5
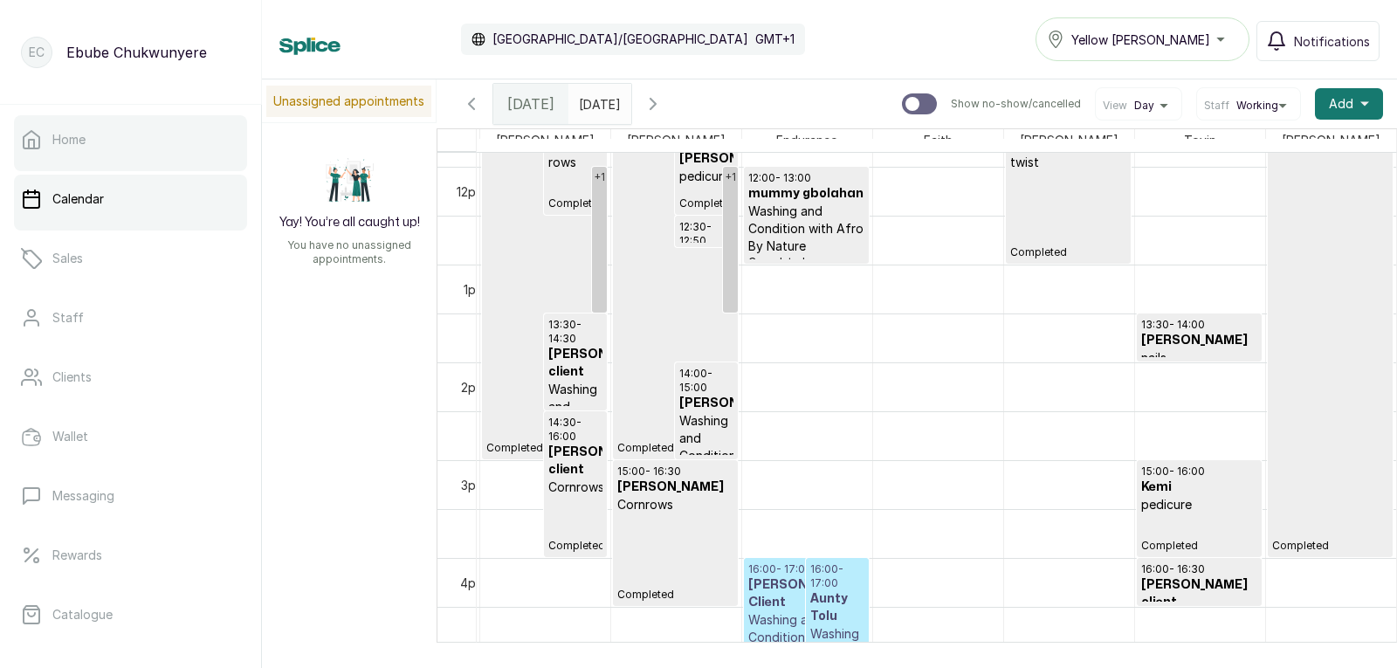
click at [187, 134] on link "Home" at bounding box center [130, 139] width 233 height 49
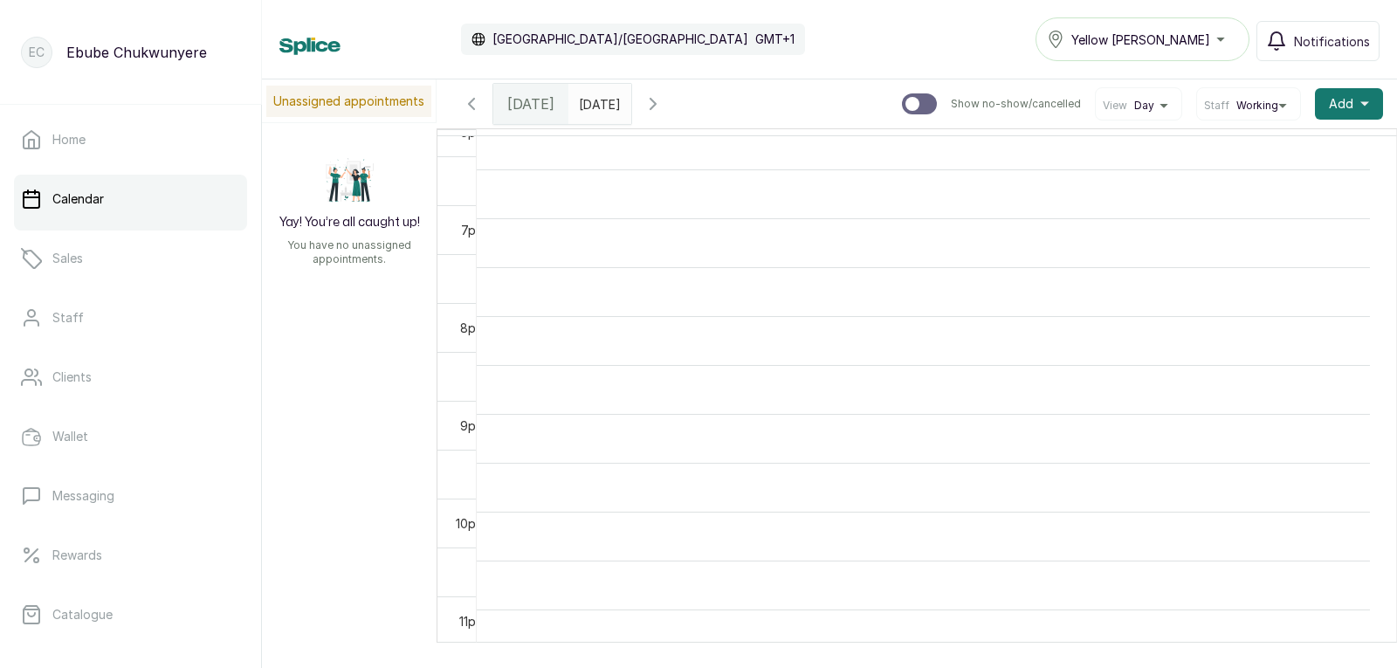
drag, startPoint x: 968, startPoint y: 408, endPoint x: 1149, endPoint y: 358, distance: 187.4
drag, startPoint x: 1159, startPoint y: 337, endPoint x: 1235, endPoint y: 238, distance: 124.5
drag, startPoint x: 1089, startPoint y: 285, endPoint x: 1053, endPoint y: 285, distance: 36.7
drag, startPoint x: 1035, startPoint y: 296, endPoint x: 1159, endPoint y: 65, distance: 262.5
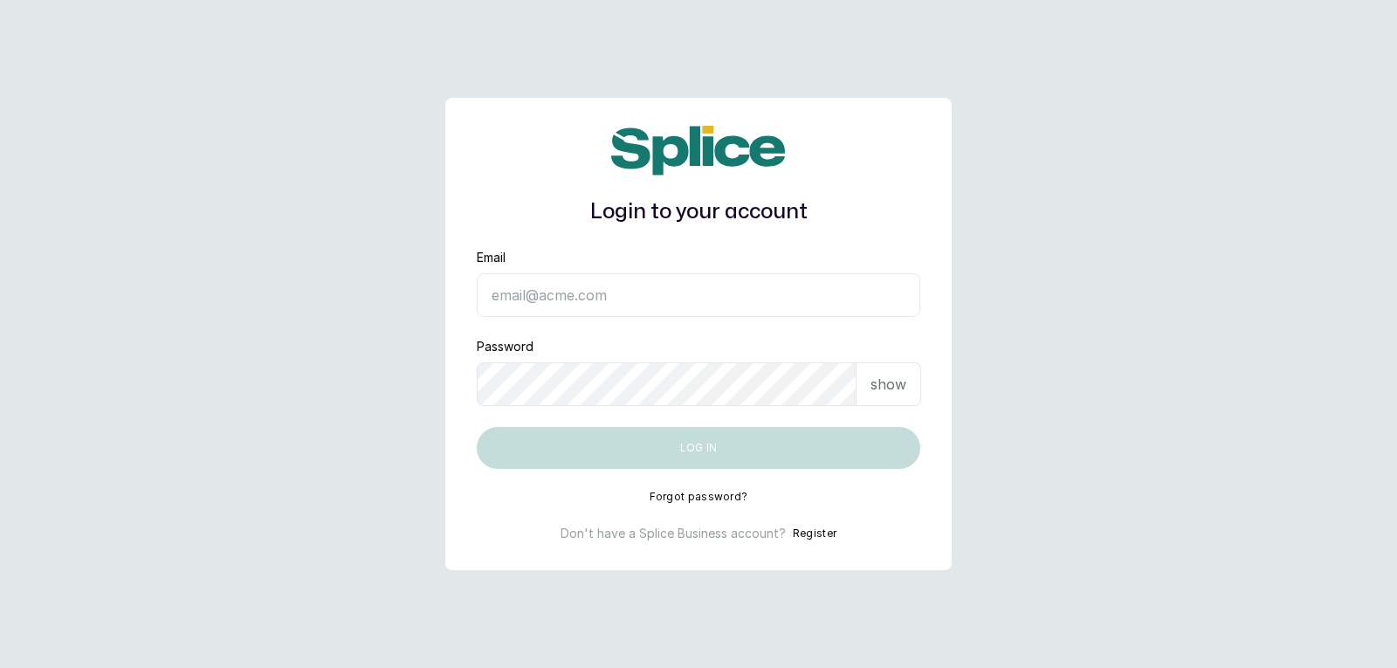
type input "[EMAIL_ADDRESS][DOMAIN_NAME]"
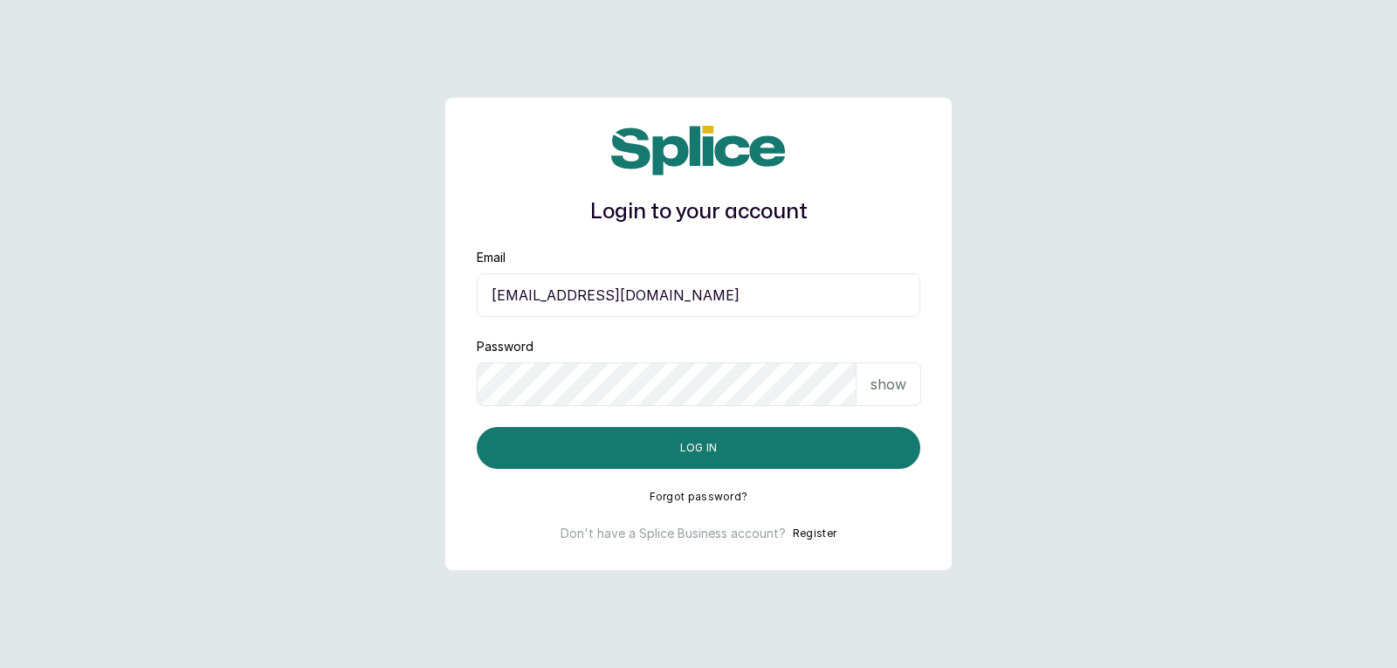
click at [885, 382] on p "show" at bounding box center [888, 384] width 36 height 21
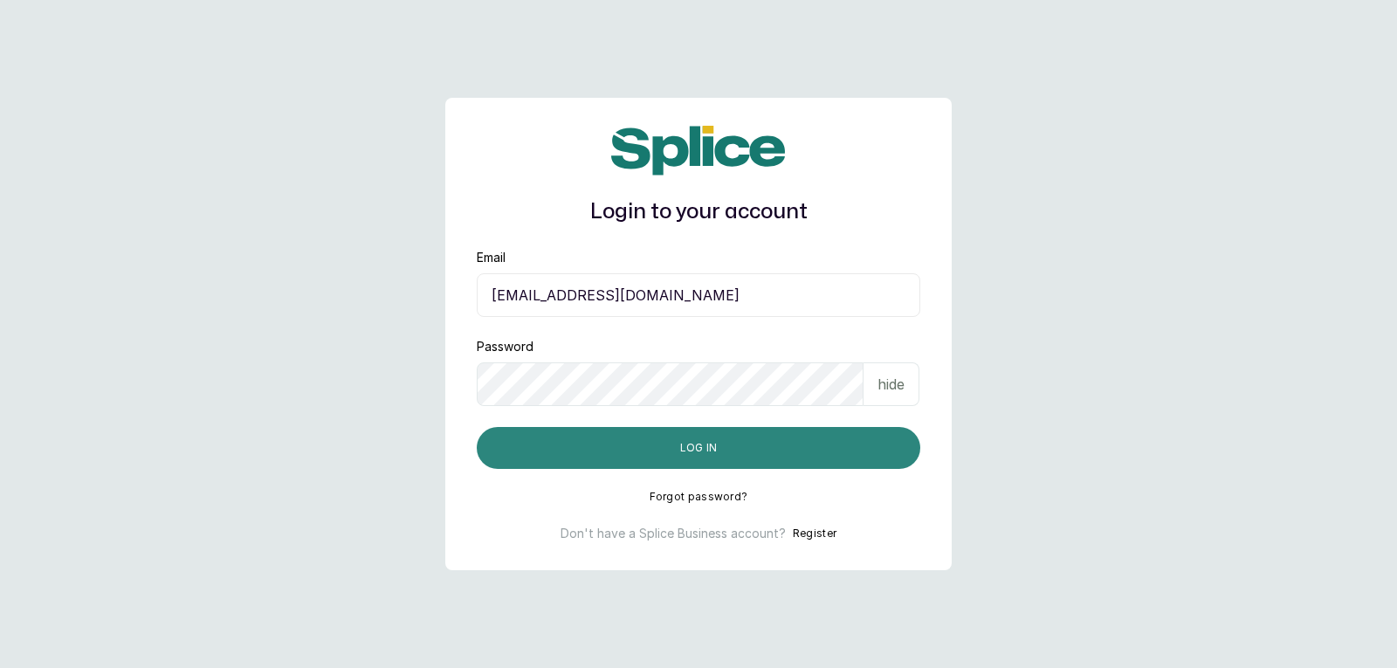
click at [895, 443] on button "Log in" at bounding box center [698, 448] width 443 height 42
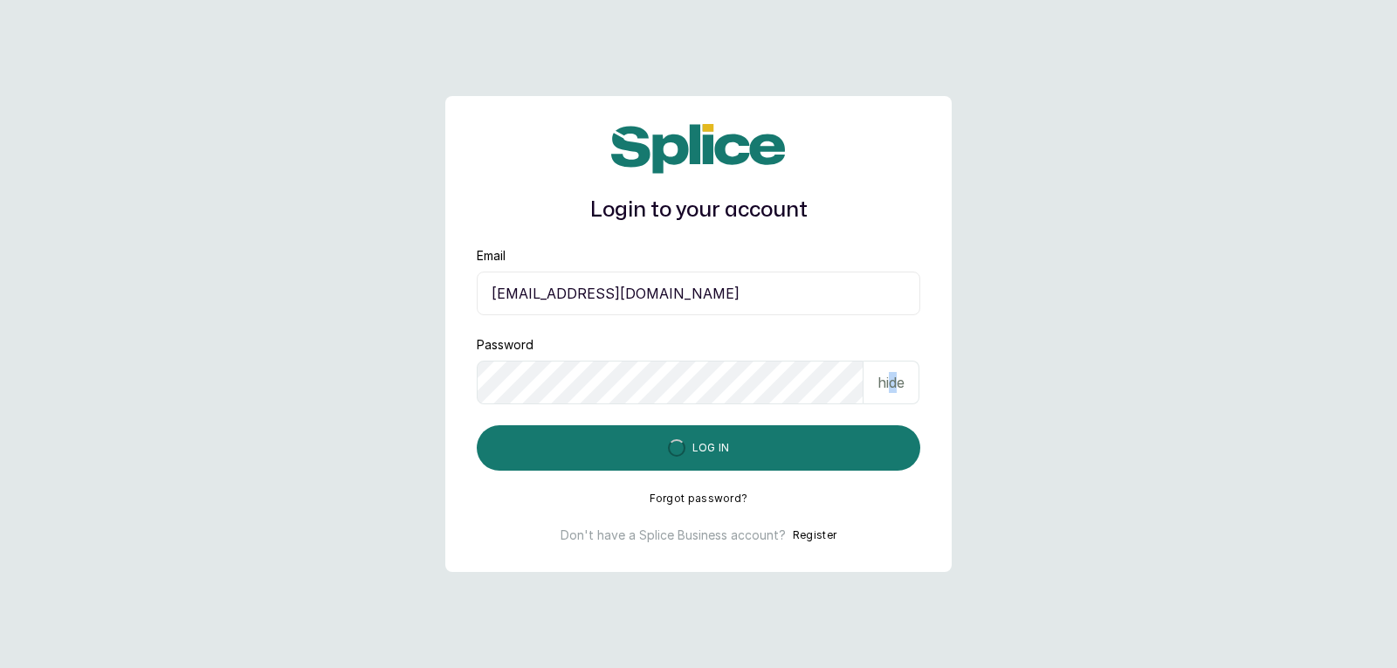
click at [895, 381] on p "hide" at bounding box center [890, 382] width 27 height 21
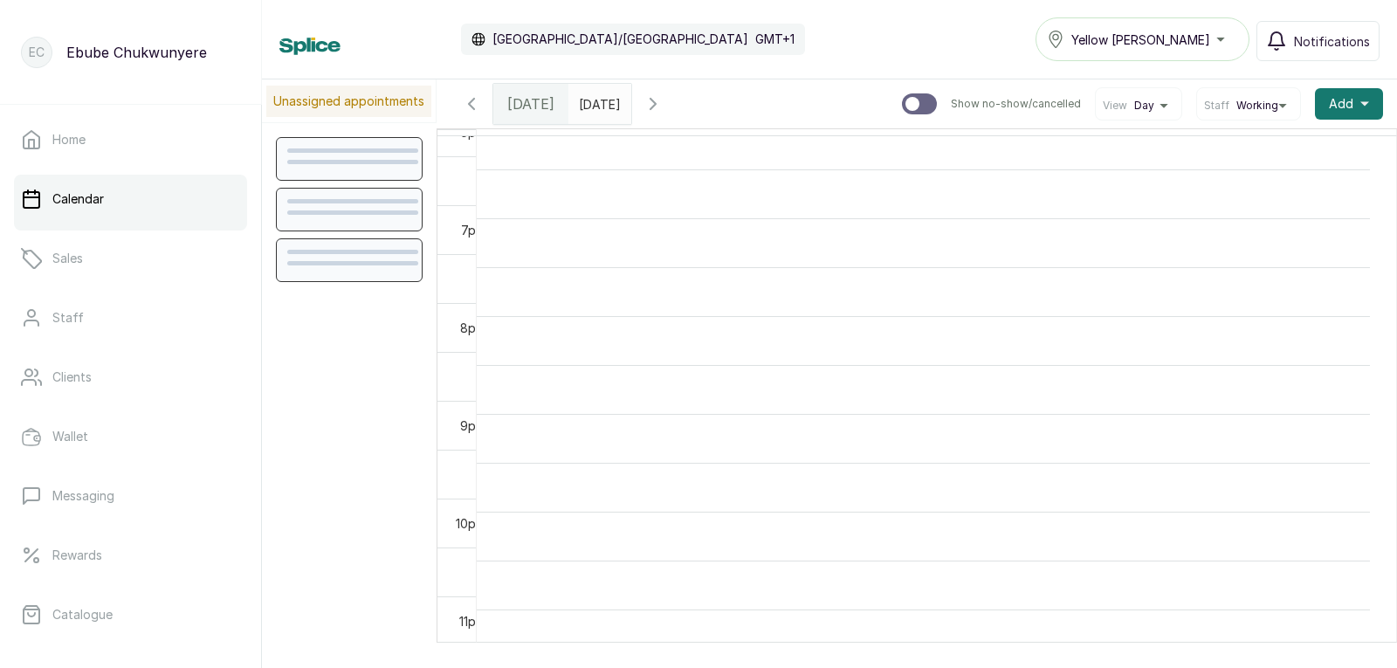
scroll to position [1799, 0]
drag, startPoint x: 1022, startPoint y: 274, endPoint x: 1143, endPoint y: 248, distance: 123.3
drag, startPoint x: 1069, startPoint y: 300, endPoint x: 756, endPoint y: 118, distance: 361.9
click at [476, 102] on icon "button" at bounding box center [471, 103] width 21 height 21
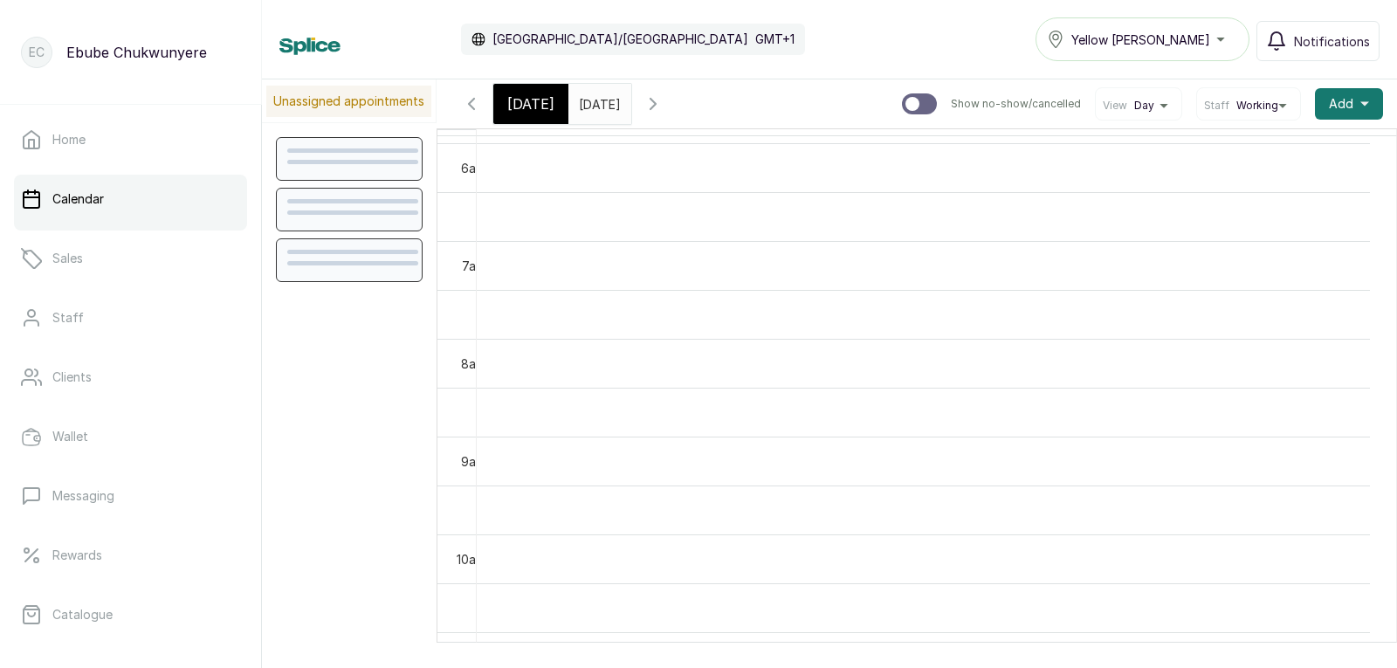
drag, startPoint x: 787, startPoint y: 201, endPoint x: 628, endPoint y: 73, distance: 204.4
click at [663, 100] on icon "button" at bounding box center [653, 103] width 21 height 21
drag, startPoint x: 915, startPoint y: 318, endPoint x: 1052, endPoint y: 111, distance: 248.2
drag, startPoint x: 1056, startPoint y: 303, endPoint x: 1389, endPoint y: -72, distance: 501.5
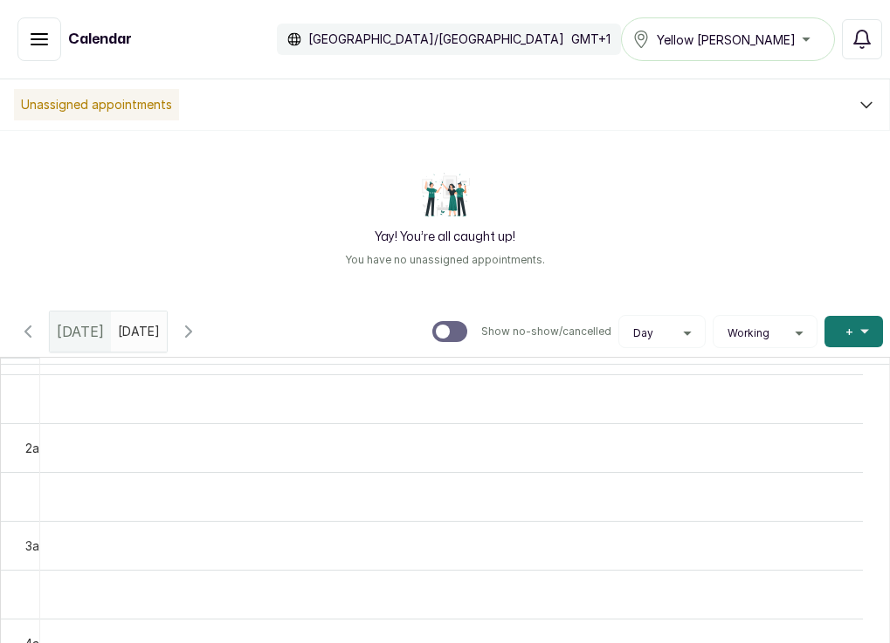
scroll to position [378, 0]
drag, startPoint x: 281, startPoint y: 383, endPoint x: 435, endPoint y: 461, distance: 172.2
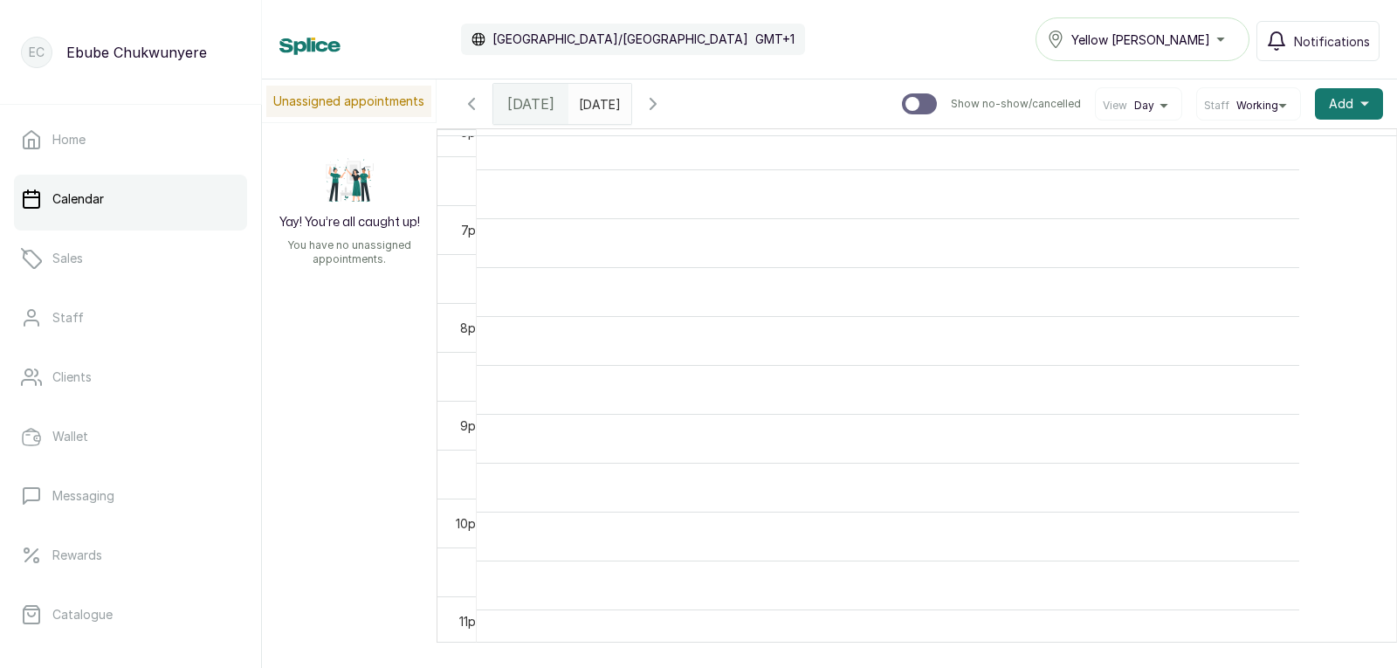
scroll to position [1802, 0]
drag, startPoint x: 643, startPoint y: 49, endPoint x: 653, endPoint y: 245, distance: 196.7
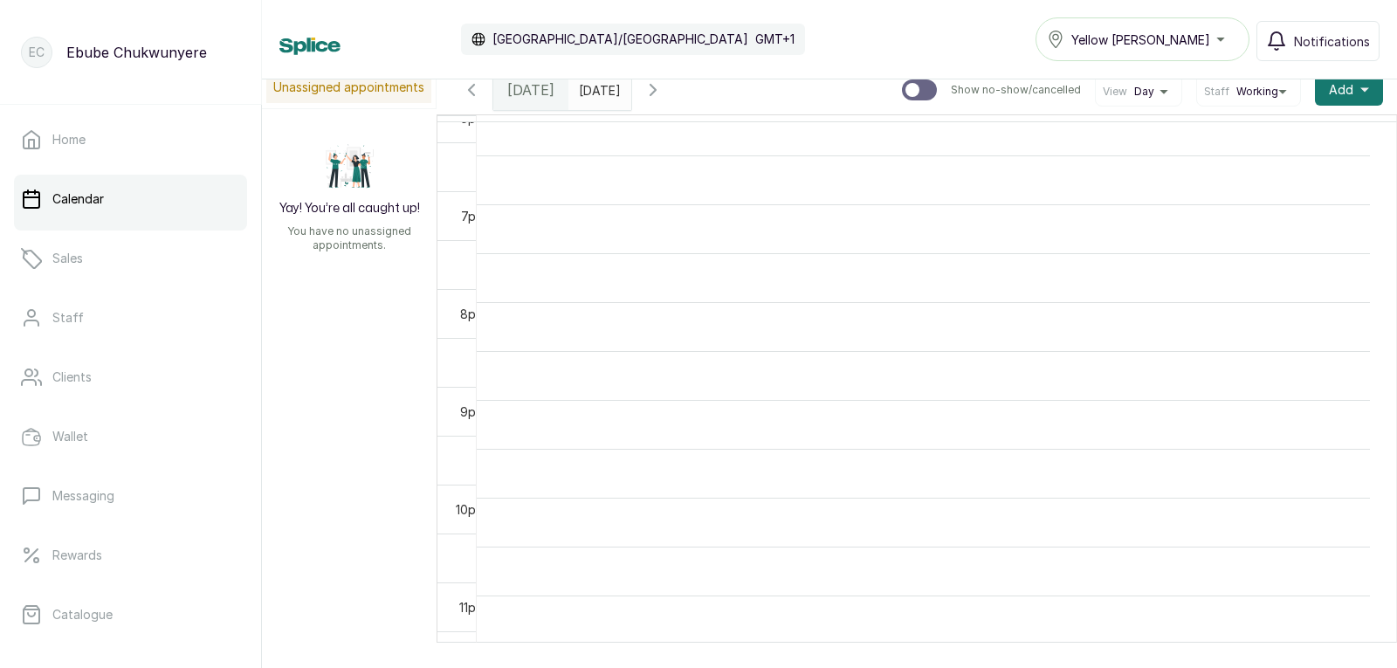
scroll to position [53, 0]
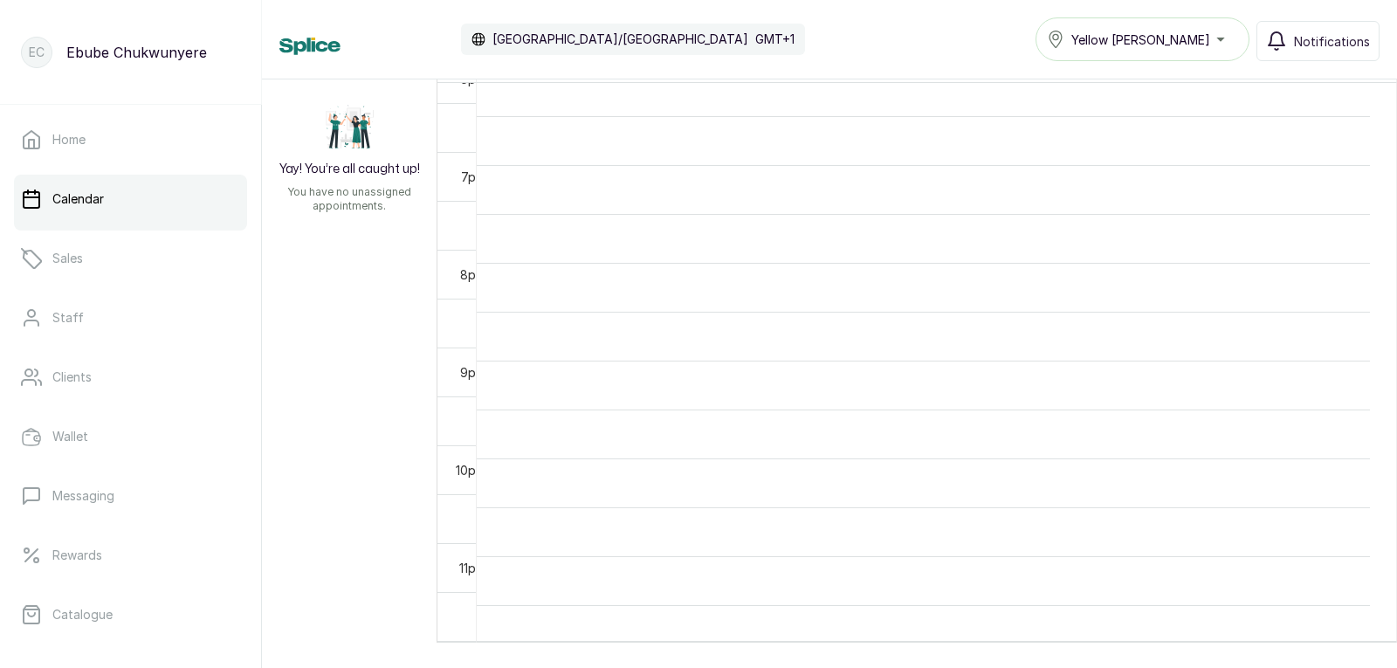
drag, startPoint x: 722, startPoint y: 300, endPoint x: 739, endPoint y: 263, distance: 41.0
drag, startPoint x: 719, startPoint y: 280, endPoint x: 725, endPoint y: 141, distance: 139.8
drag, startPoint x: 765, startPoint y: 264, endPoint x: 750, endPoint y: 265, distance: 14.9
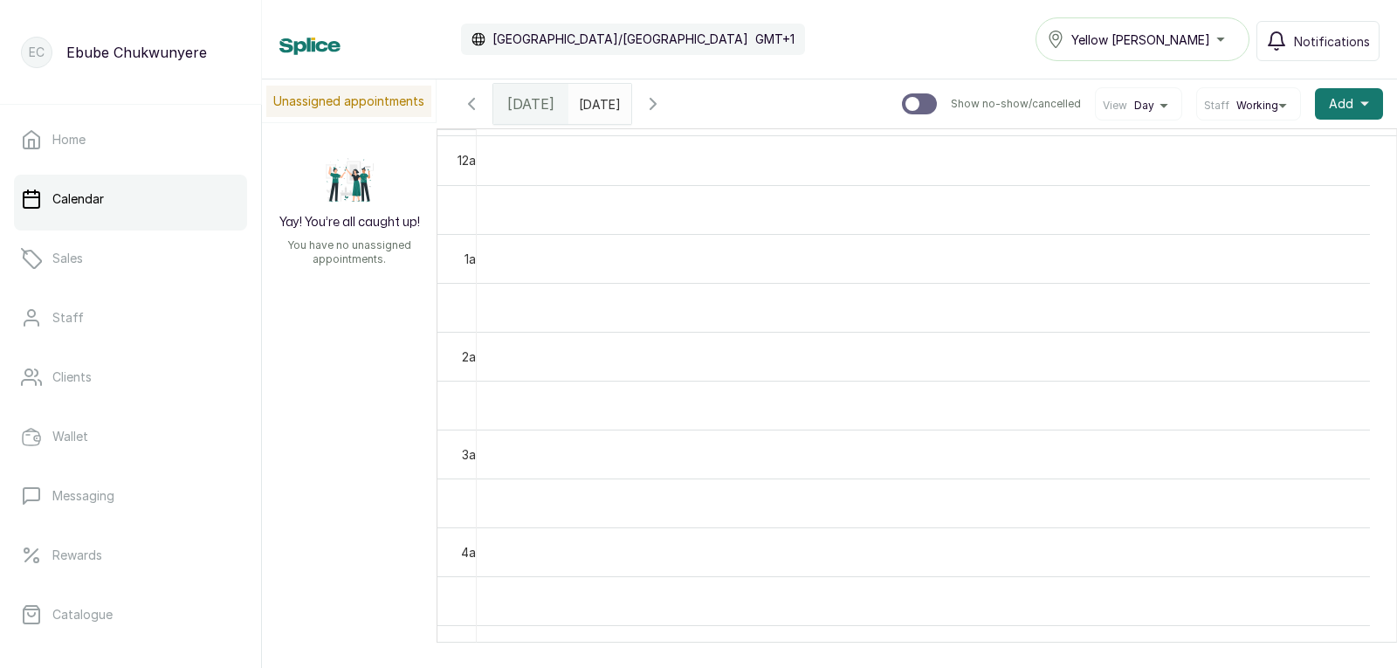
drag, startPoint x: 773, startPoint y: 220, endPoint x: 789, endPoint y: 107, distance: 113.7
drag, startPoint x: 787, startPoint y: 165, endPoint x: 633, endPoint y: 65, distance: 183.5
click at [299, 104] on p "Unassigned appointments" at bounding box center [348, 101] width 165 height 31
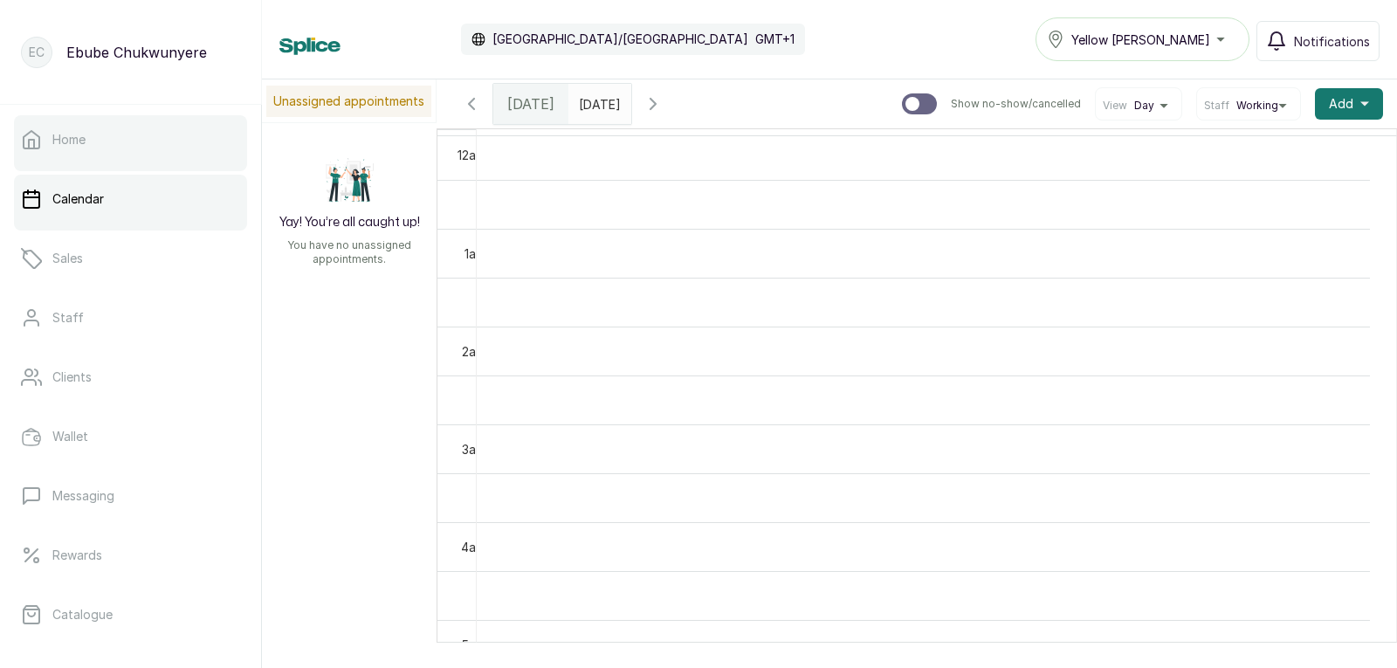
click at [201, 161] on link "Home" at bounding box center [130, 139] width 233 height 49
